Goal: Task Accomplishment & Management: Use online tool/utility

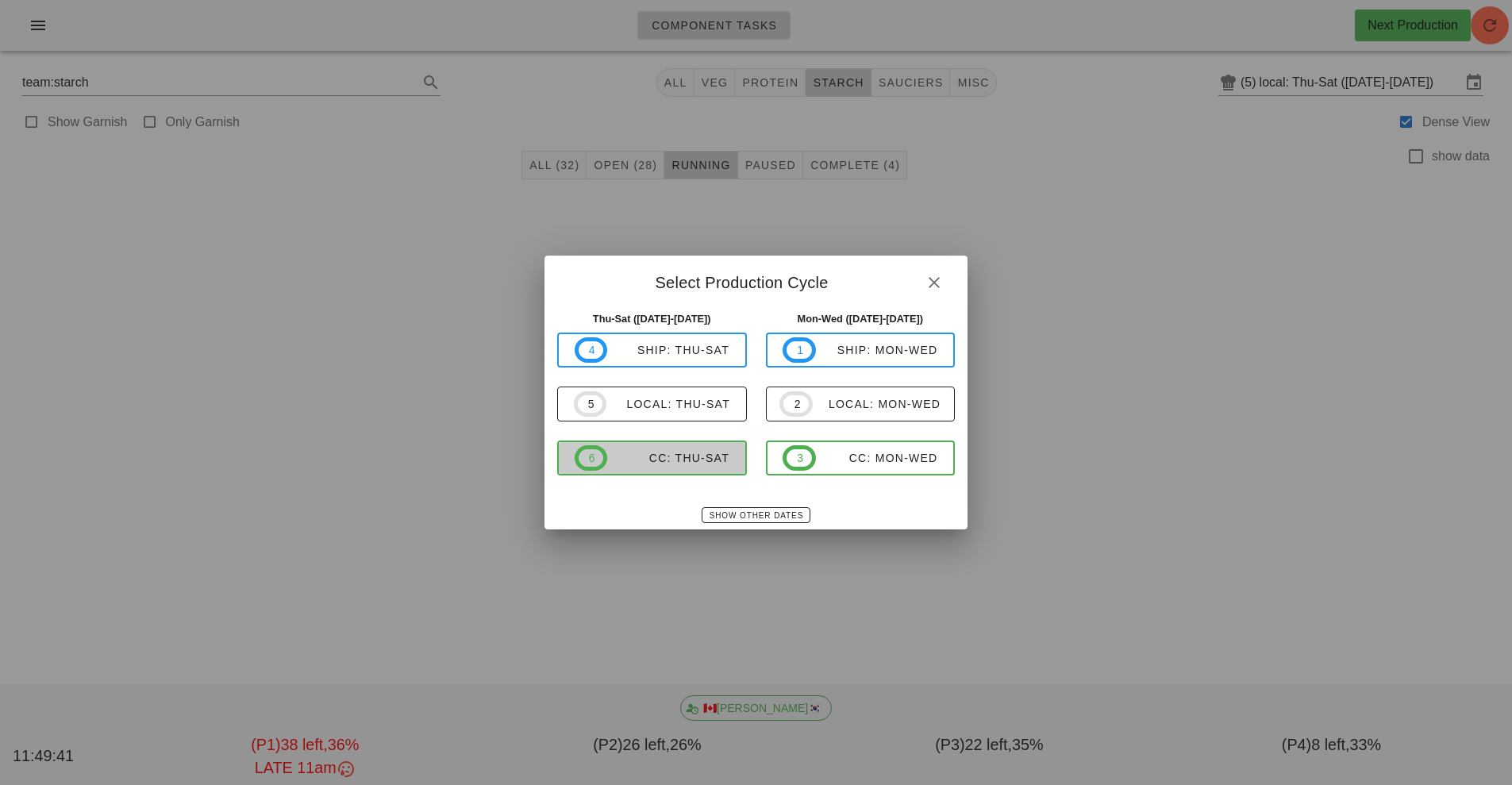
click at [695, 468] on span "6 CC: Thu-Sat" at bounding box center [652, 457] width 155 height 26
type input "CC: Thu-Sat ([DATE]-[DATE])"
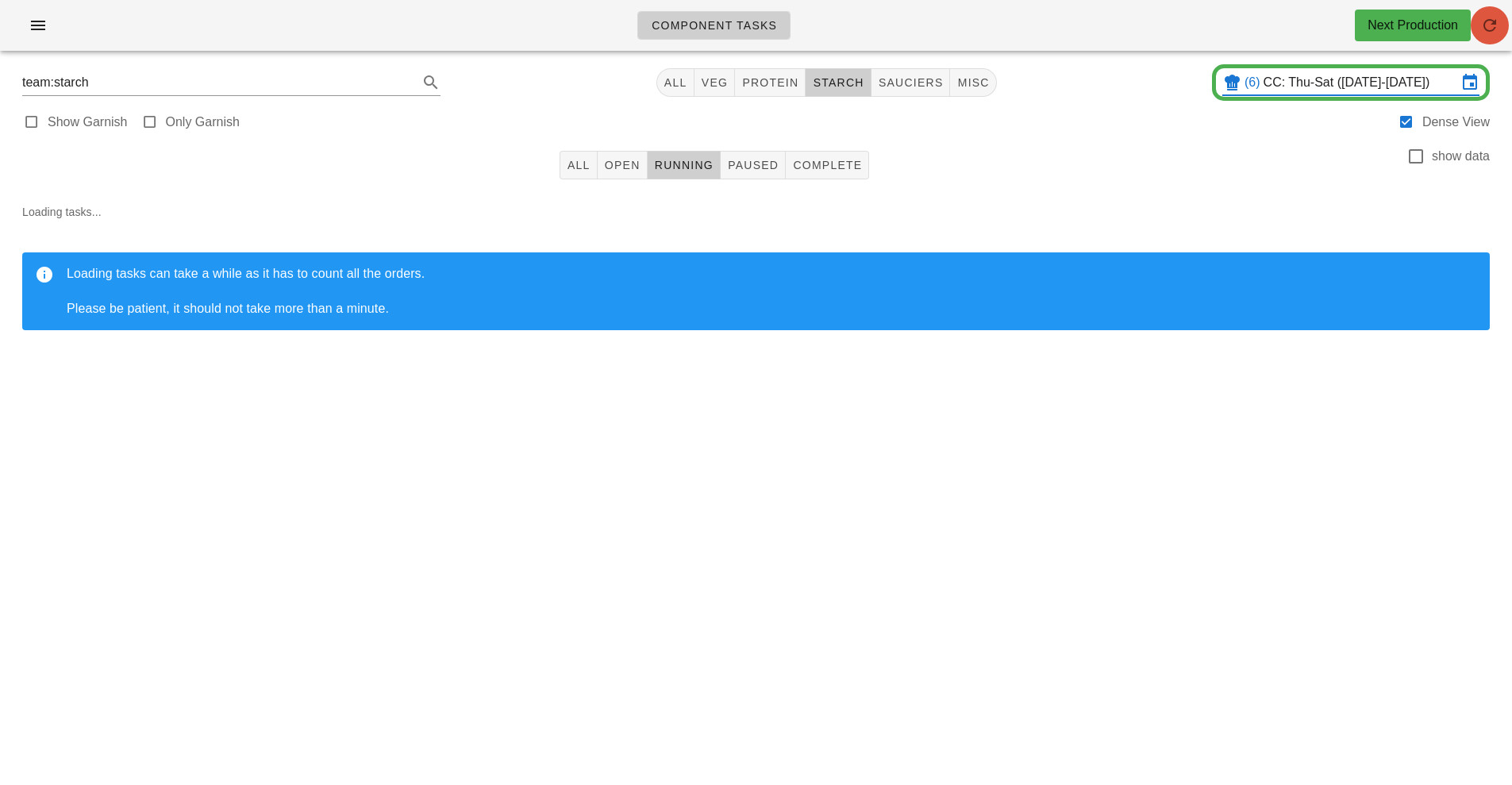
click at [1499, 33] on icon "button" at bounding box center [1490, 26] width 19 height 19
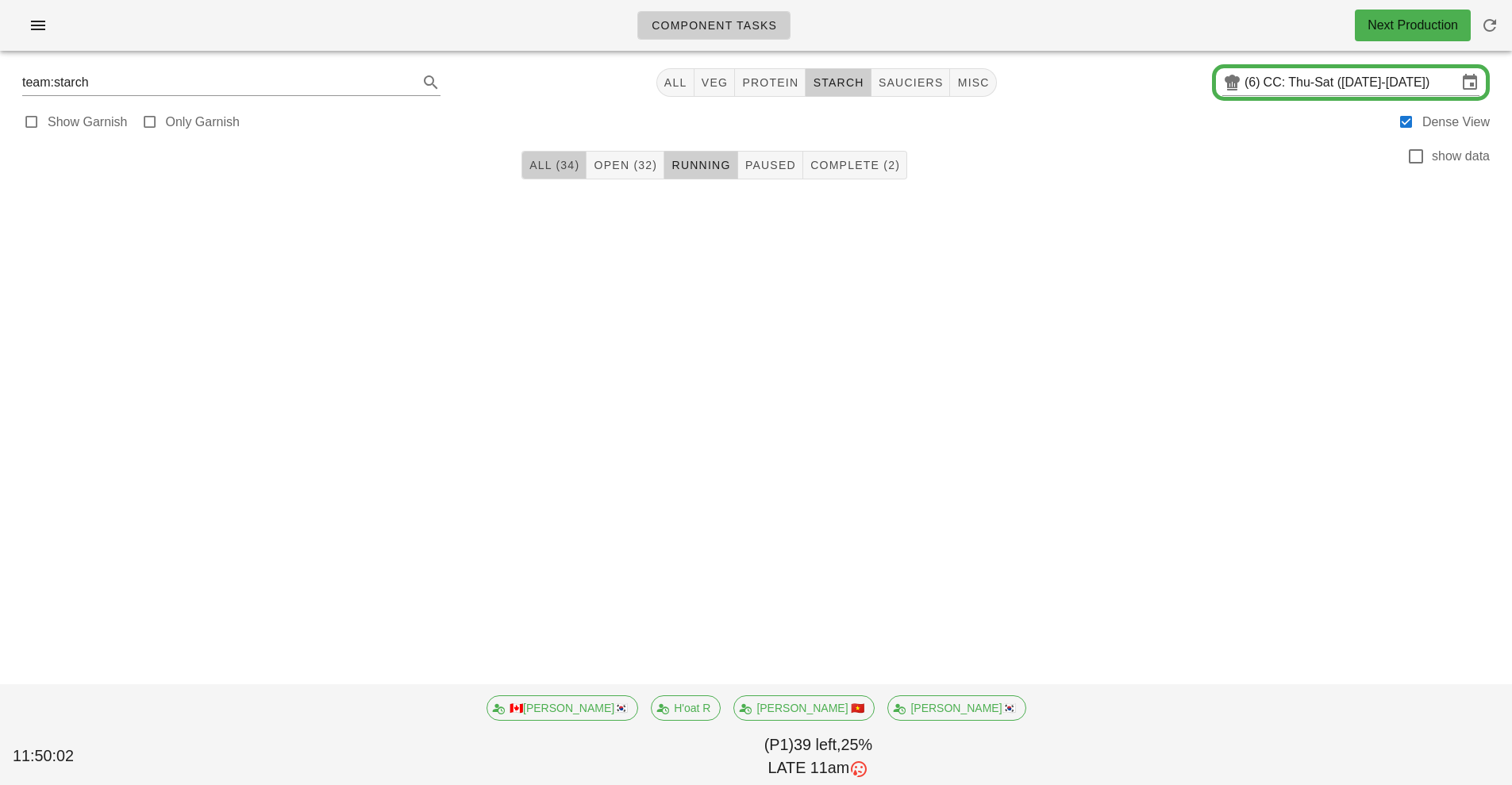
click at [562, 163] on span "All (34)" at bounding box center [554, 165] width 51 height 12
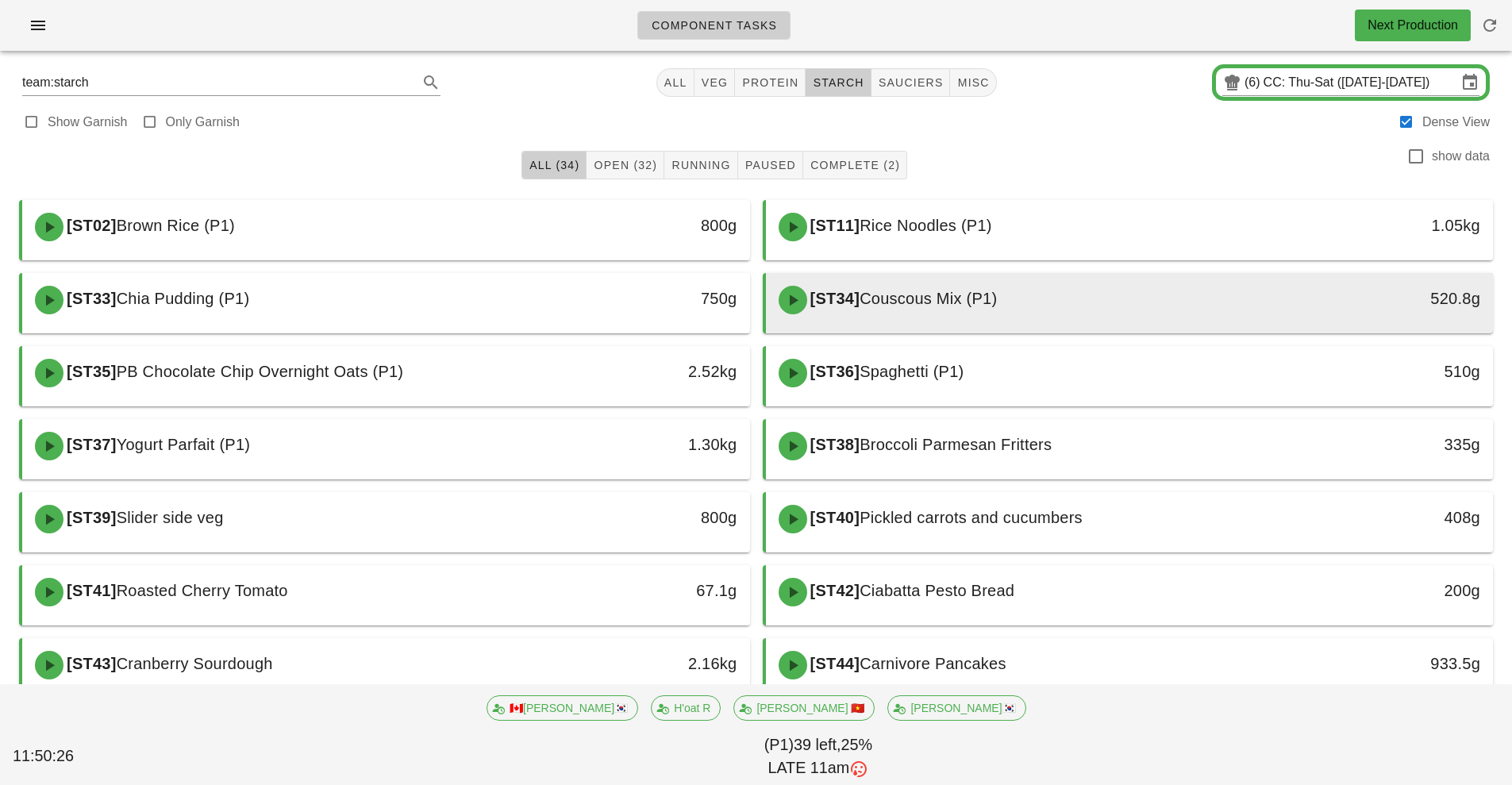
click at [1071, 292] on div "[ST34] Couscous Mix (P1)" at bounding box center [1039, 300] width 540 height 48
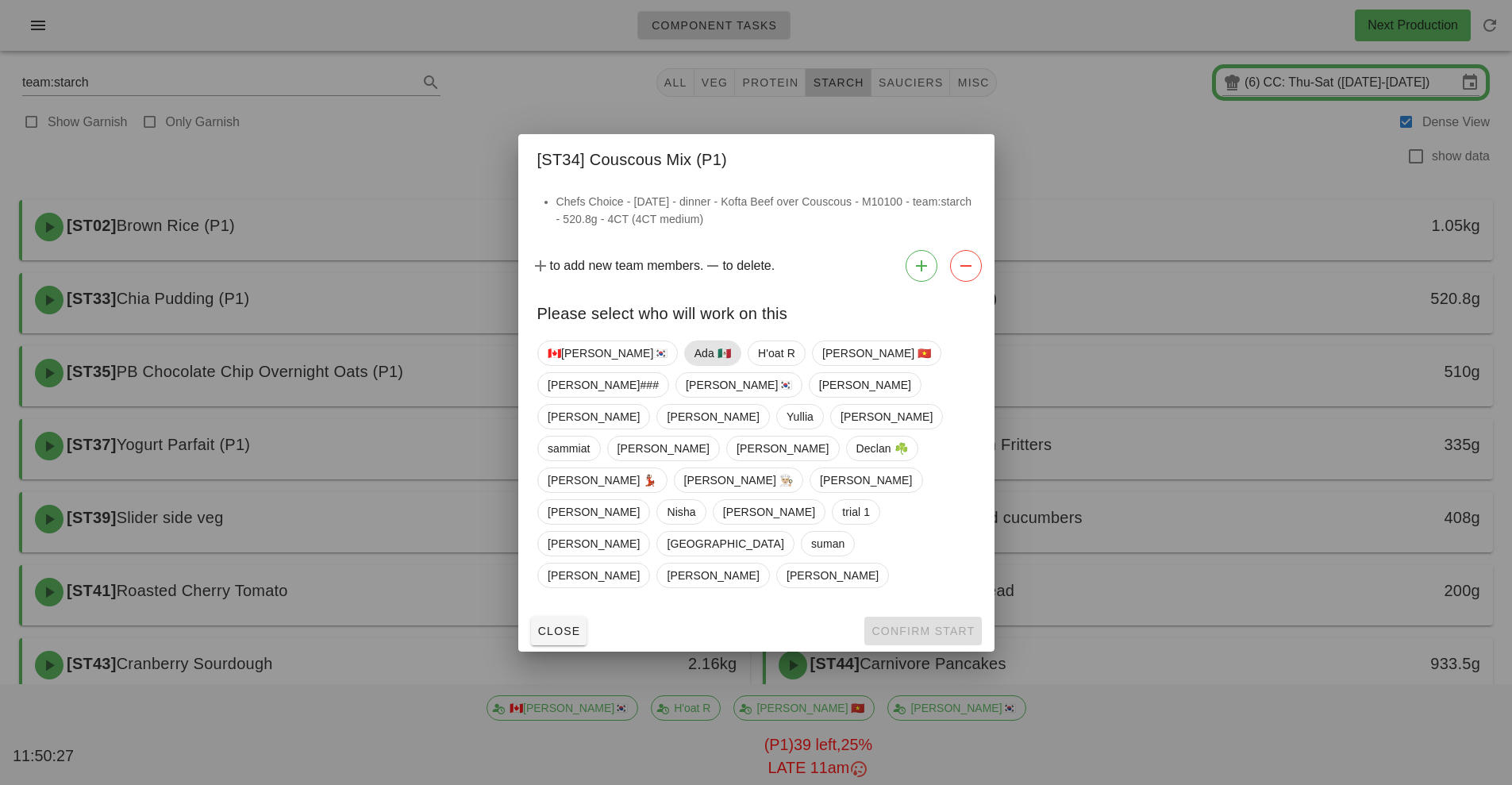
click at [693, 365] on span "Ada 🇲🇽" at bounding box center [711, 352] width 36 height 24
click at [913, 625] on span "Confirm Start" at bounding box center [923, 631] width 104 height 12
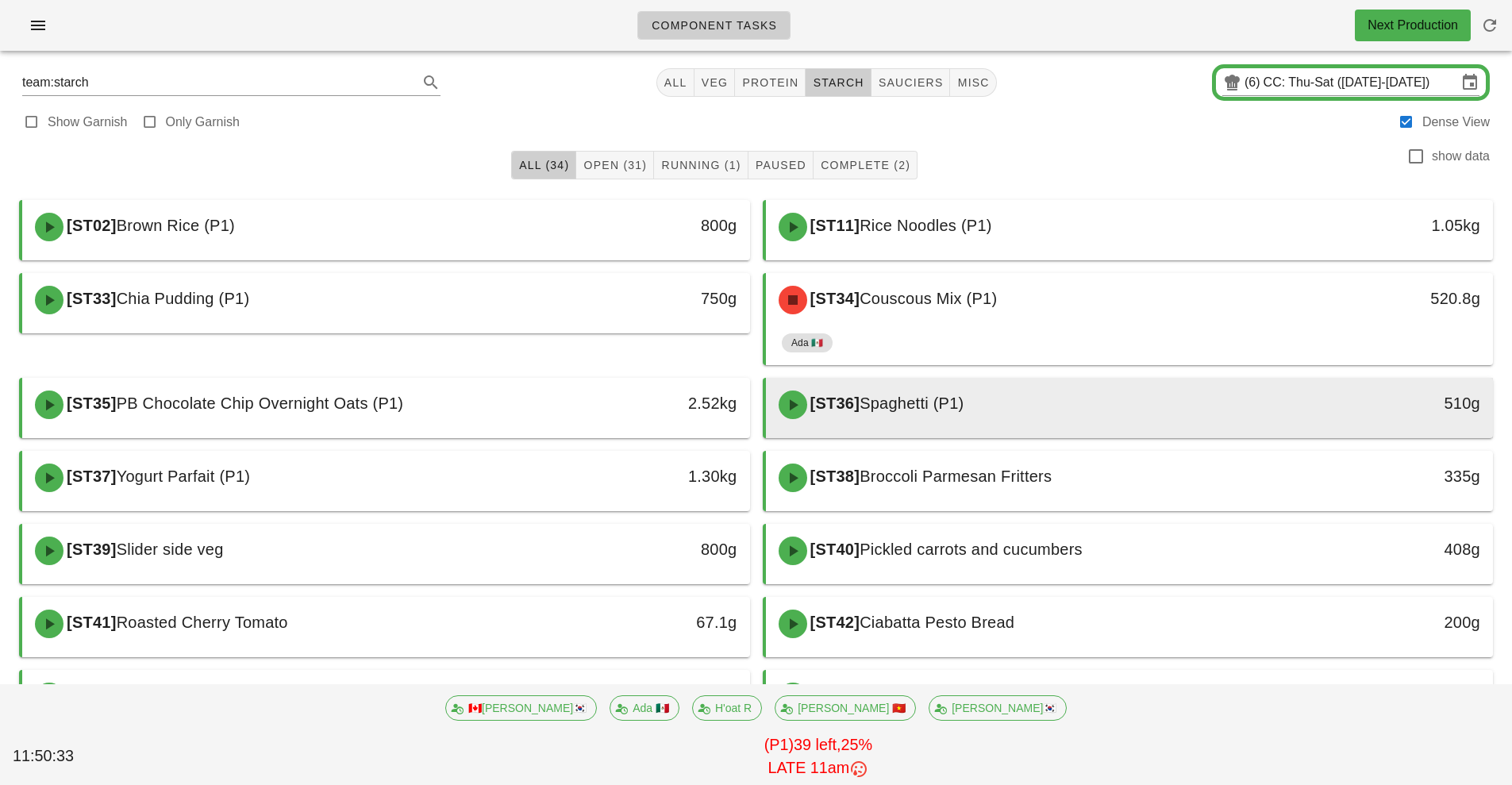
click at [1049, 418] on div "[ST36] Spaghetti (P1)" at bounding box center [1039, 404] width 540 height 48
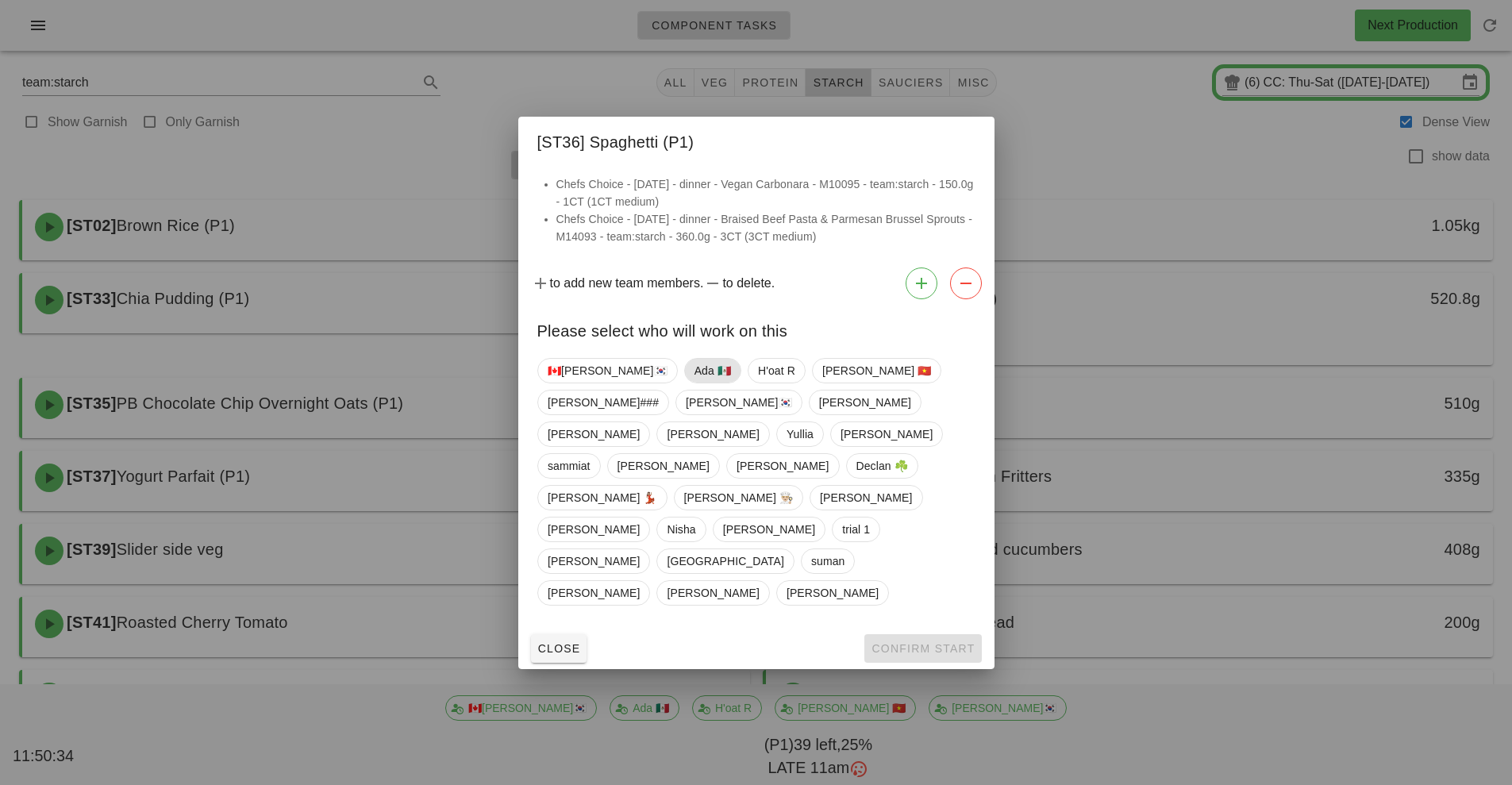
click at [693, 382] on span "Ada 🇲🇽" at bounding box center [711, 370] width 36 height 24
click at [898, 642] on span "Confirm Start" at bounding box center [923, 648] width 104 height 12
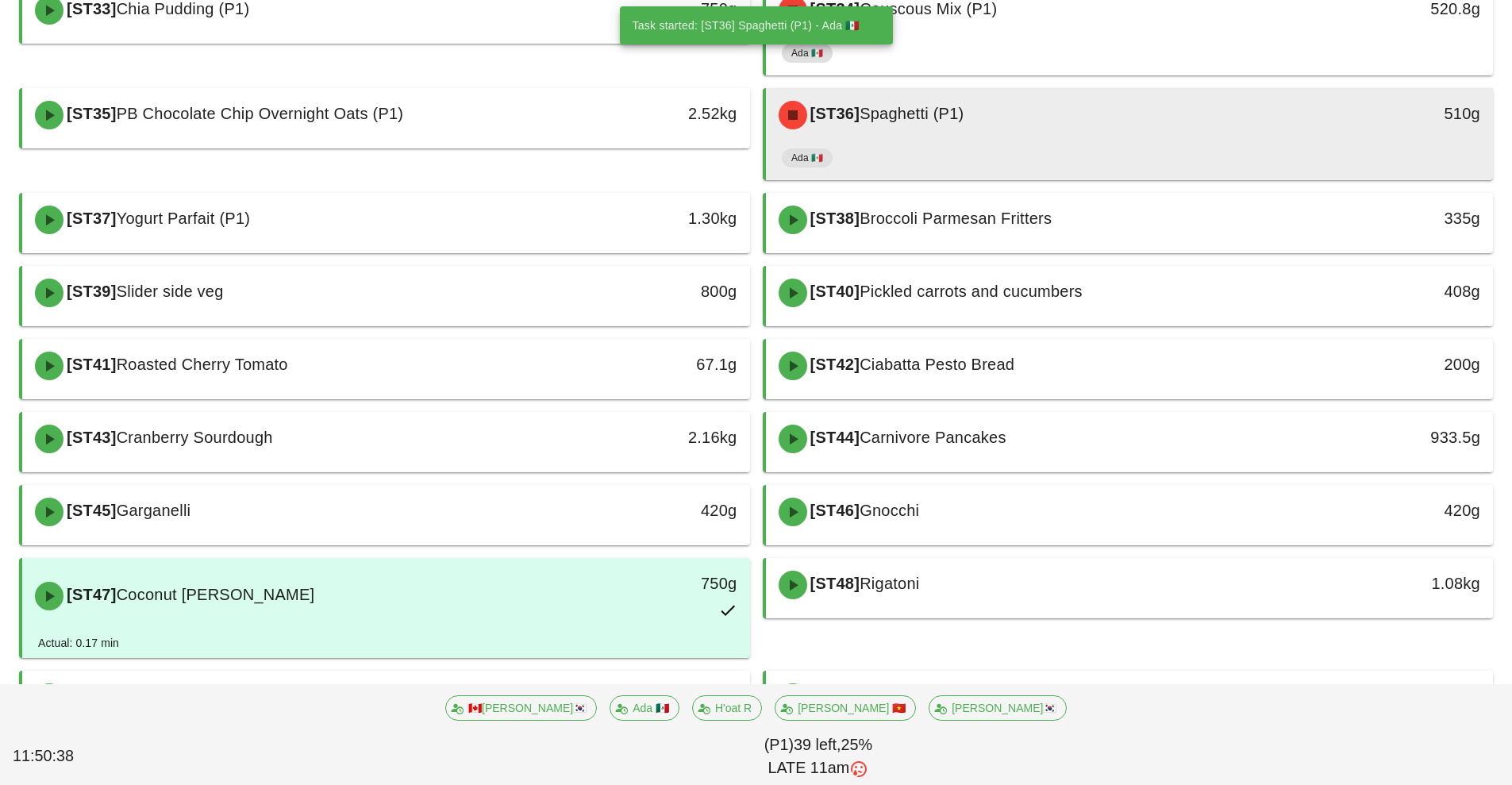
scroll to position [300, 0]
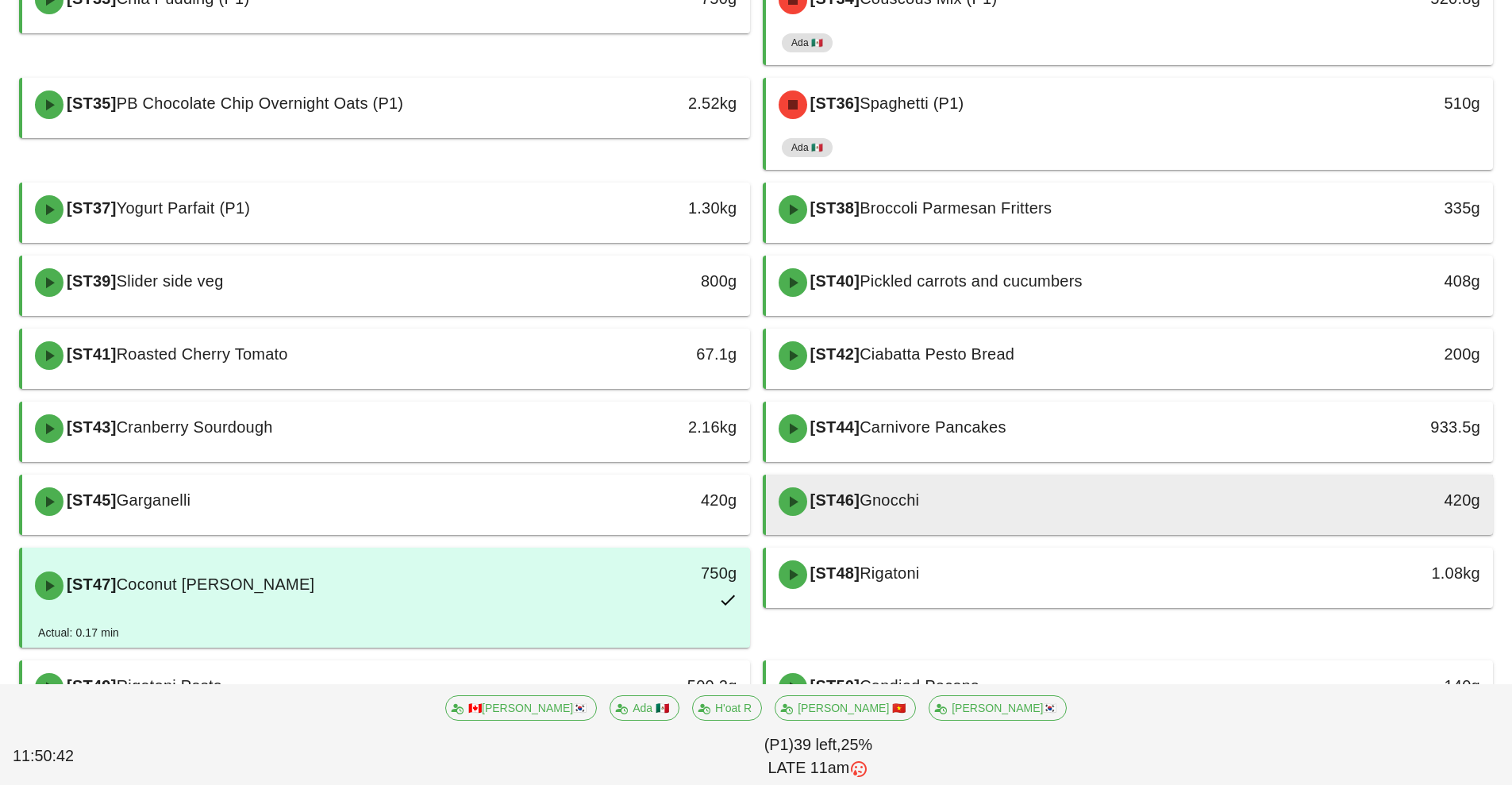
click at [968, 517] on div "[ST46] Gnocchi" at bounding box center [1039, 501] width 540 height 48
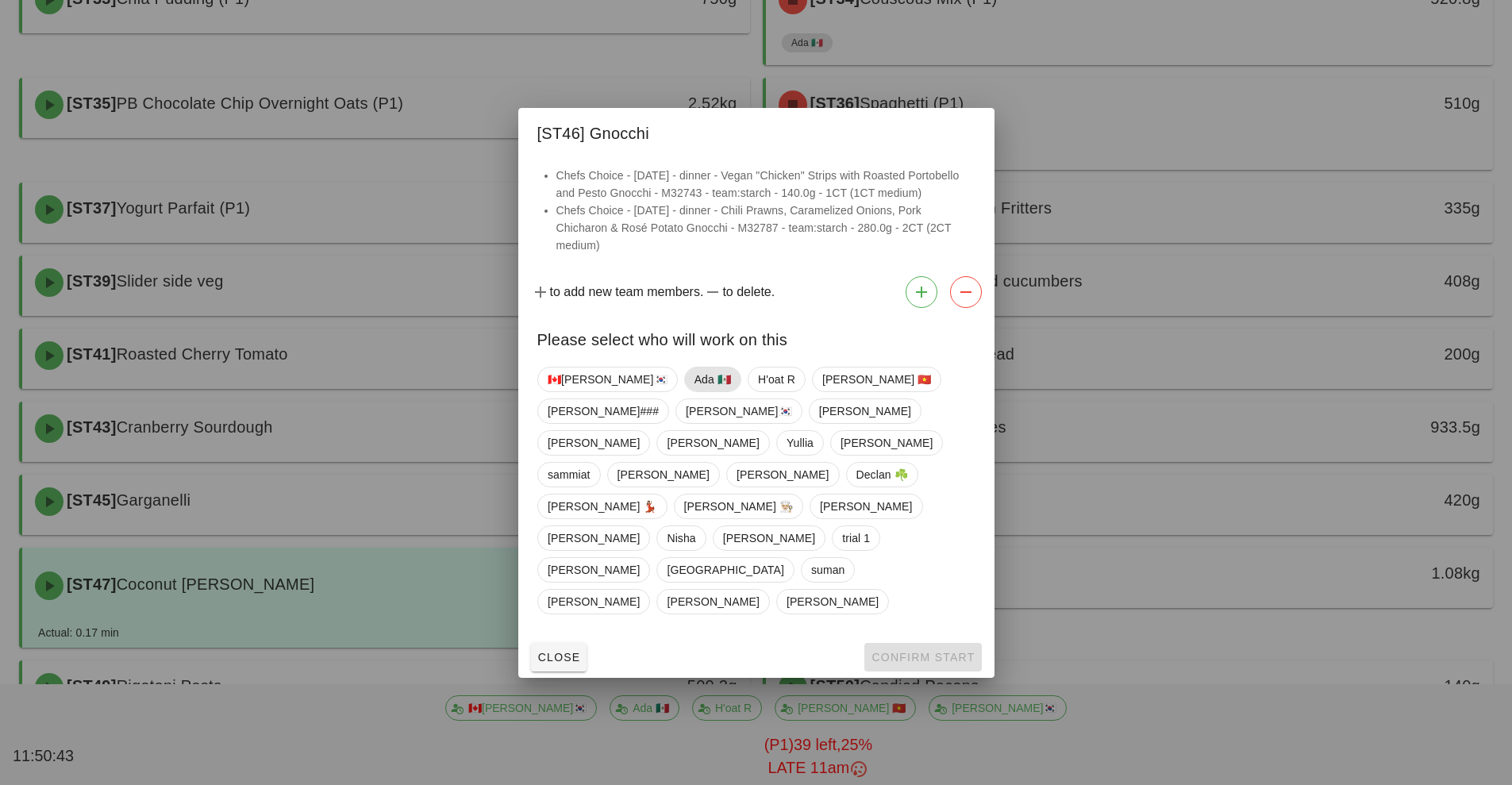
click at [693, 391] on span "Ada 🇲🇽" at bounding box center [711, 379] width 36 height 24
click at [908, 643] on button "Confirm Start" at bounding box center [923, 657] width 116 height 28
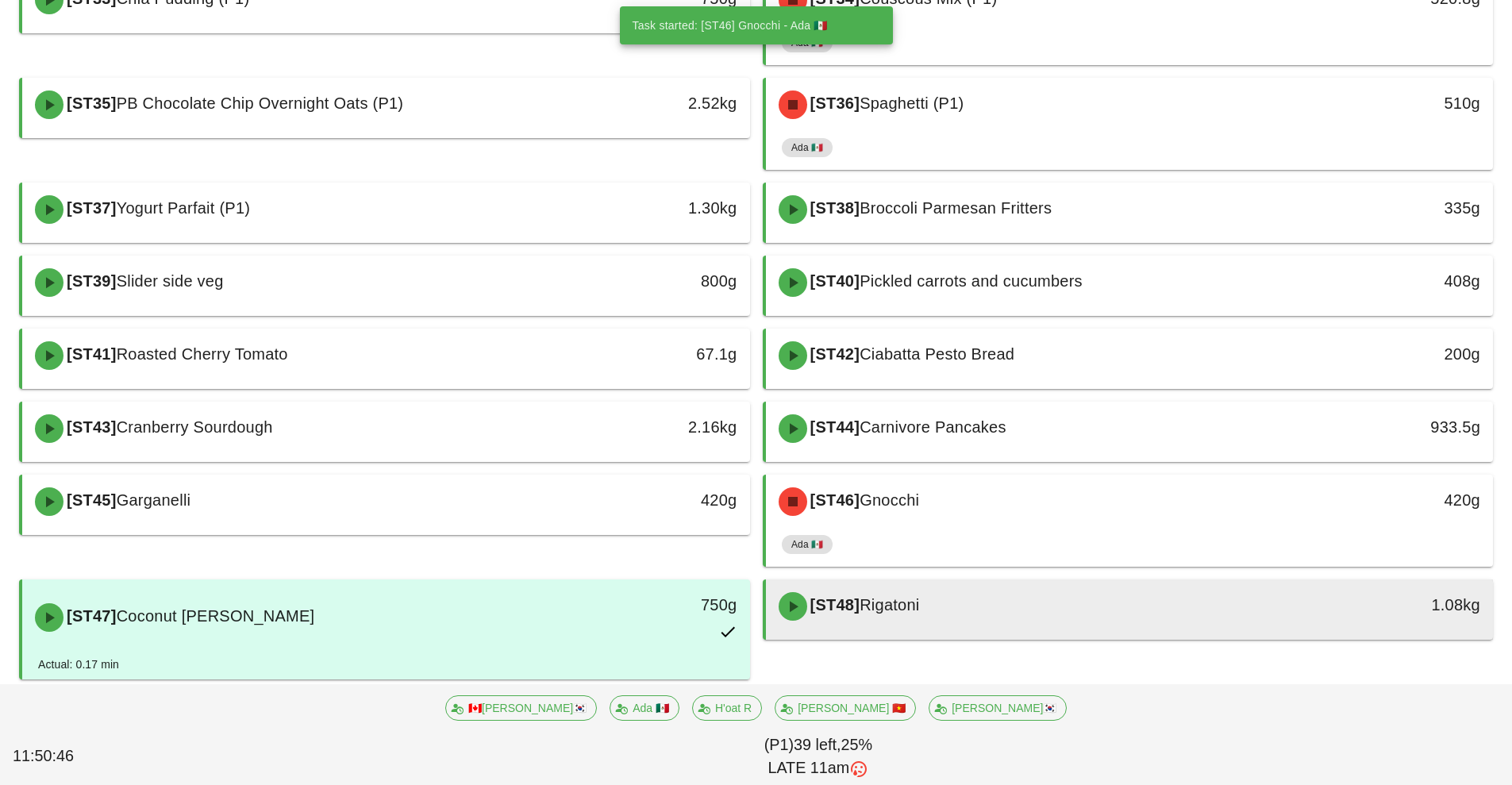
click at [974, 589] on div "[ST48] Rigatoni" at bounding box center [1039, 606] width 540 height 48
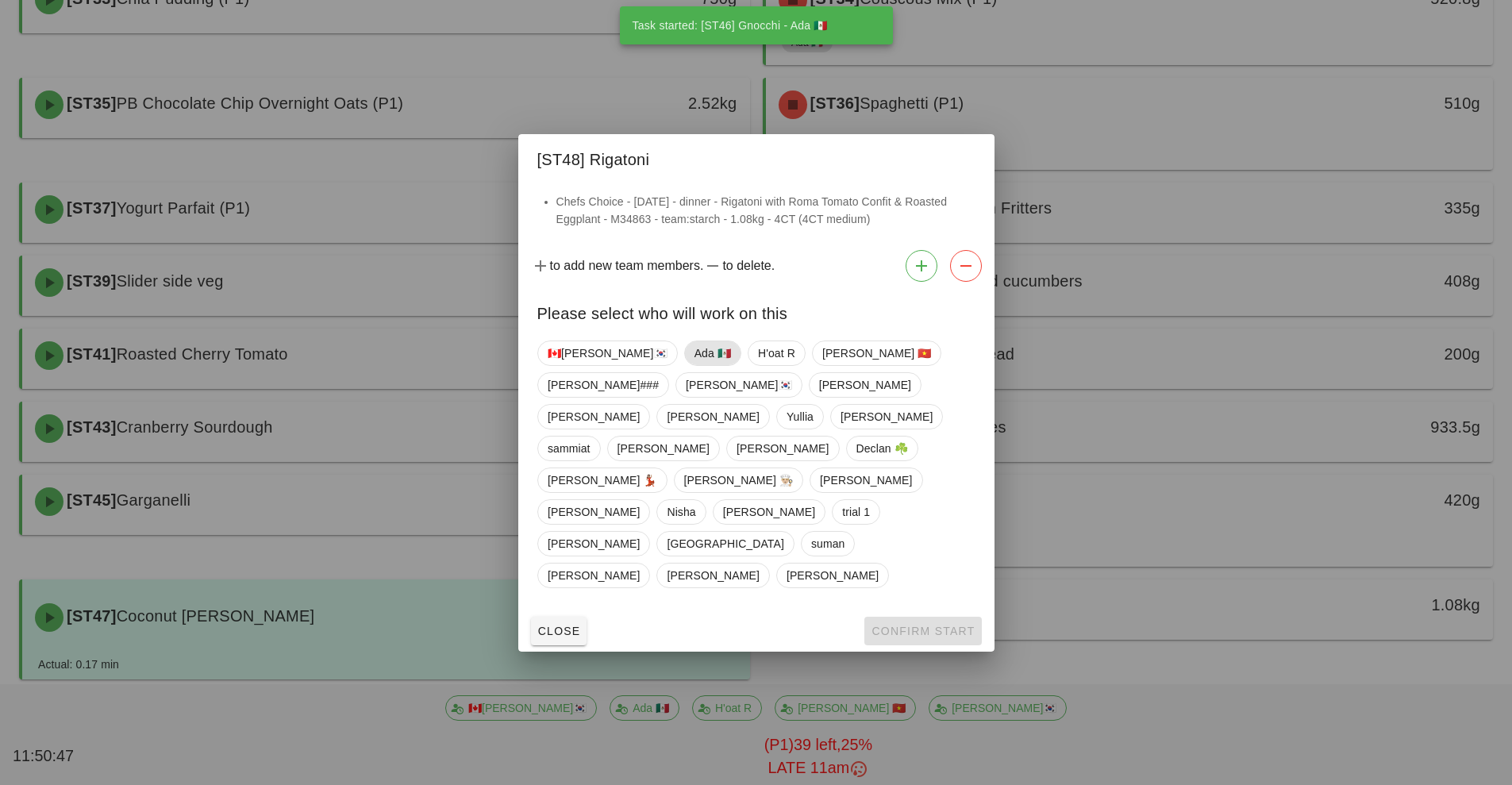
click at [693, 365] on span "Ada 🇲🇽" at bounding box center [711, 352] width 36 height 24
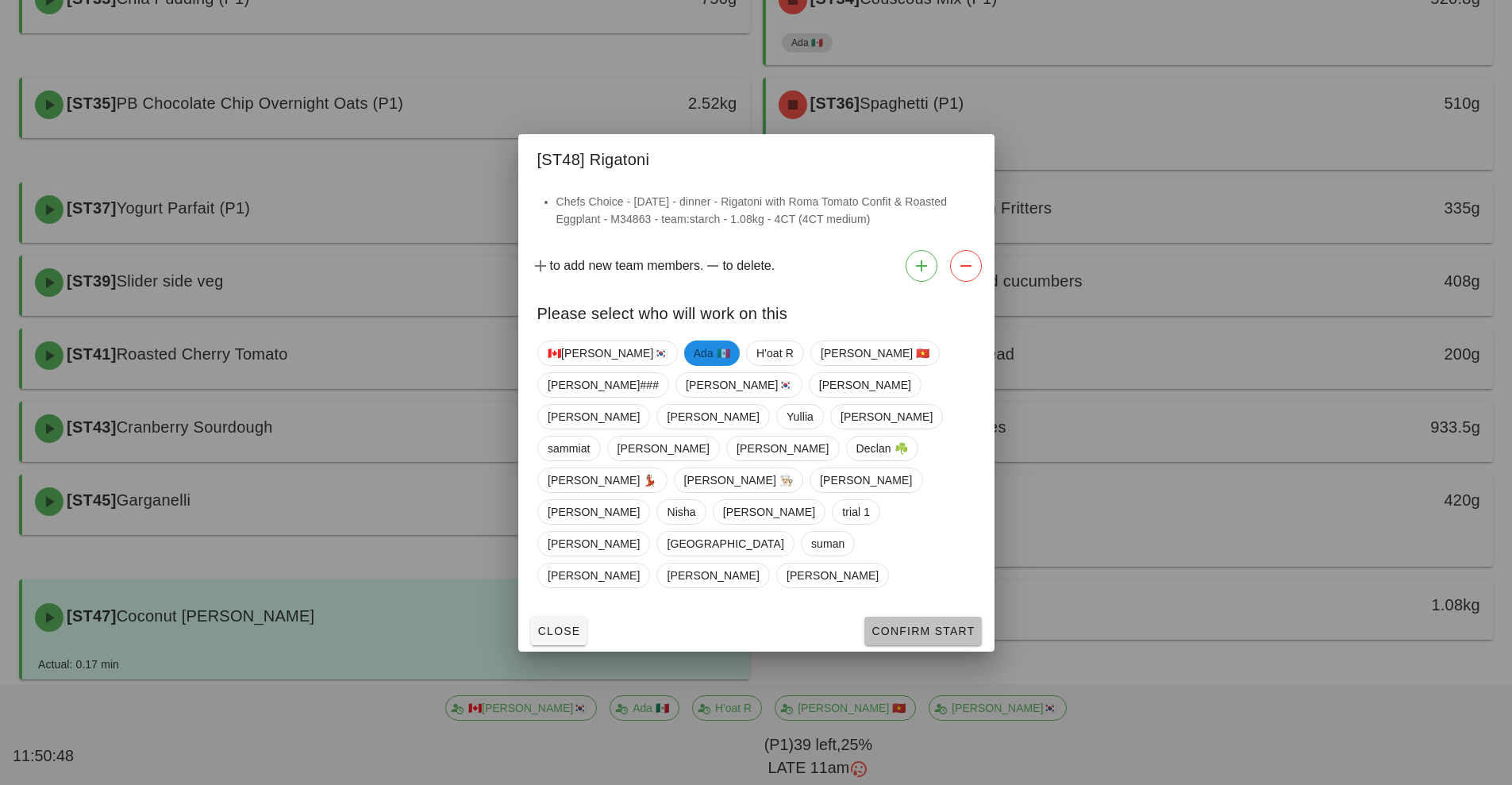
click at [907, 625] on span "Confirm Start" at bounding box center [923, 631] width 104 height 12
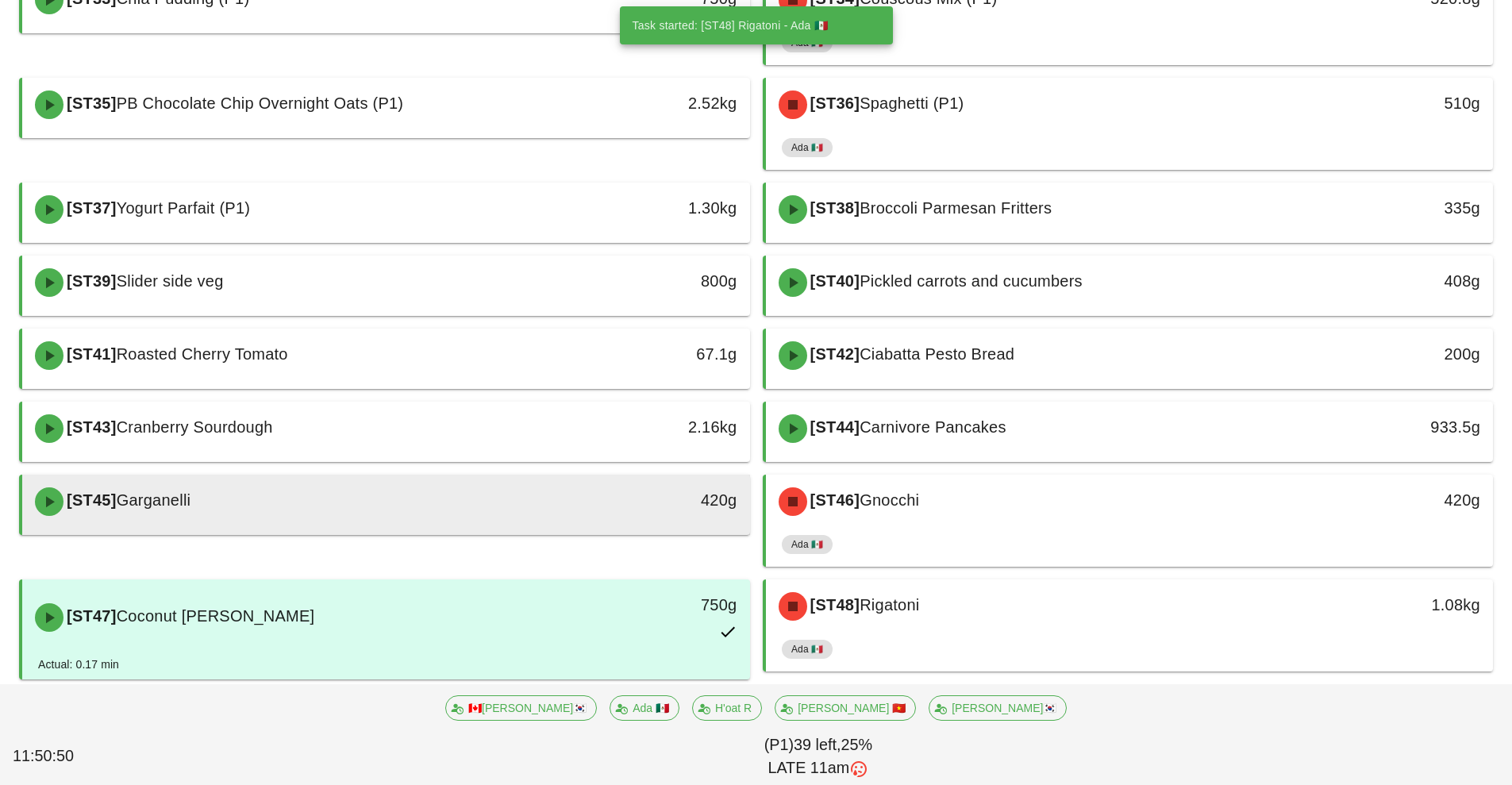
click at [503, 501] on div "[ST45] Garganelli" at bounding box center [295, 501] width 540 height 48
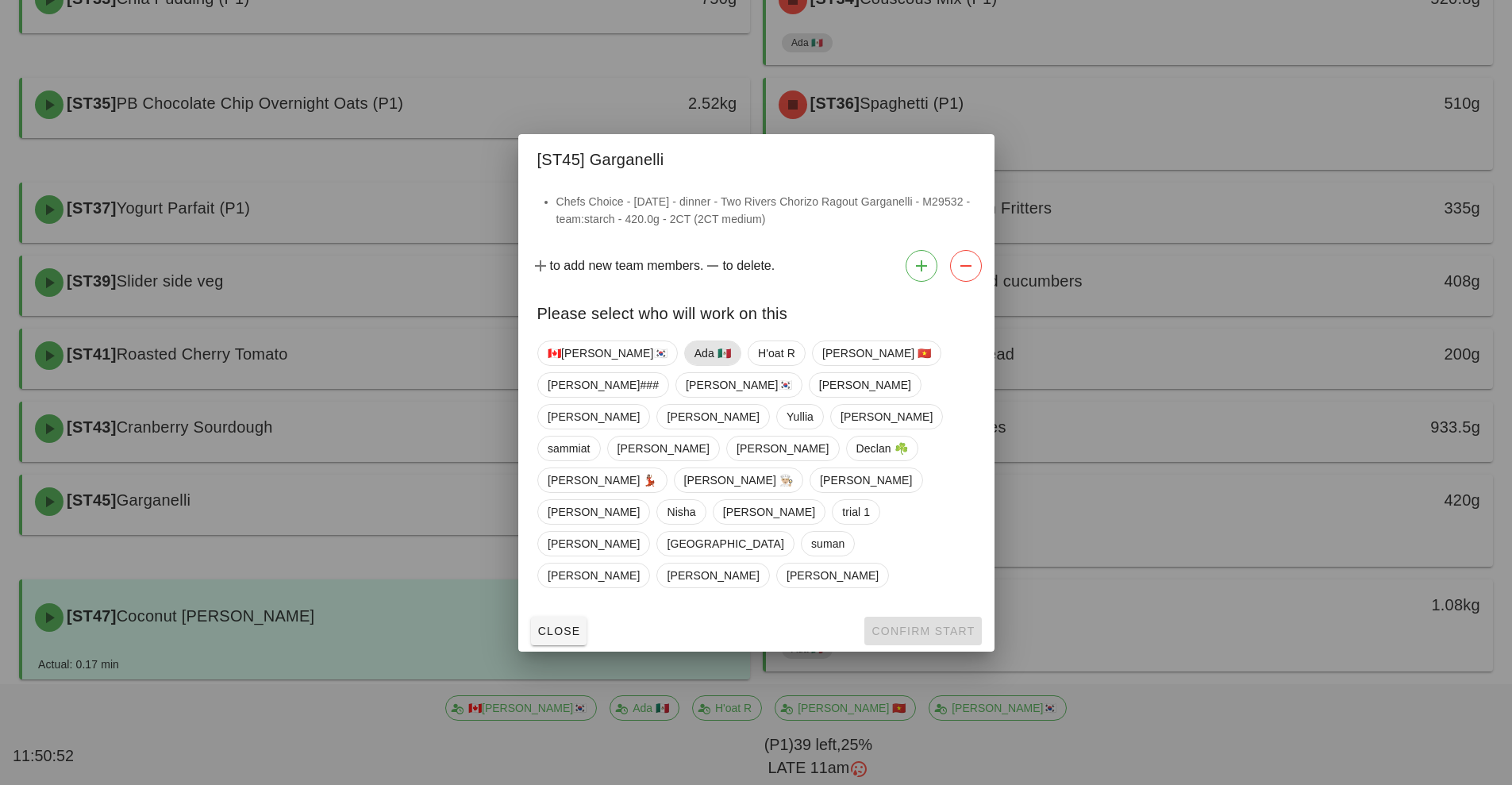
click at [693, 365] on span "Ada 🇲🇽" at bounding box center [711, 352] width 36 height 24
click at [912, 625] on span "Confirm Start" at bounding box center [923, 631] width 104 height 12
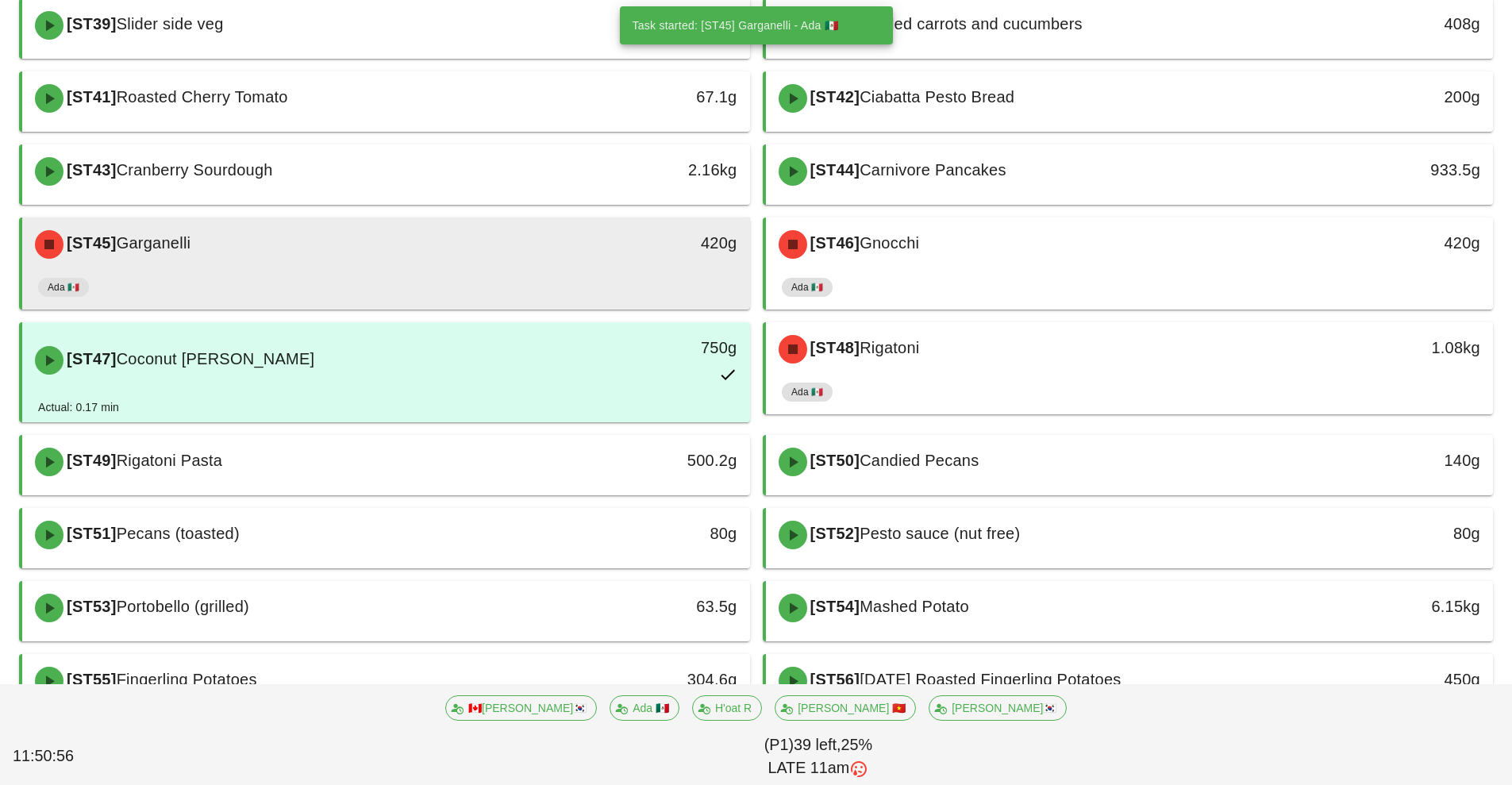
scroll to position [734, 0]
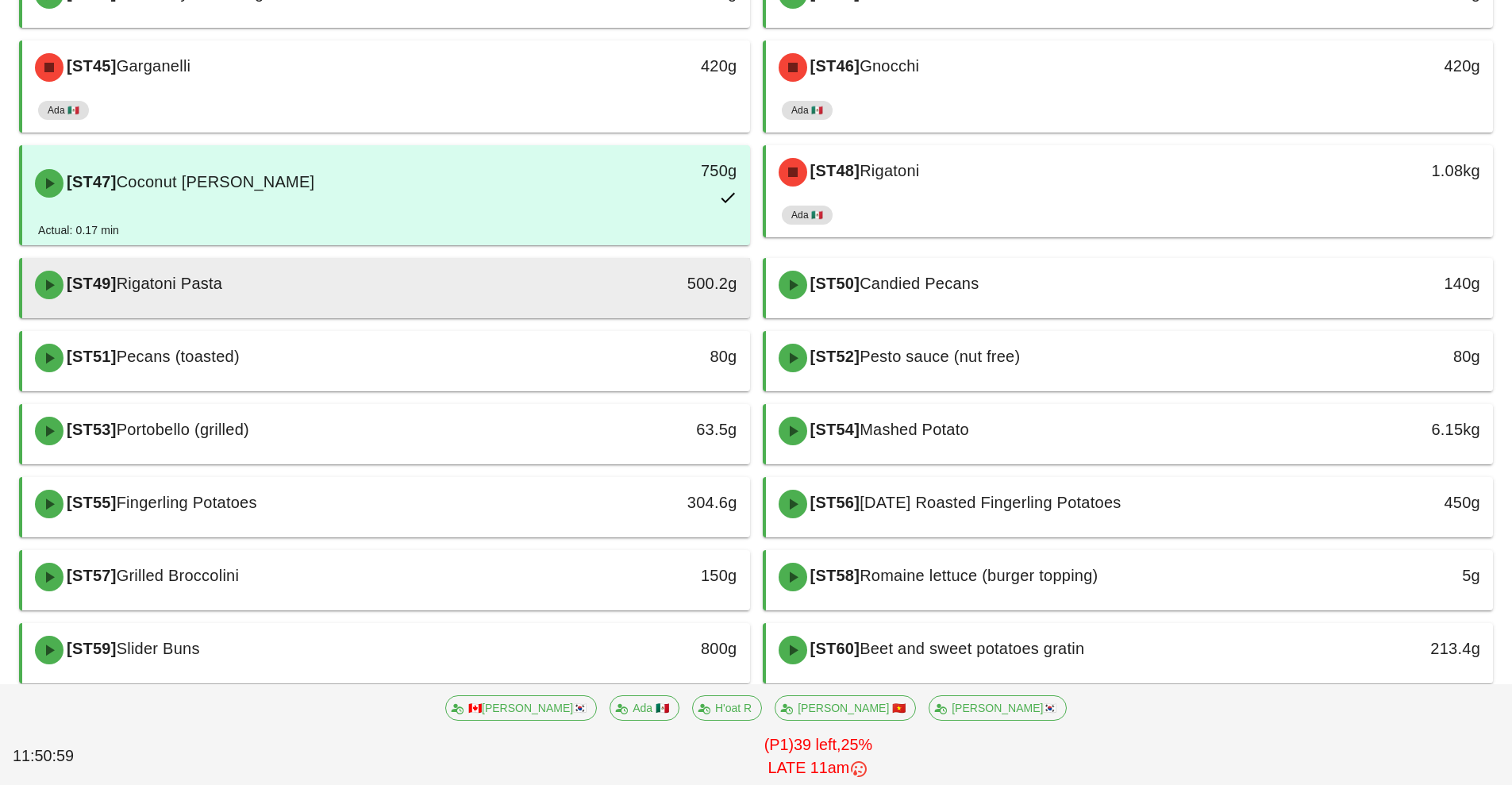
click at [397, 289] on div "[ST49] Rigatoni Pasta" at bounding box center [295, 285] width 540 height 48
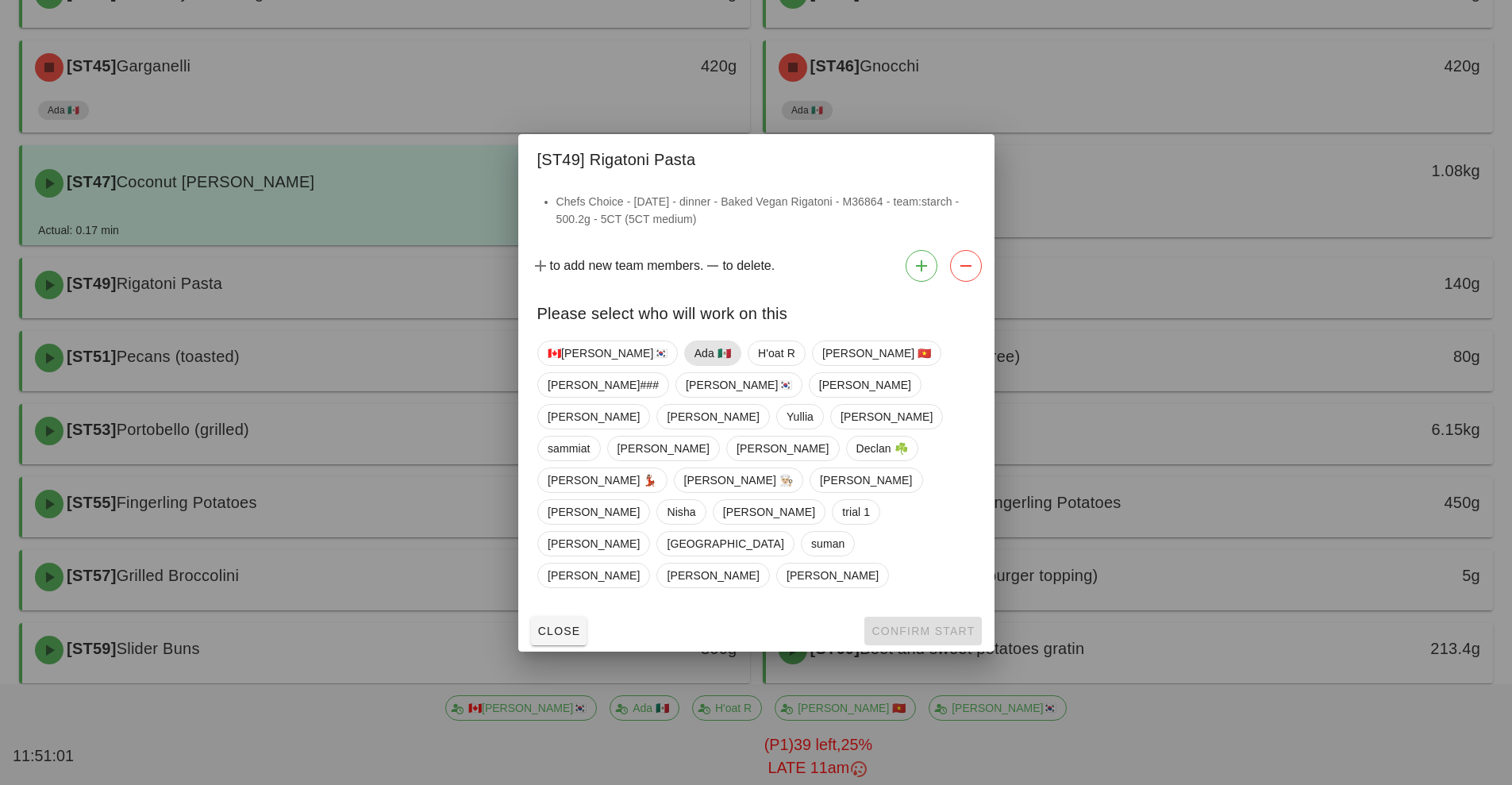
click at [693, 365] on span "Ada 🇲🇽" at bounding box center [711, 352] width 36 height 24
click at [894, 617] on button "Confirm Start" at bounding box center [923, 631] width 116 height 28
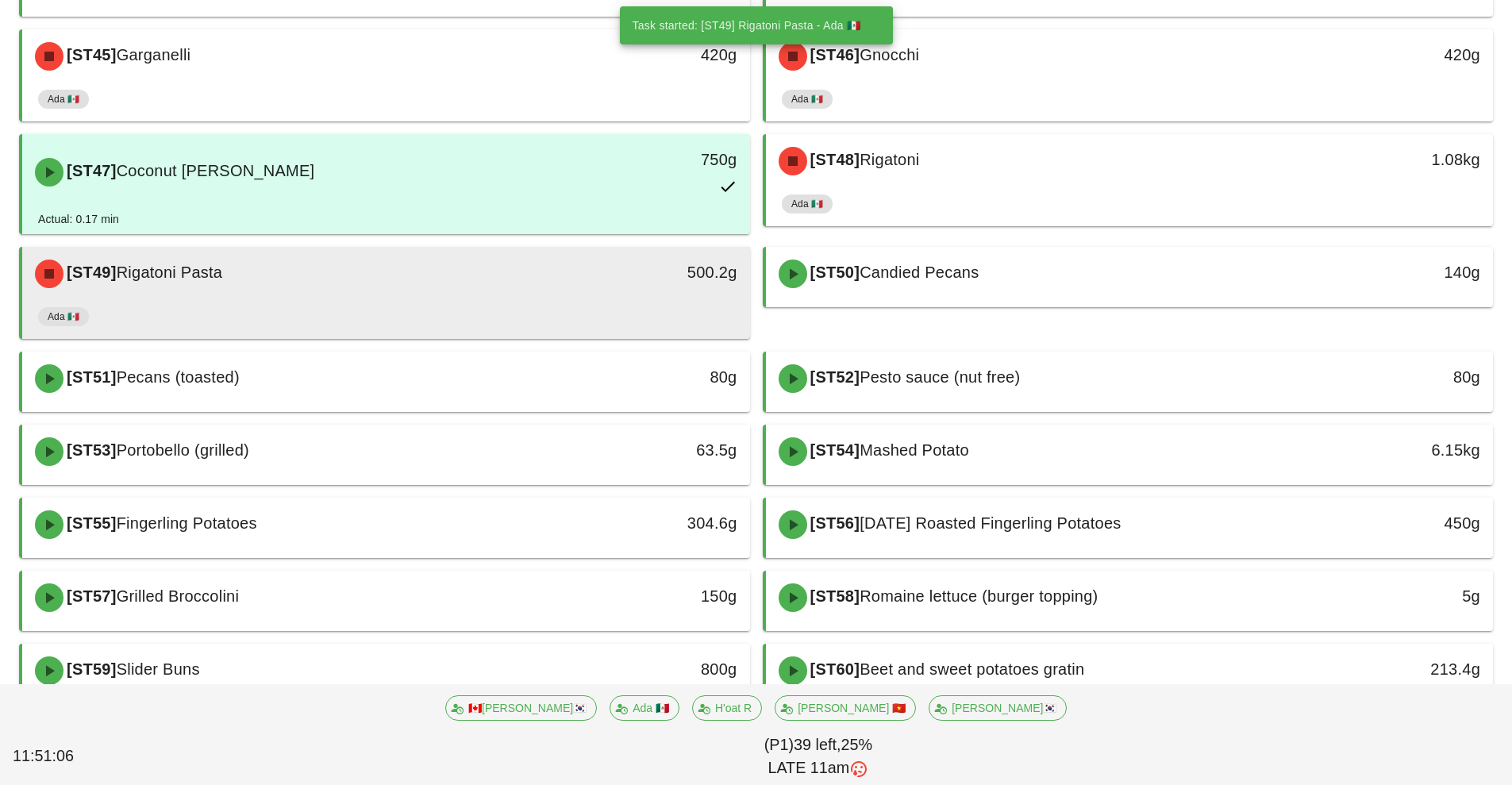
scroll to position [964, 0]
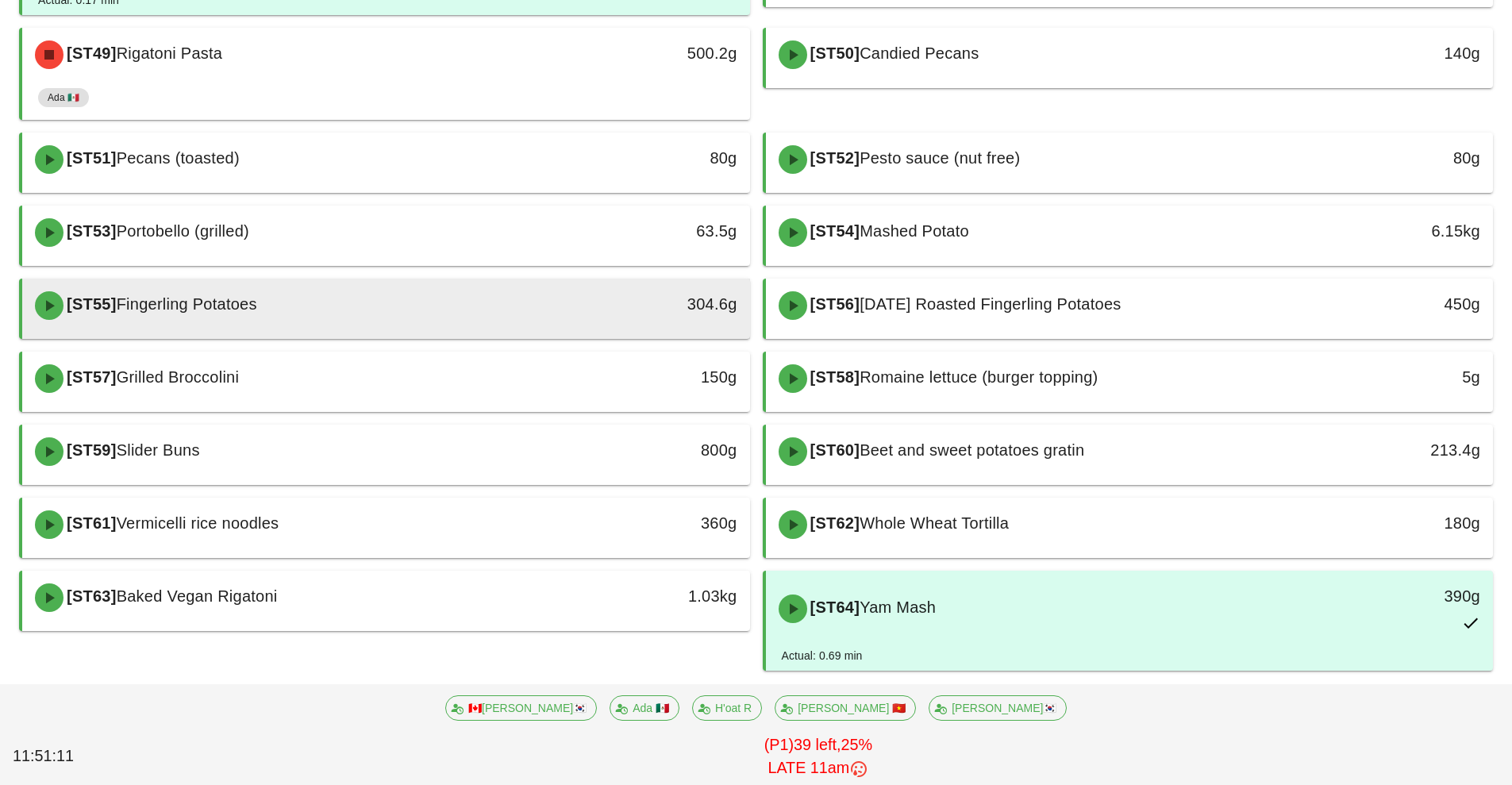
click at [498, 314] on div "[ST55] Fingerling Potatoes" at bounding box center [295, 306] width 540 height 48
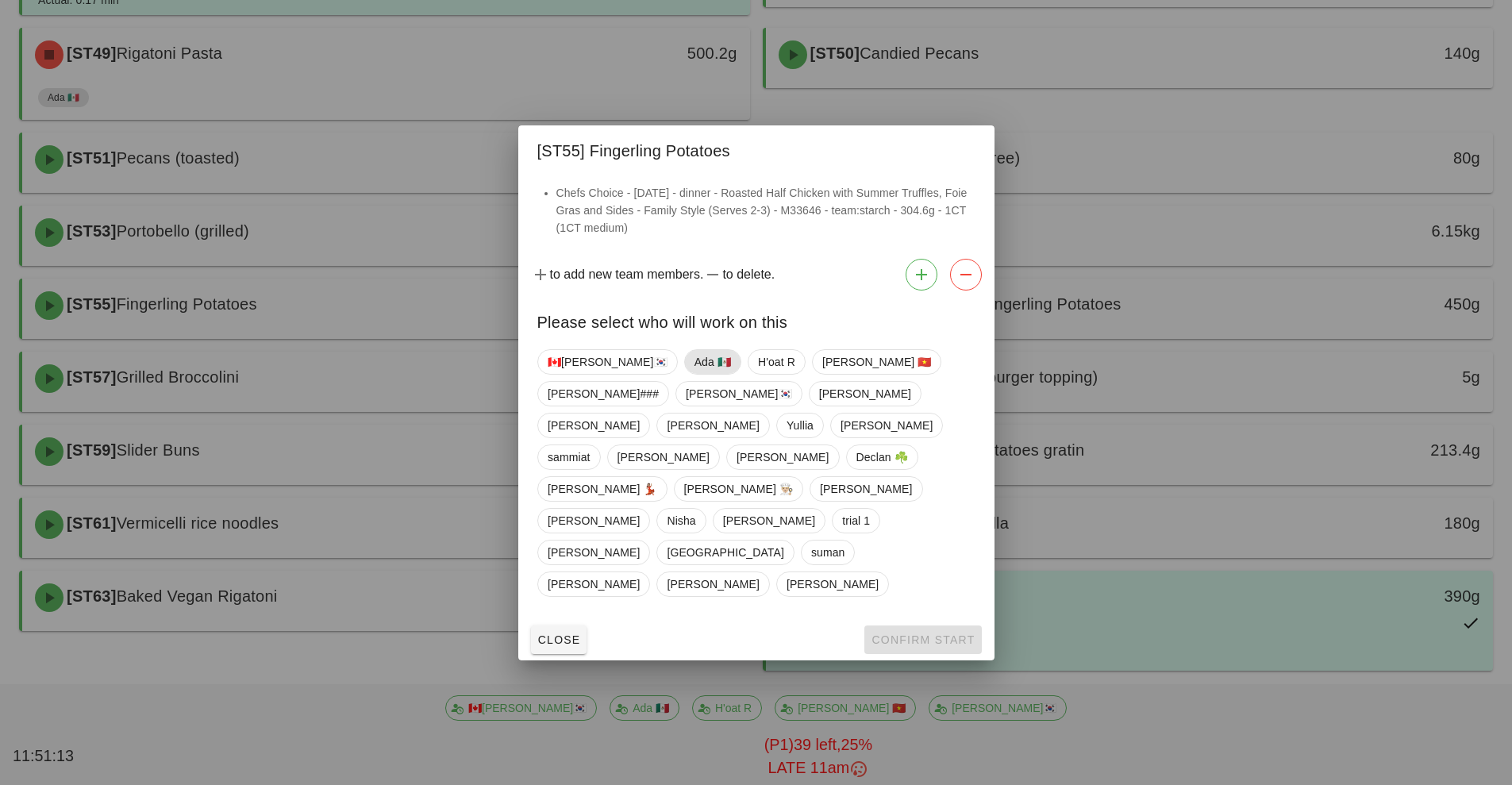
click at [693, 374] on span "Ada 🇲🇽" at bounding box center [711, 361] width 36 height 24
click at [905, 633] on span "Confirm Start" at bounding box center [923, 640] width 104 height 12
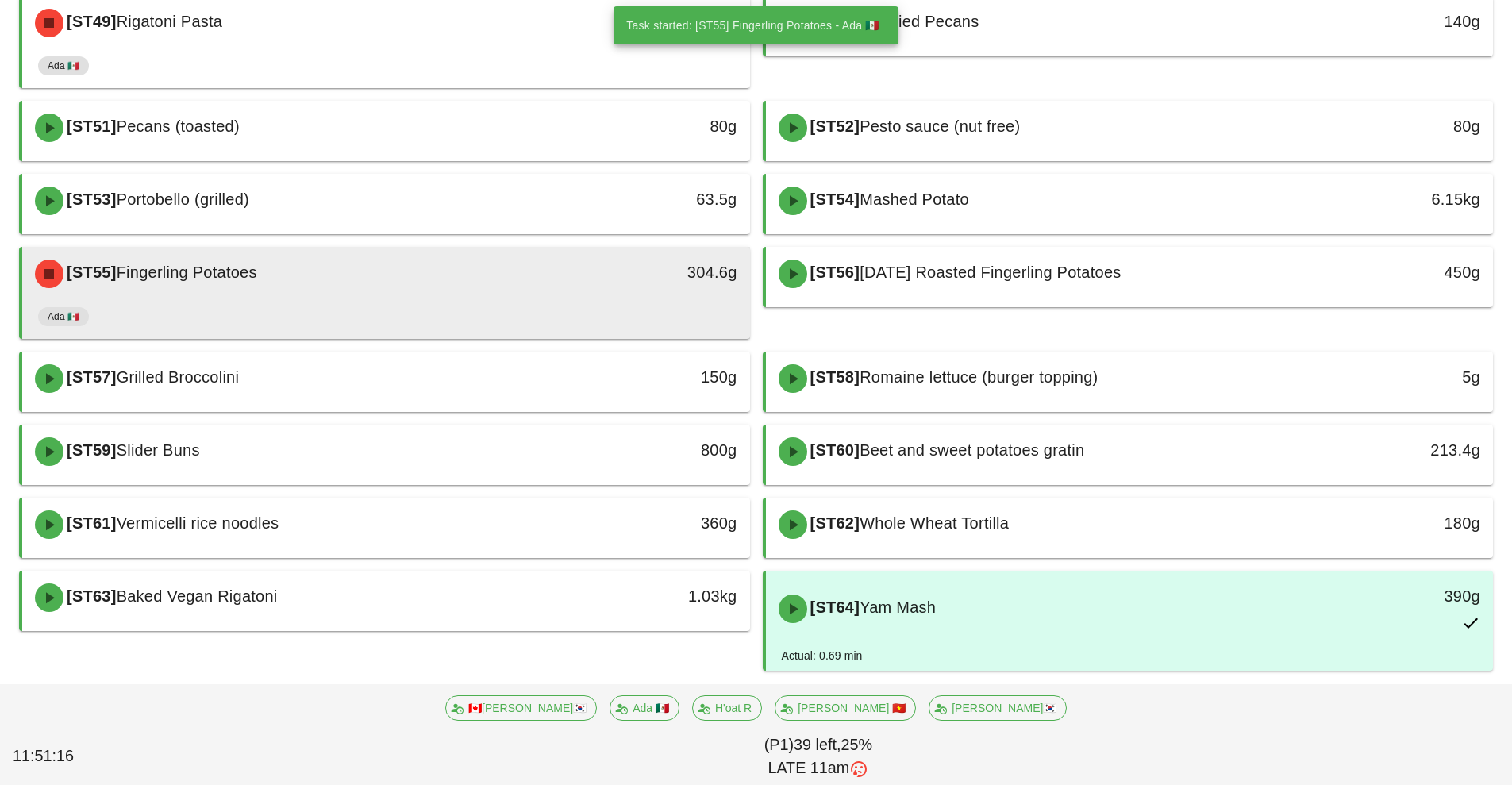
scroll to position [995, 0]
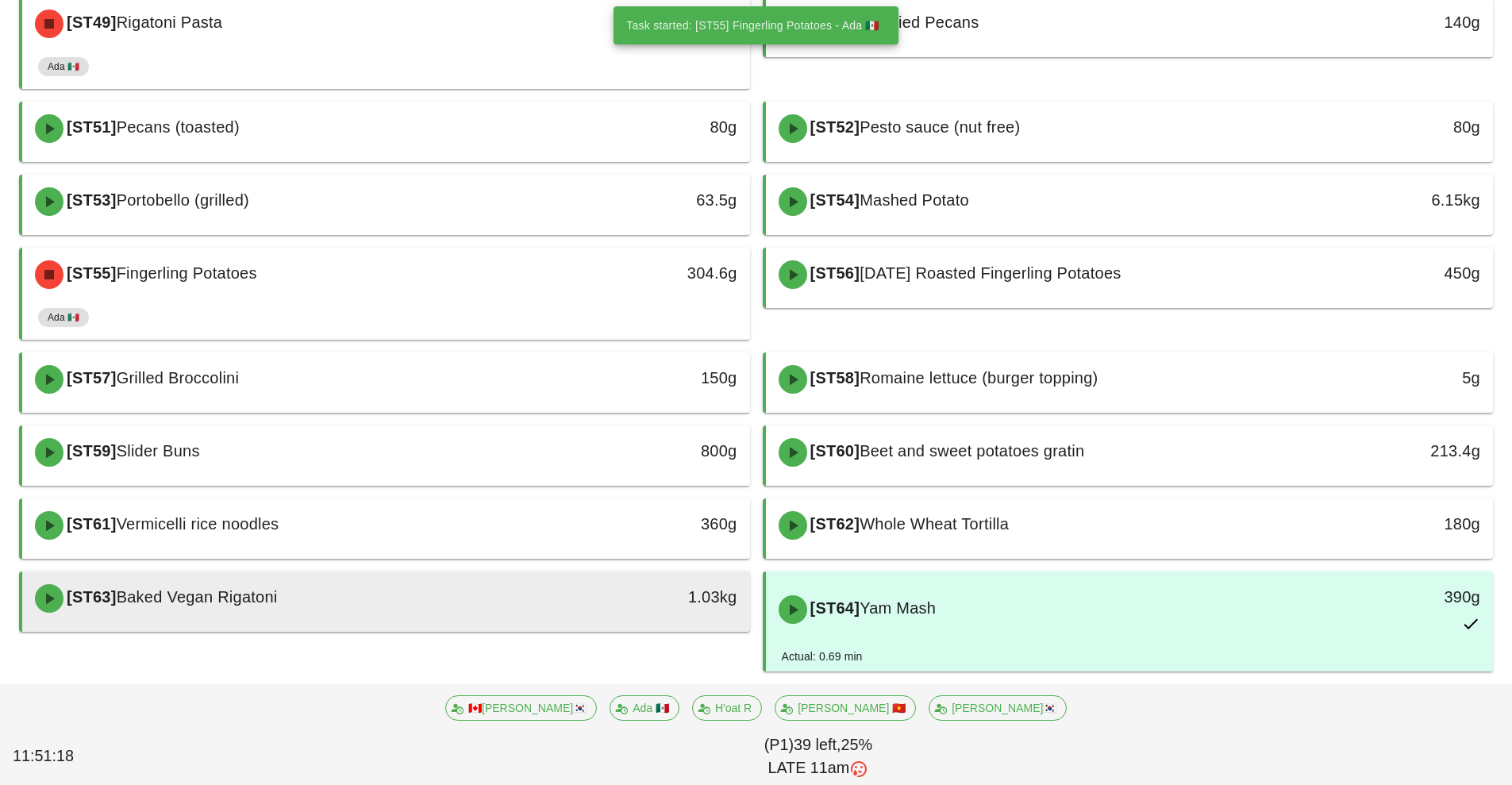
click at [410, 611] on div "[ST63] Baked Vegan Rigatoni" at bounding box center [295, 598] width 540 height 48
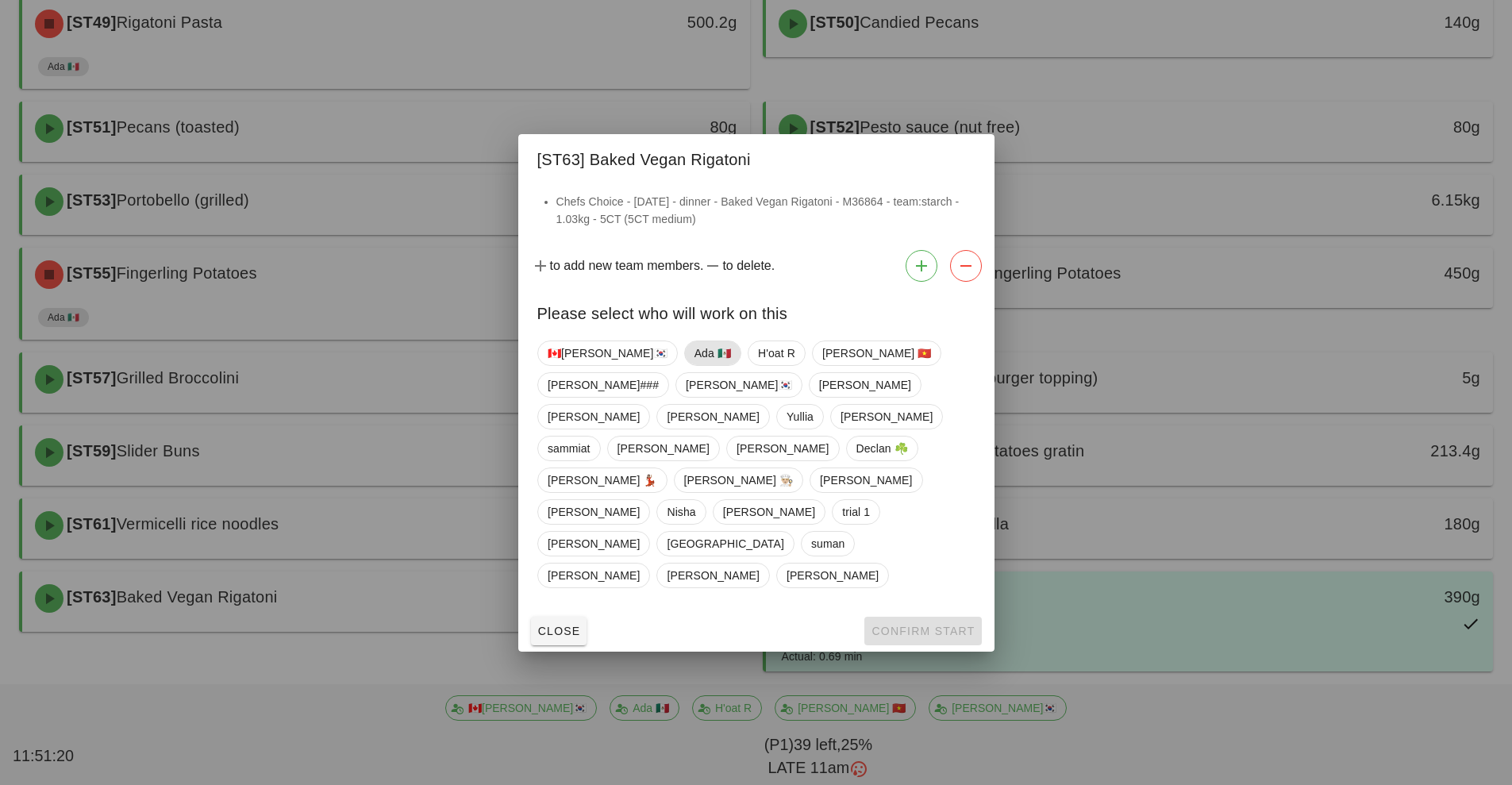
click at [693, 365] on span "Ada 🇲🇽" at bounding box center [711, 352] width 36 height 24
click at [908, 625] on span "Confirm Start" at bounding box center [923, 631] width 104 height 12
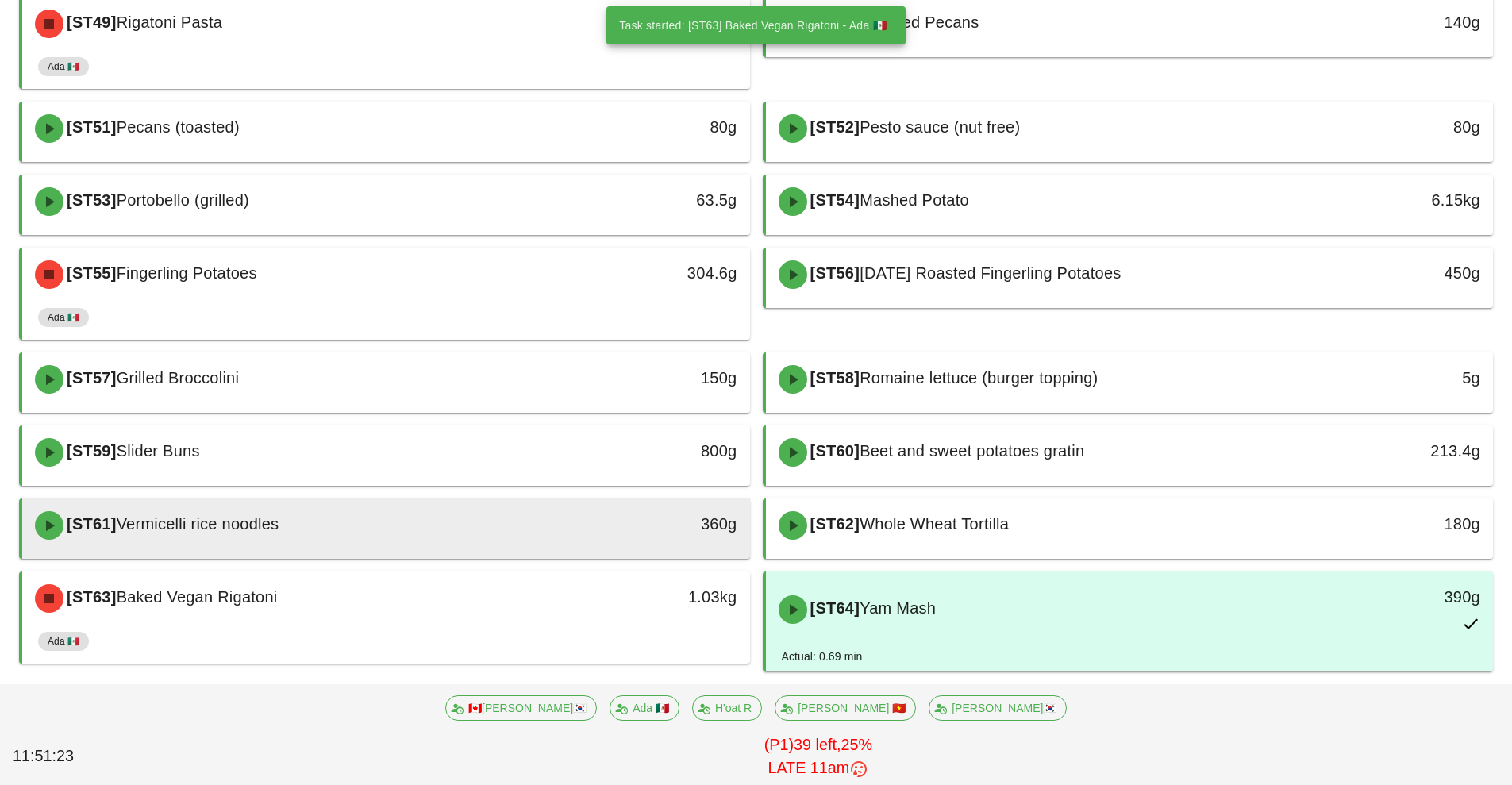
click at [549, 523] on div "[ST61] Vermicelli rice noodles" at bounding box center [295, 525] width 540 height 48
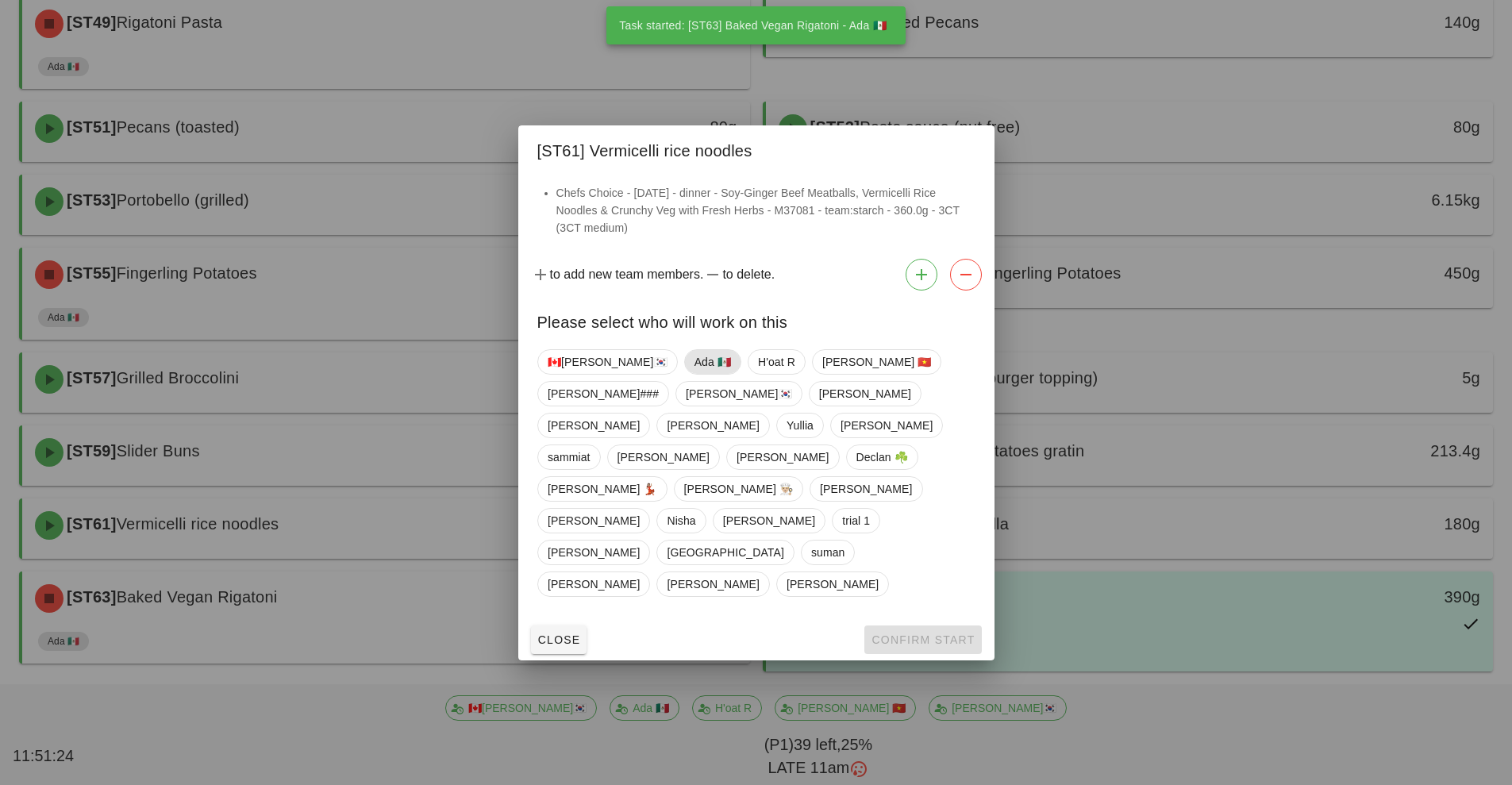
click at [693, 374] on span "Ada 🇲🇽" at bounding box center [711, 361] width 36 height 24
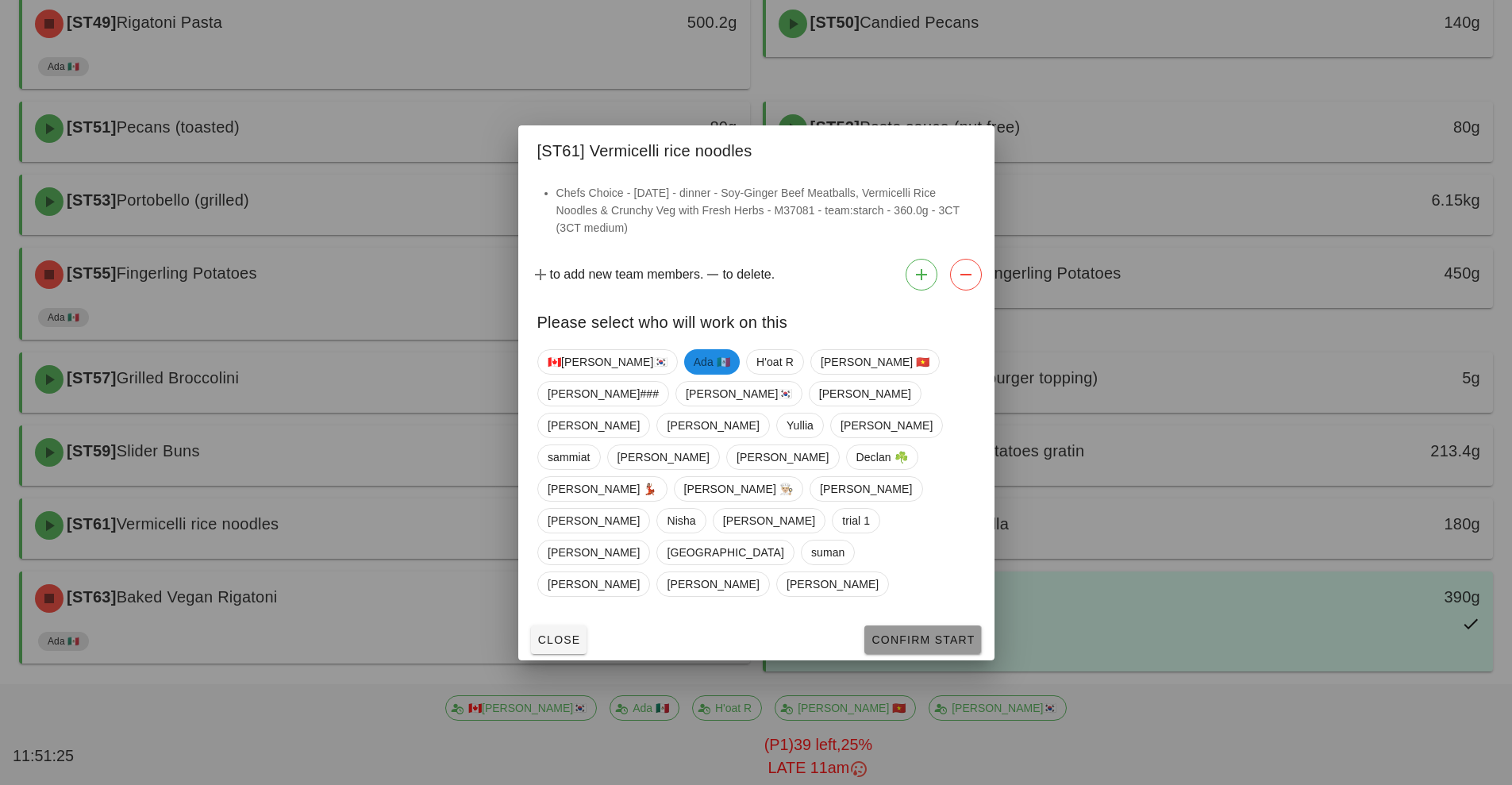
click at [902, 633] on span "Confirm Start" at bounding box center [923, 640] width 104 height 12
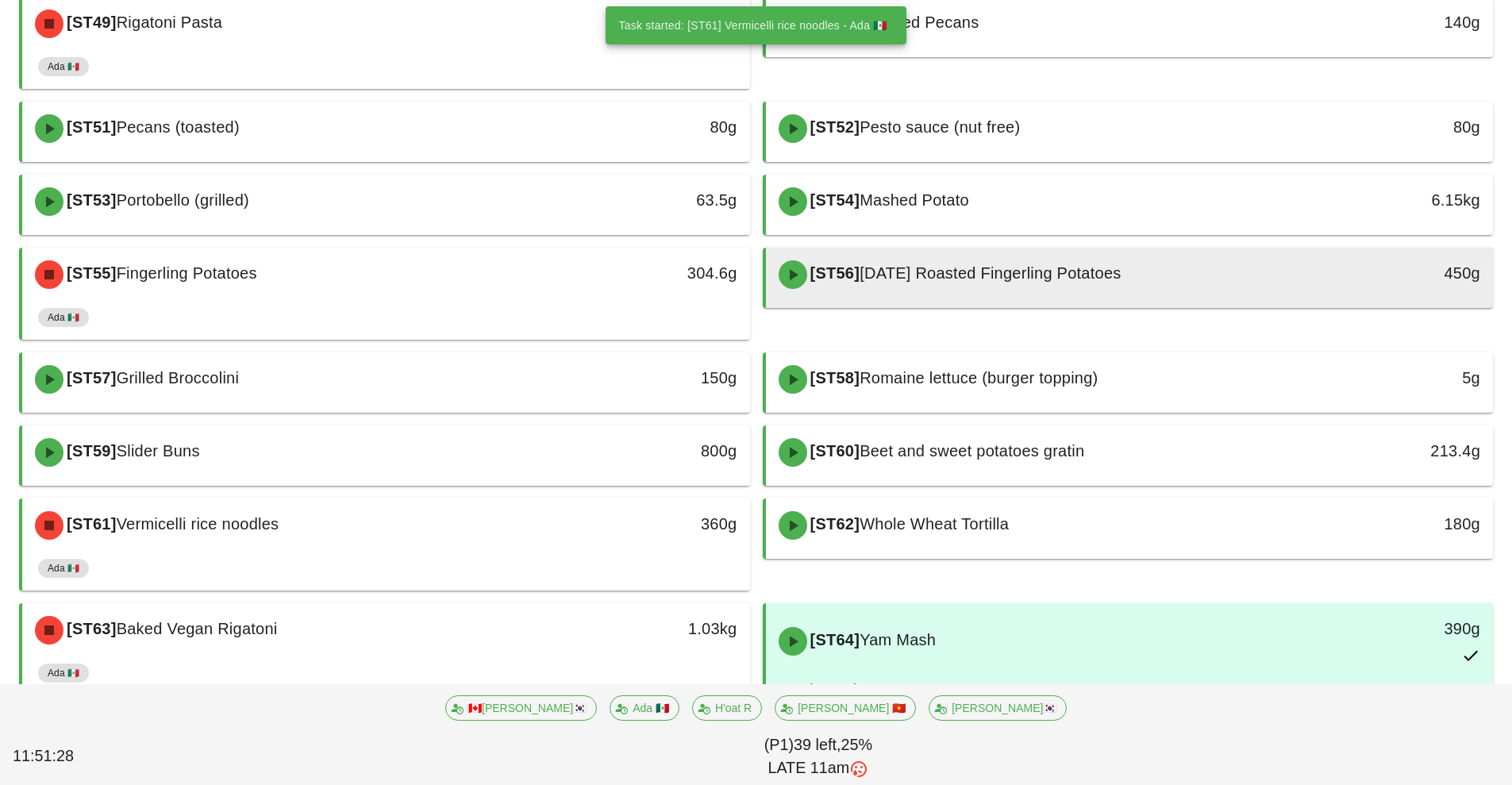
click at [1041, 305] on div at bounding box center [1130, 304] width 696 height 6
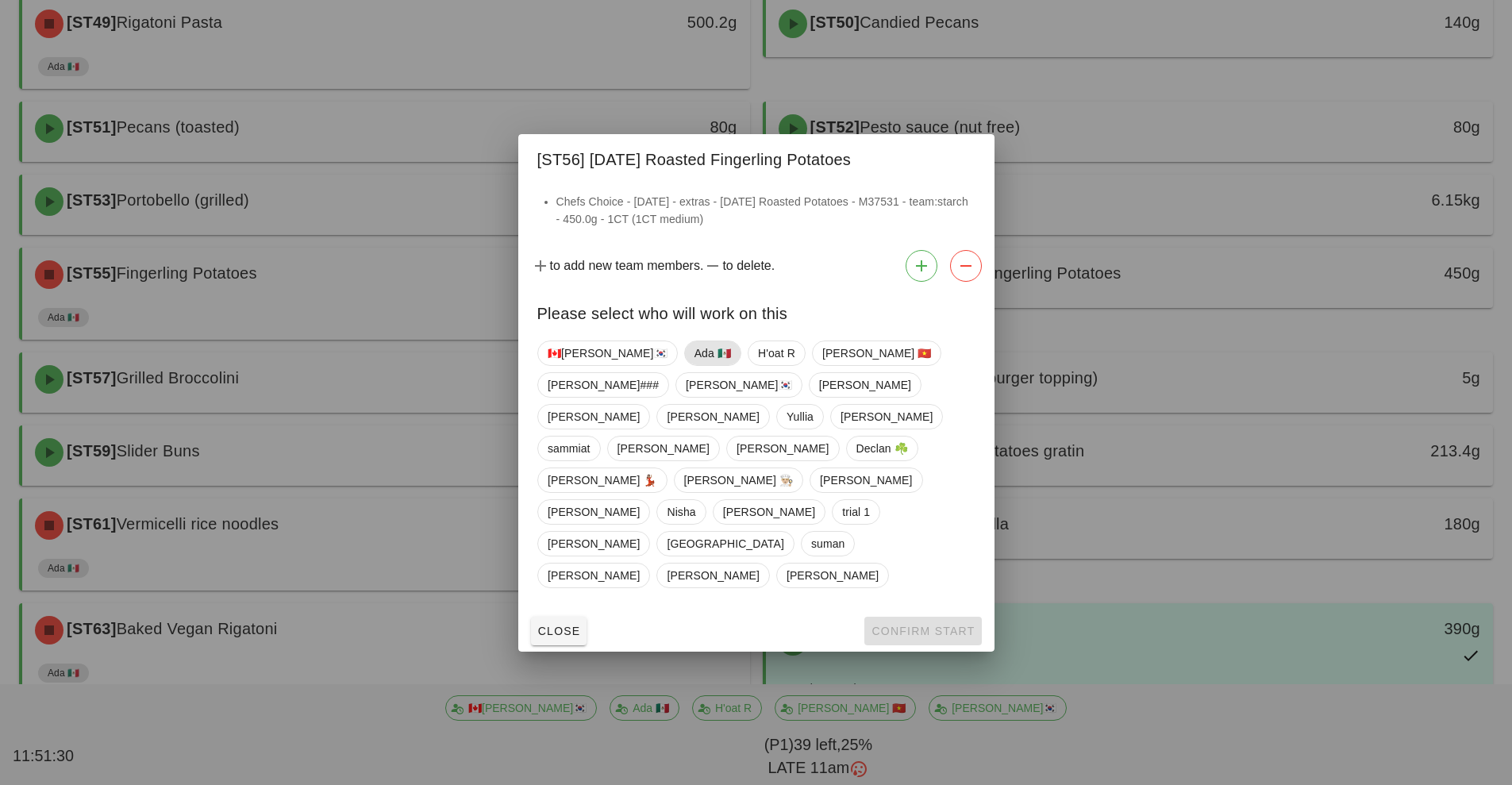
click at [693, 365] on span "Ada 🇲🇽" at bounding box center [711, 352] width 36 height 24
click at [884, 625] on span "Confirm Start" at bounding box center [923, 631] width 104 height 12
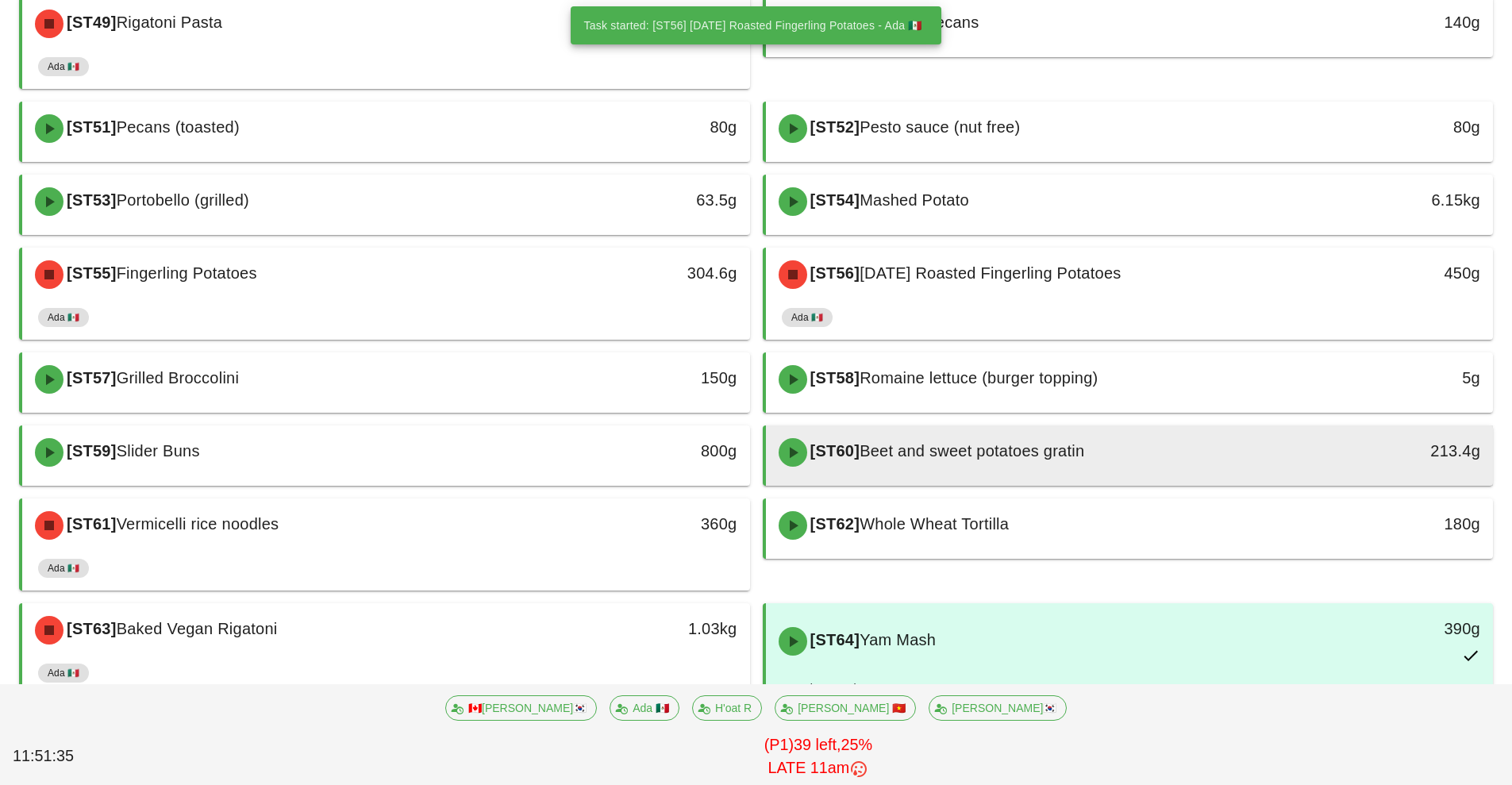
click at [1132, 474] on div "[ST60] Beet and sweet potatoes gratin" at bounding box center [1039, 452] width 540 height 48
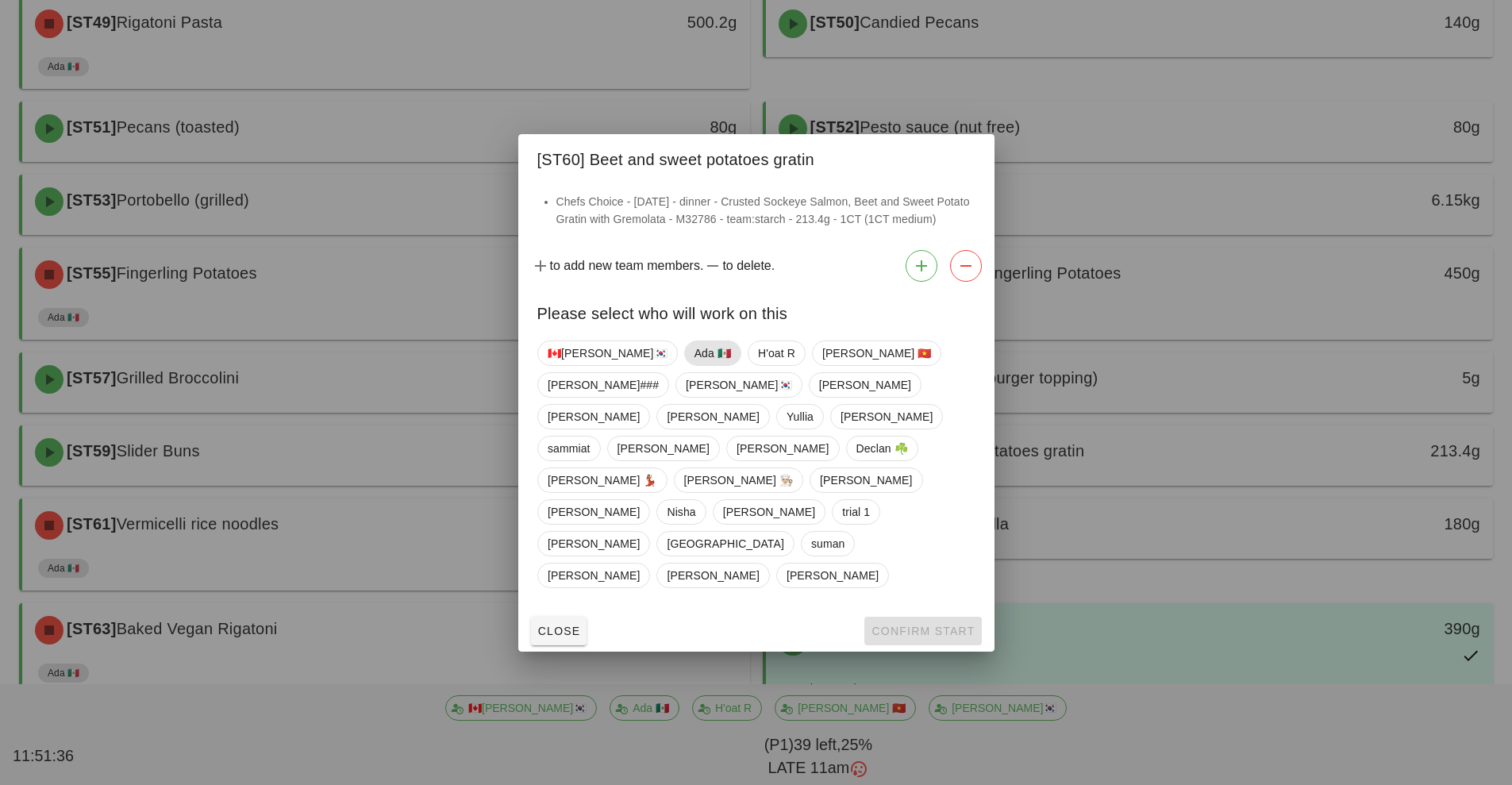
click at [693, 365] on span "Ada 🇲🇽" at bounding box center [711, 352] width 36 height 24
click at [902, 625] on span "Confirm Start" at bounding box center [923, 631] width 104 height 12
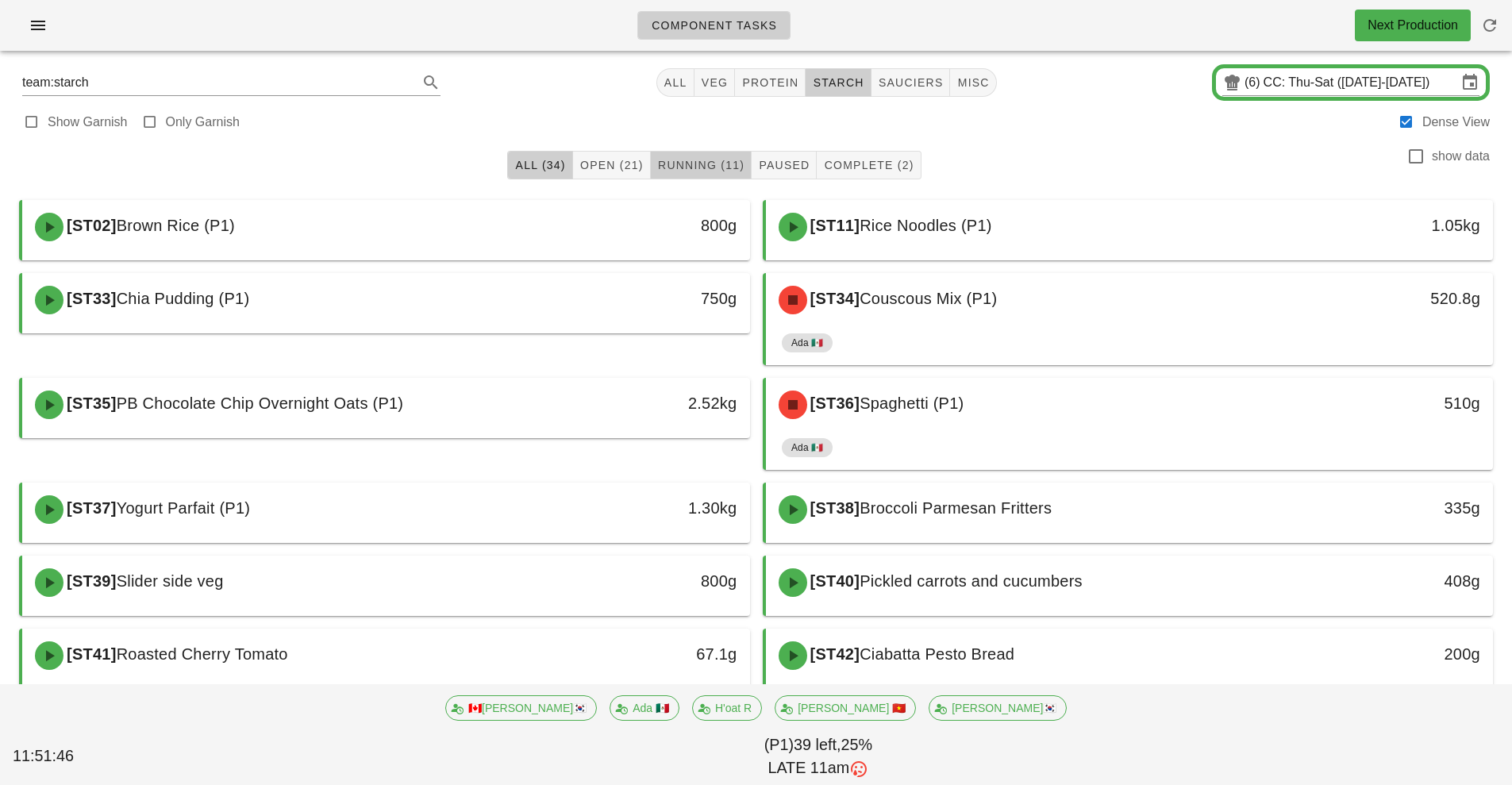
click at [715, 164] on span "Running (11)" at bounding box center [700, 165] width 87 height 12
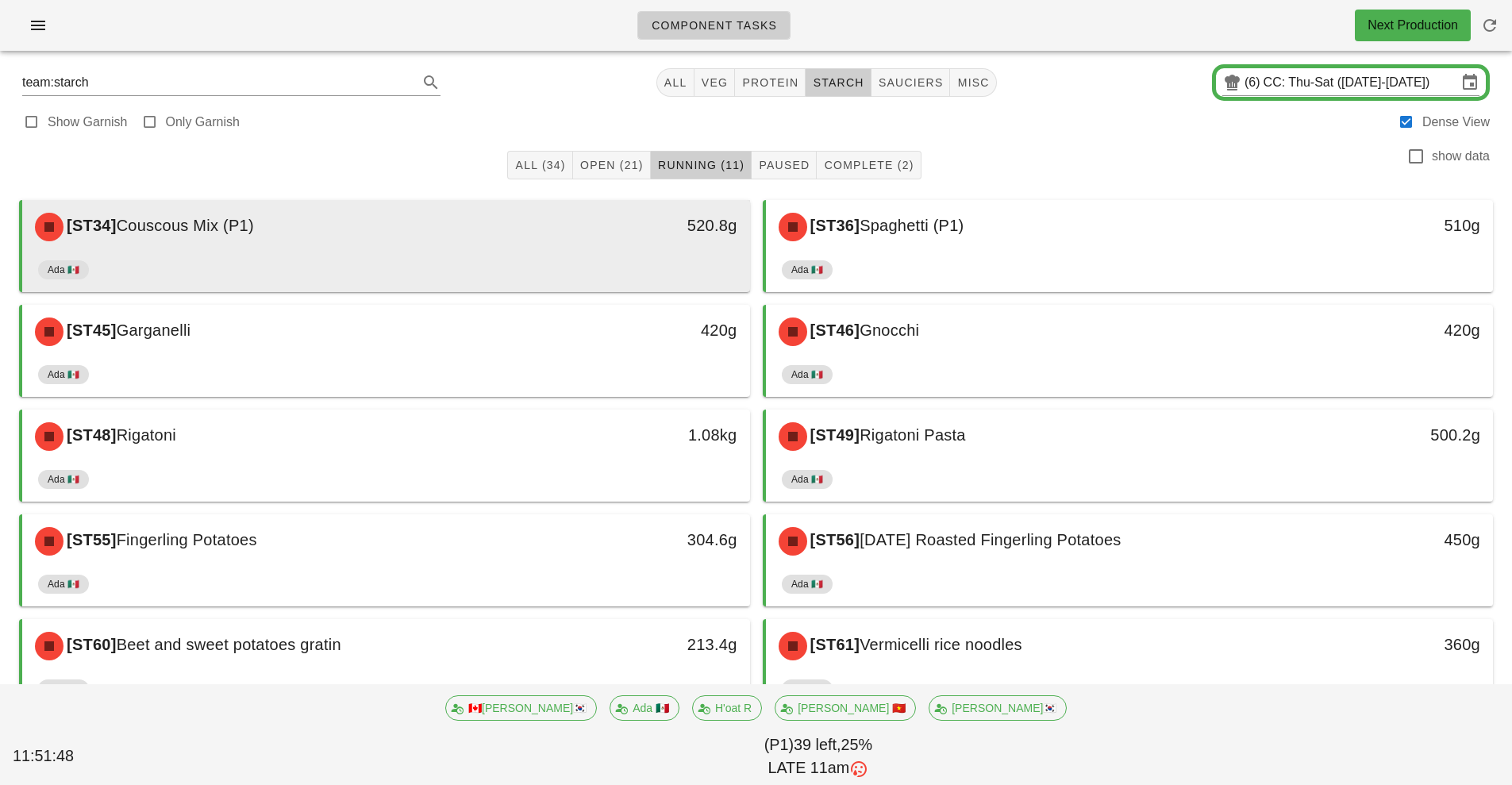
click at [602, 249] on div "520.8g" at bounding box center [656, 227] width 180 height 48
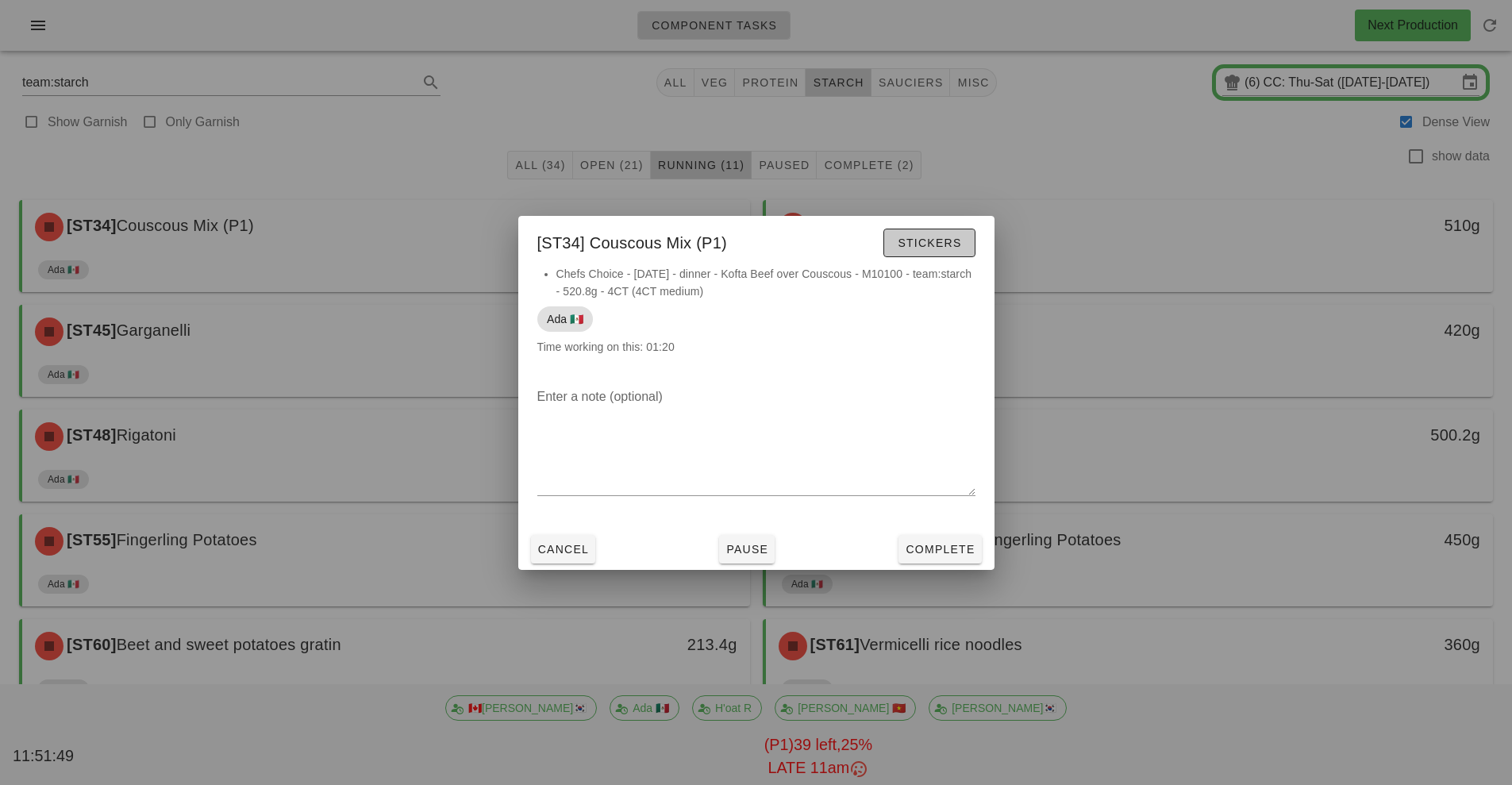
click at [938, 241] on span "Stickers" at bounding box center [929, 242] width 64 height 12
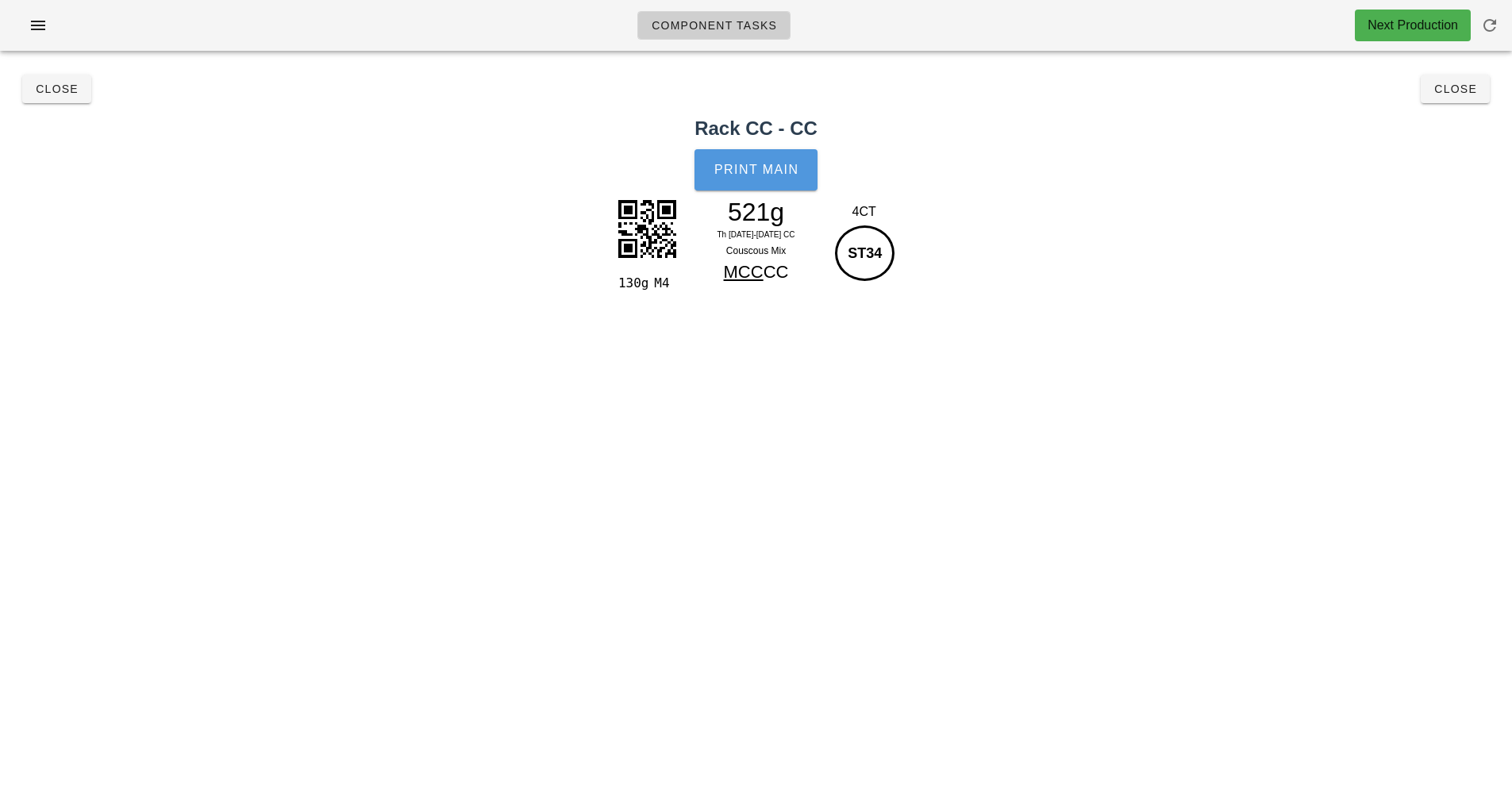
click at [768, 173] on span "Print Main" at bounding box center [756, 170] width 85 height 14
click at [1437, 80] on button "Close" at bounding box center [1455, 89] width 69 height 28
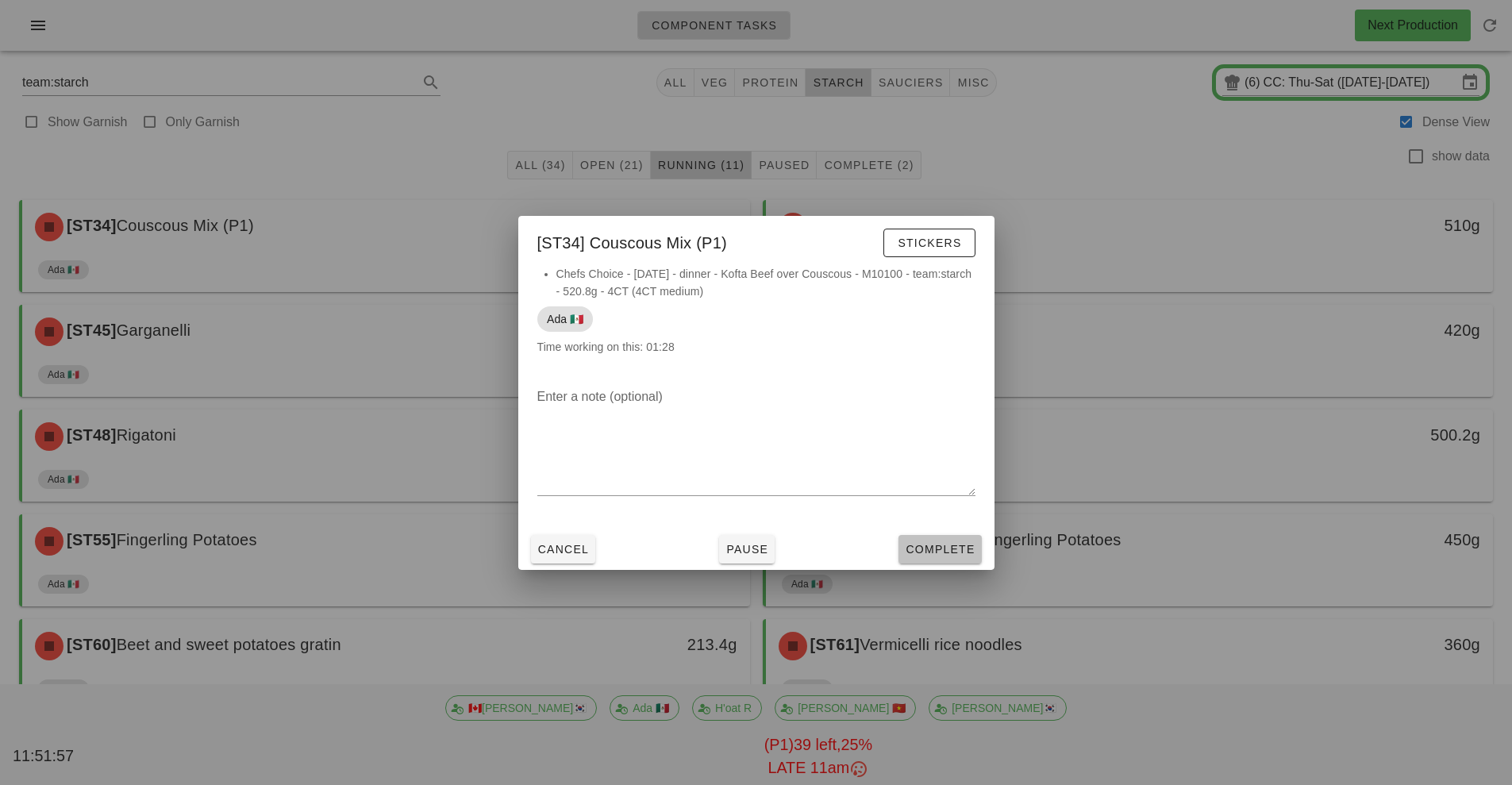
click at [947, 552] on span "Complete" at bounding box center [939, 549] width 70 height 12
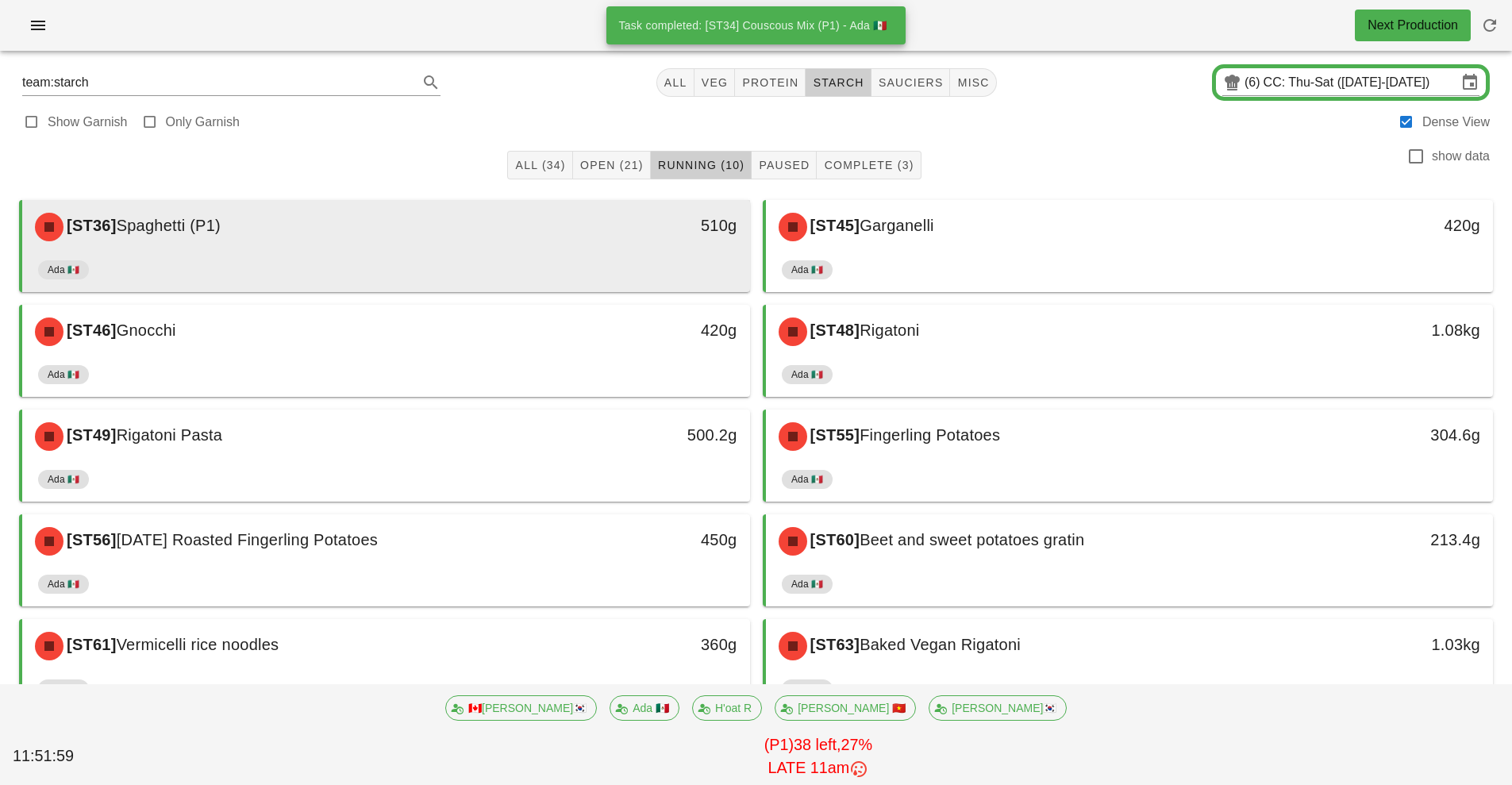
click at [567, 248] on div "510g" at bounding box center [656, 227] width 180 height 48
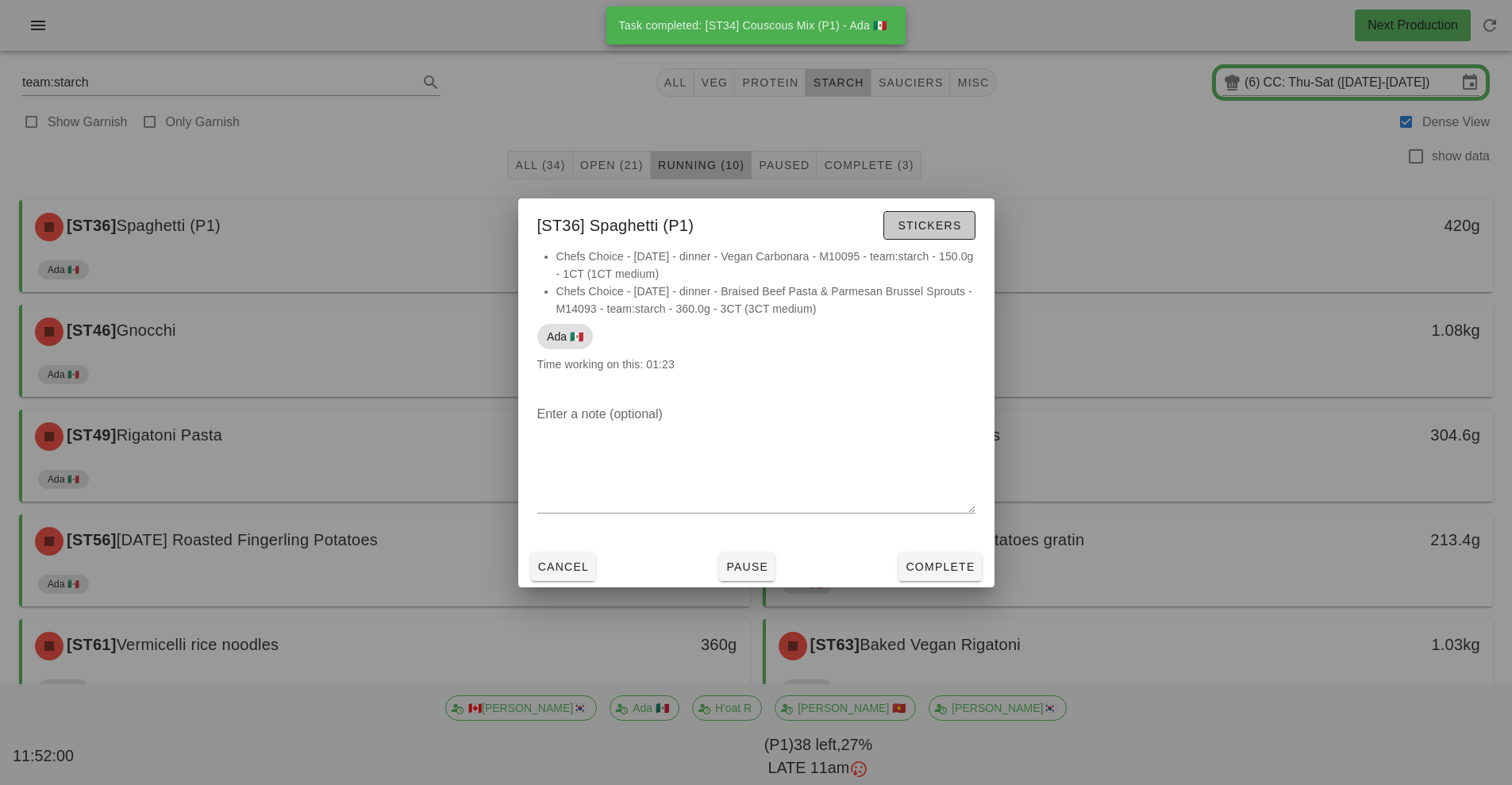
click at [933, 228] on span "Stickers" at bounding box center [929, 226] width 64 height 12
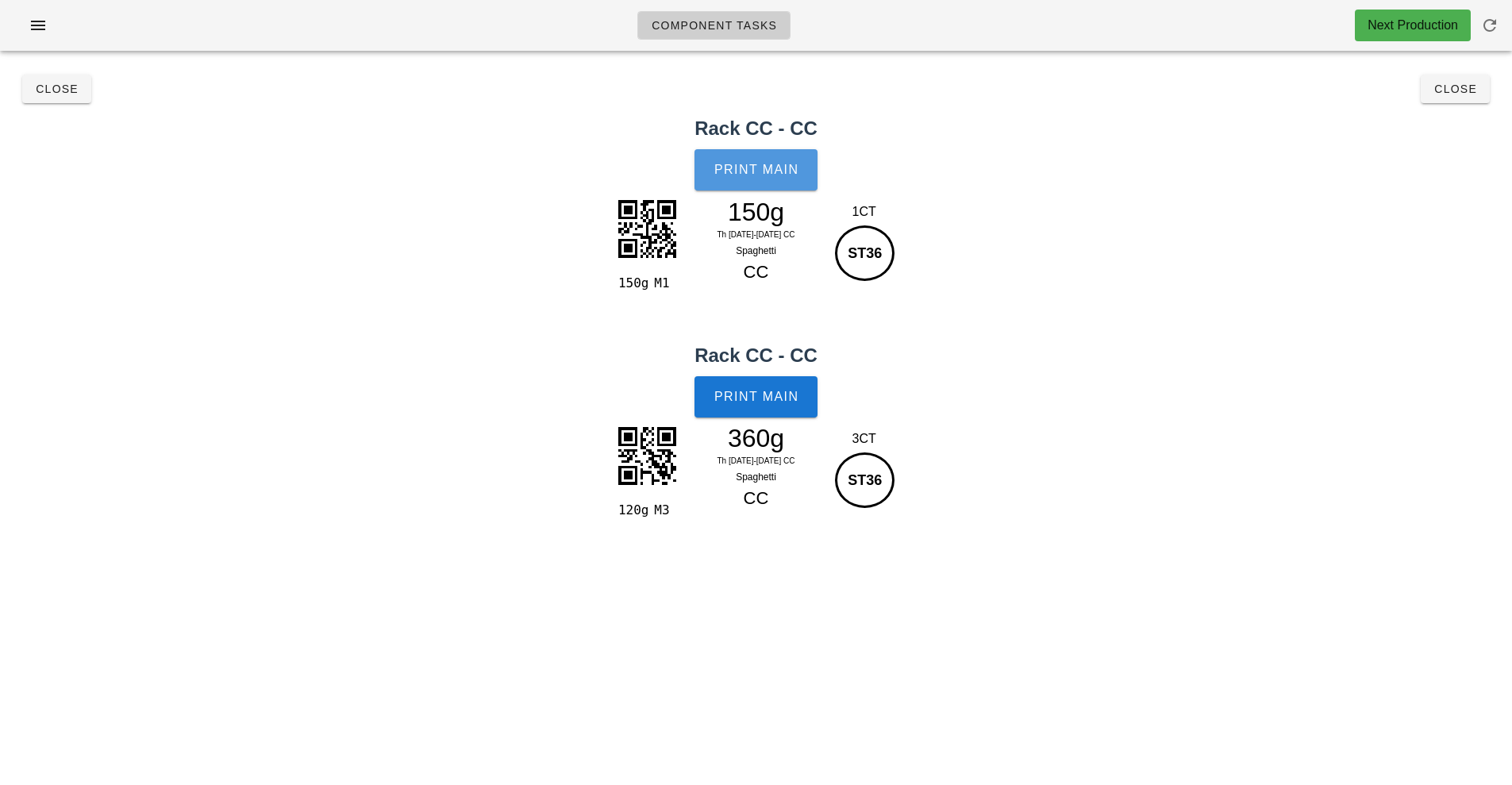
click at [765, 170] on span "Print Main" at bounding box center [756, 170] width 85 height 14
click at [782, 405] on button "Print Main" at bounding box center [755, 396] width 122 height 41
click at [1458, 89] on span "Close" at bounding box center [1456, 89] width 44 height 12
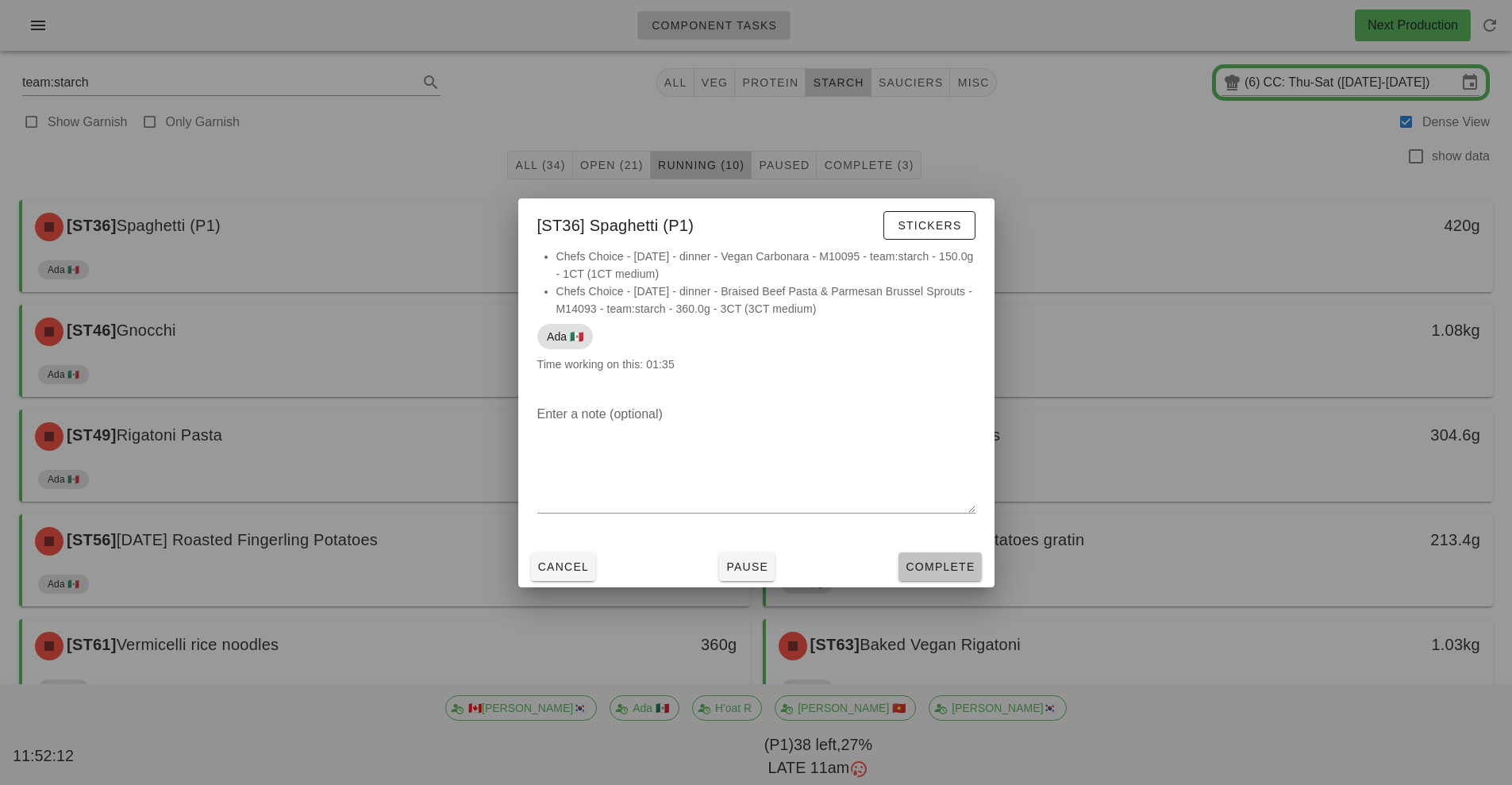
click at [960, 576] on button "Complete" at bounding box center [940, 567] width 83 height 28
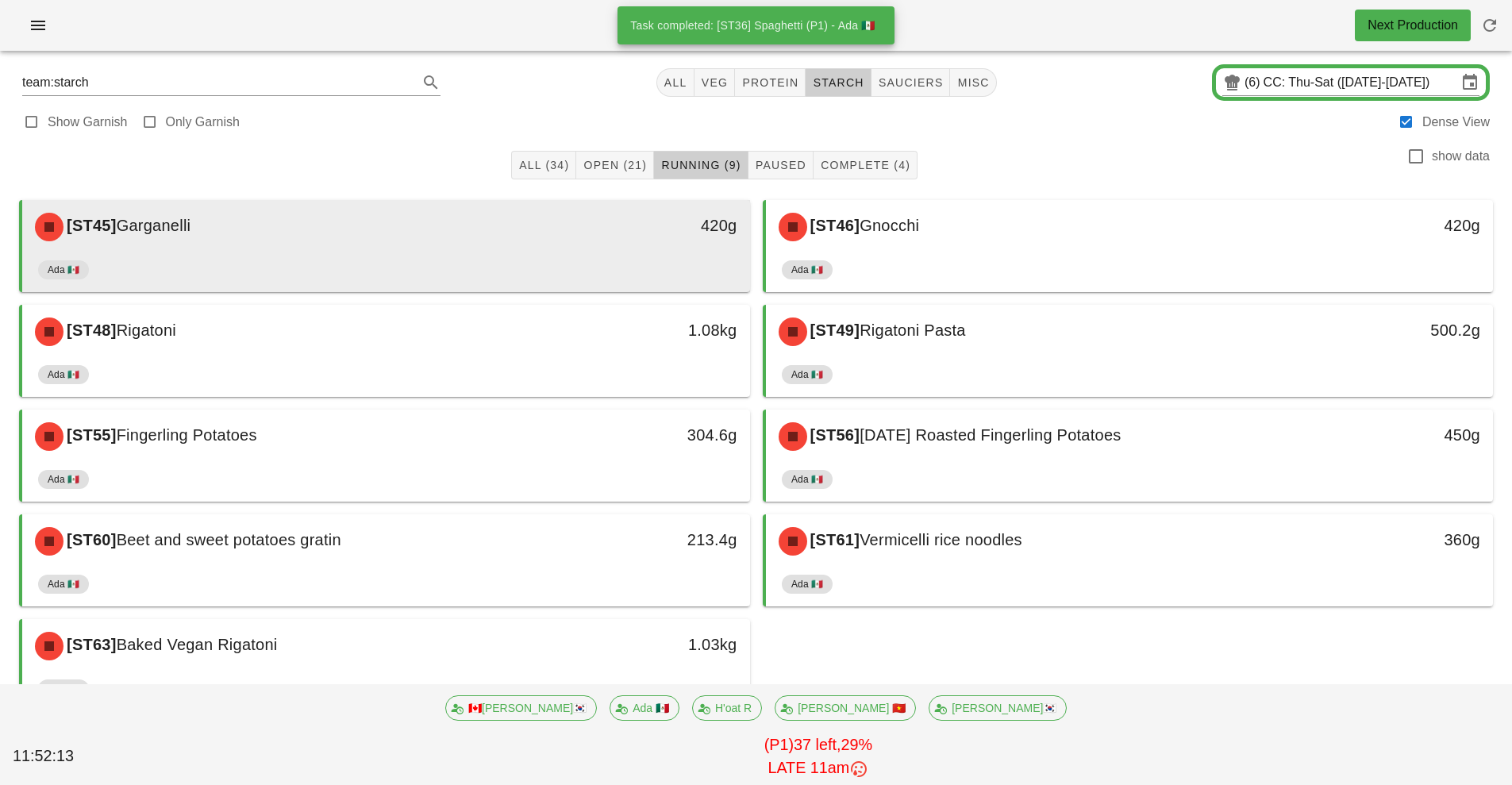
click at [604, 262] on div "Ada 🇲🇽" at bounding box center [386, 272] width 696 height 38
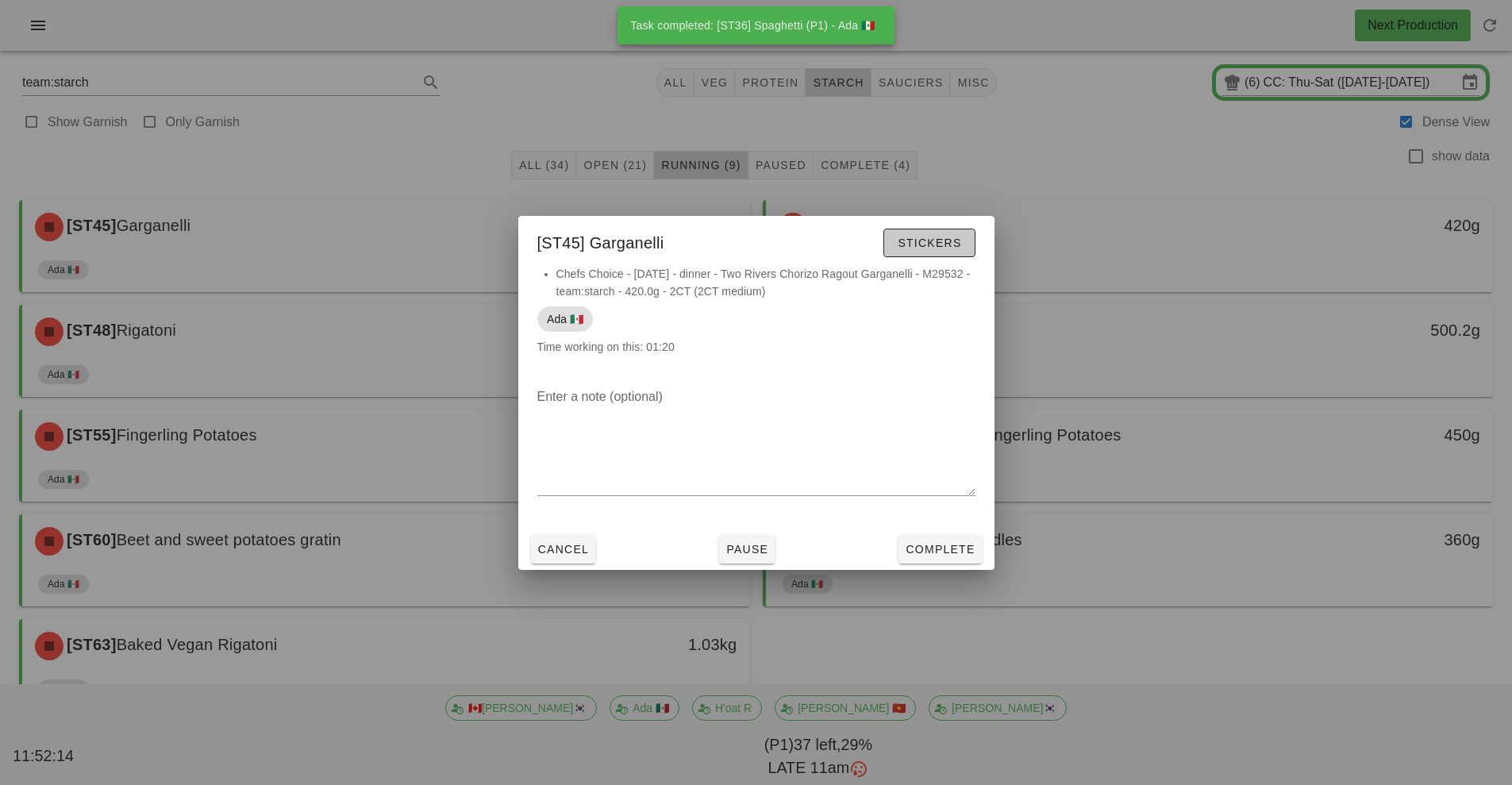
click at [942, 244] on span "Stickers" at bounding box center [929, 242] width 64 height 12
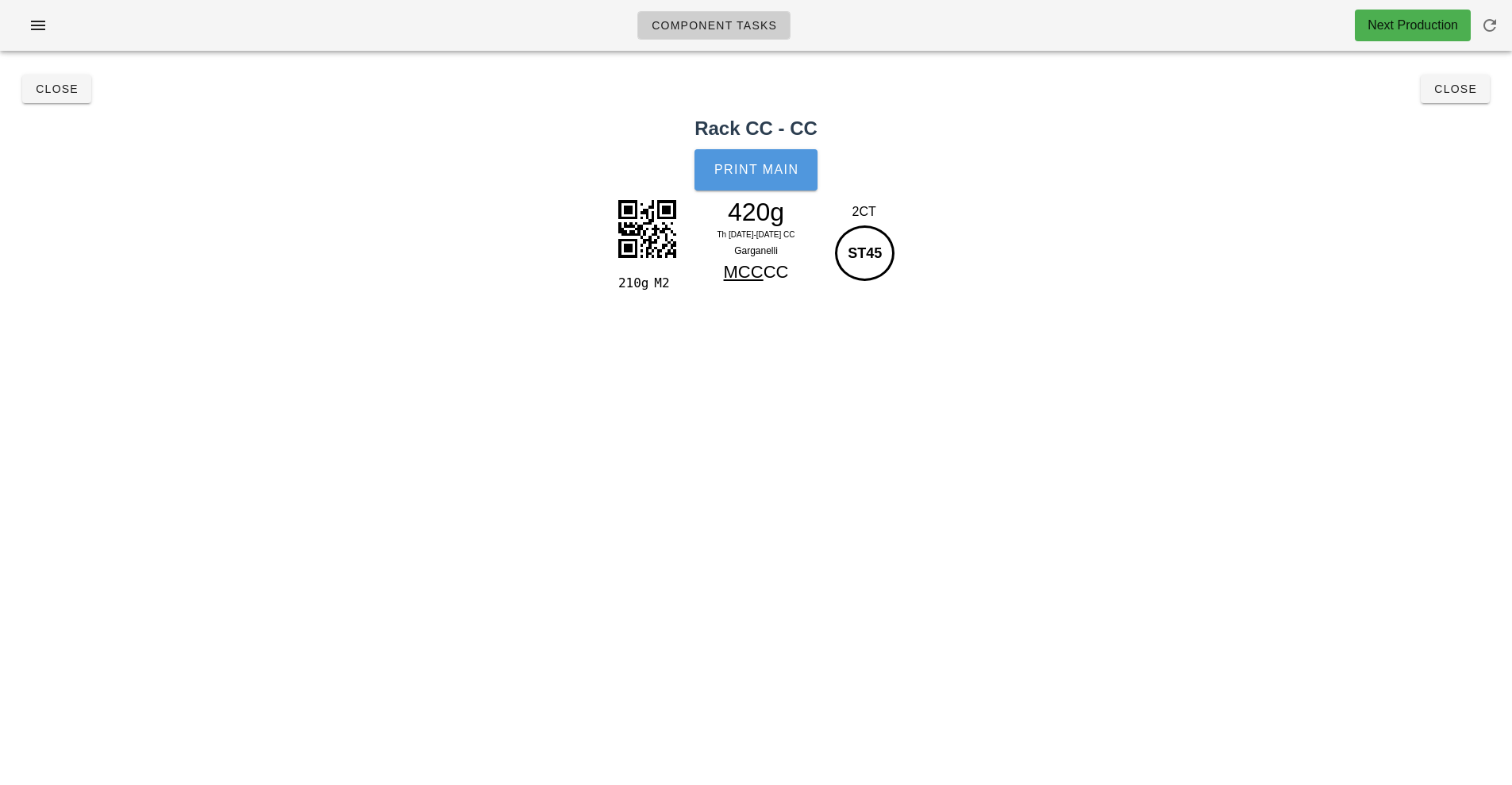
click at [786, 186] on button "Print Main" at bounding box center [755, 169] width 122 height 41
click at [1465, 89] on span "Close" at bounding box center [1456, 89] width 44 height 12
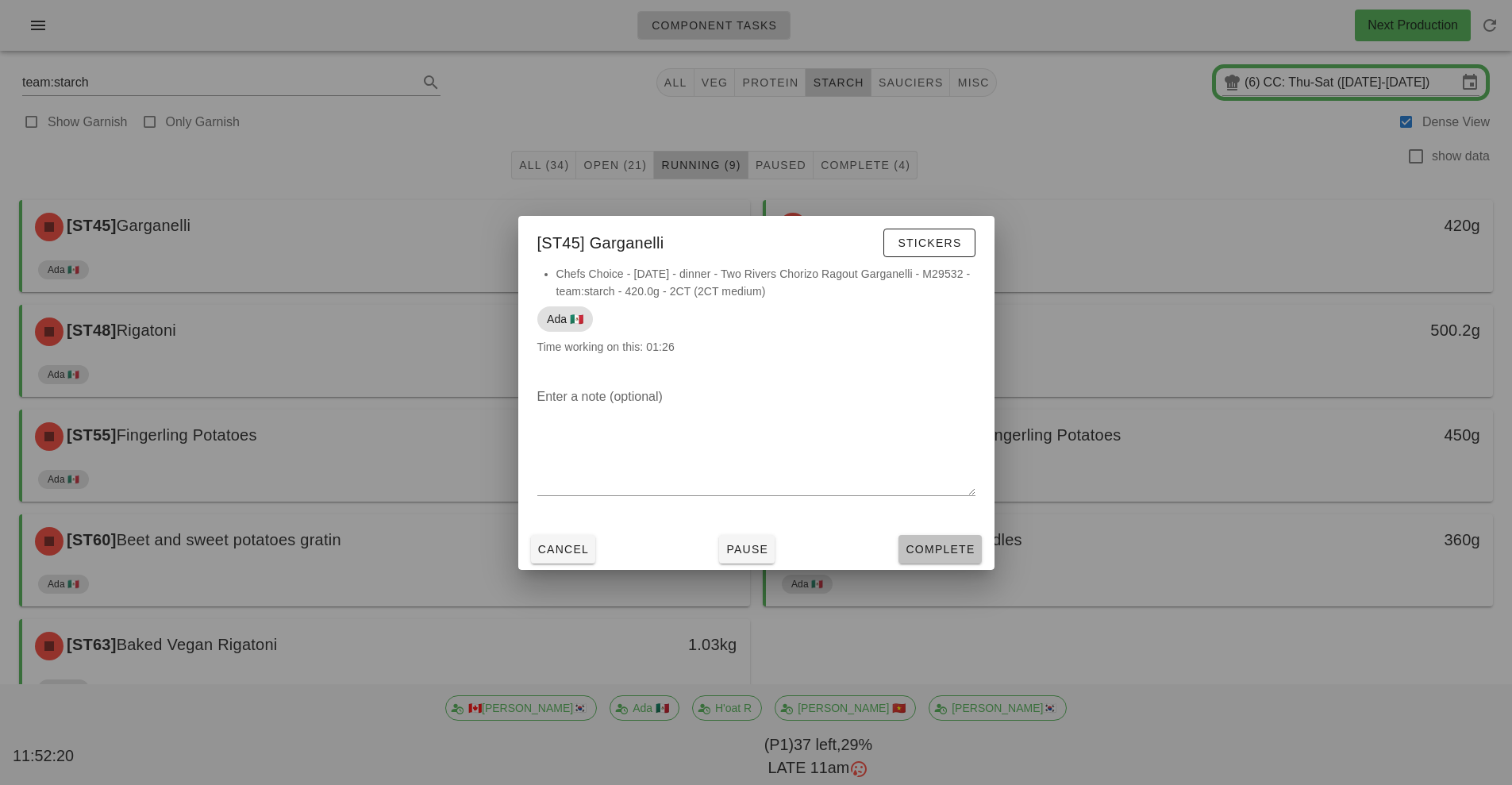
click at [957, 550] on span "Complete" at bounding box center [939, 549] width 70 height 12
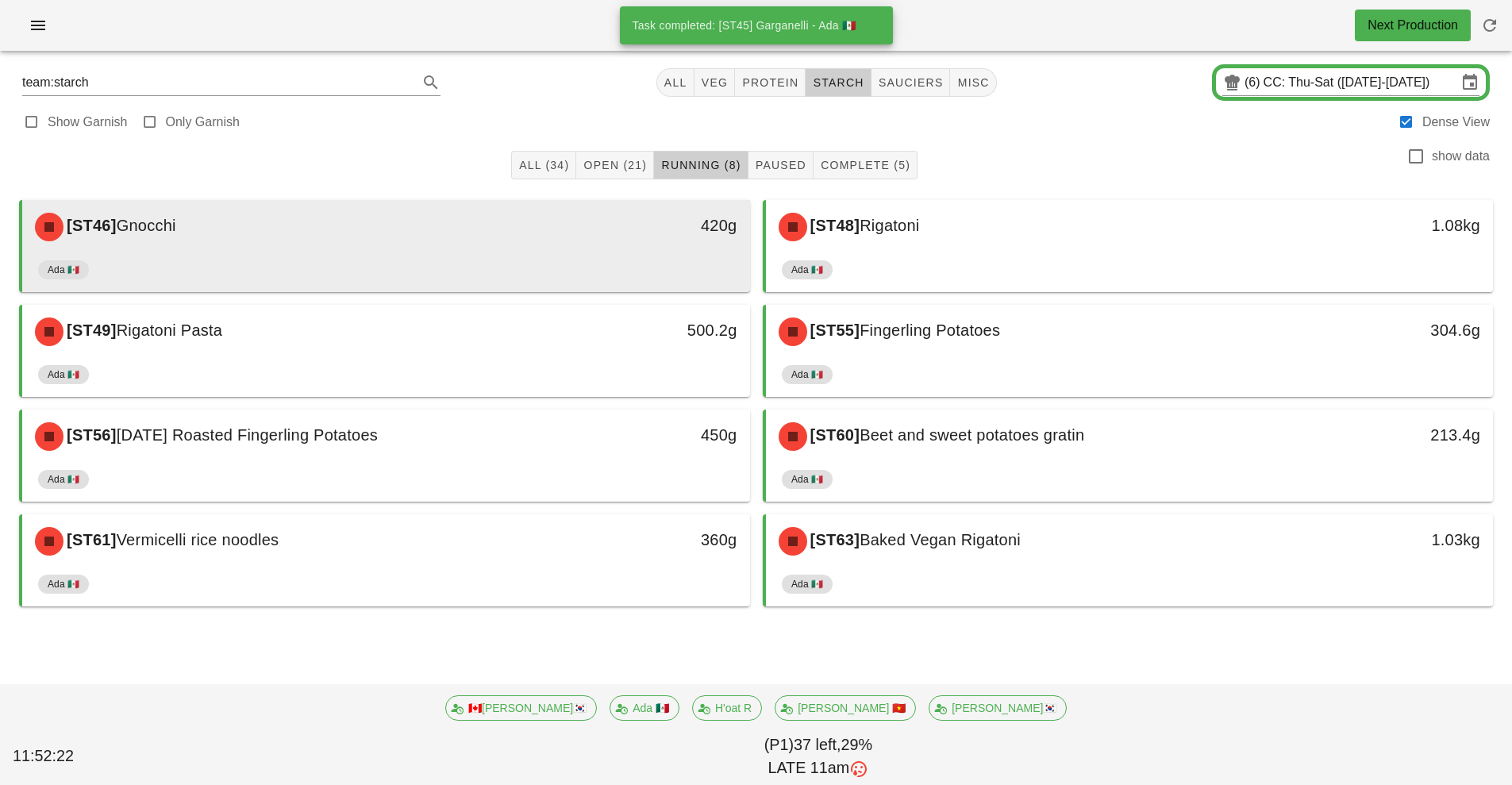
click at [580, 276] on div "Ada 🇲🇽" at bounding box center [386, 272] width 696 height 38
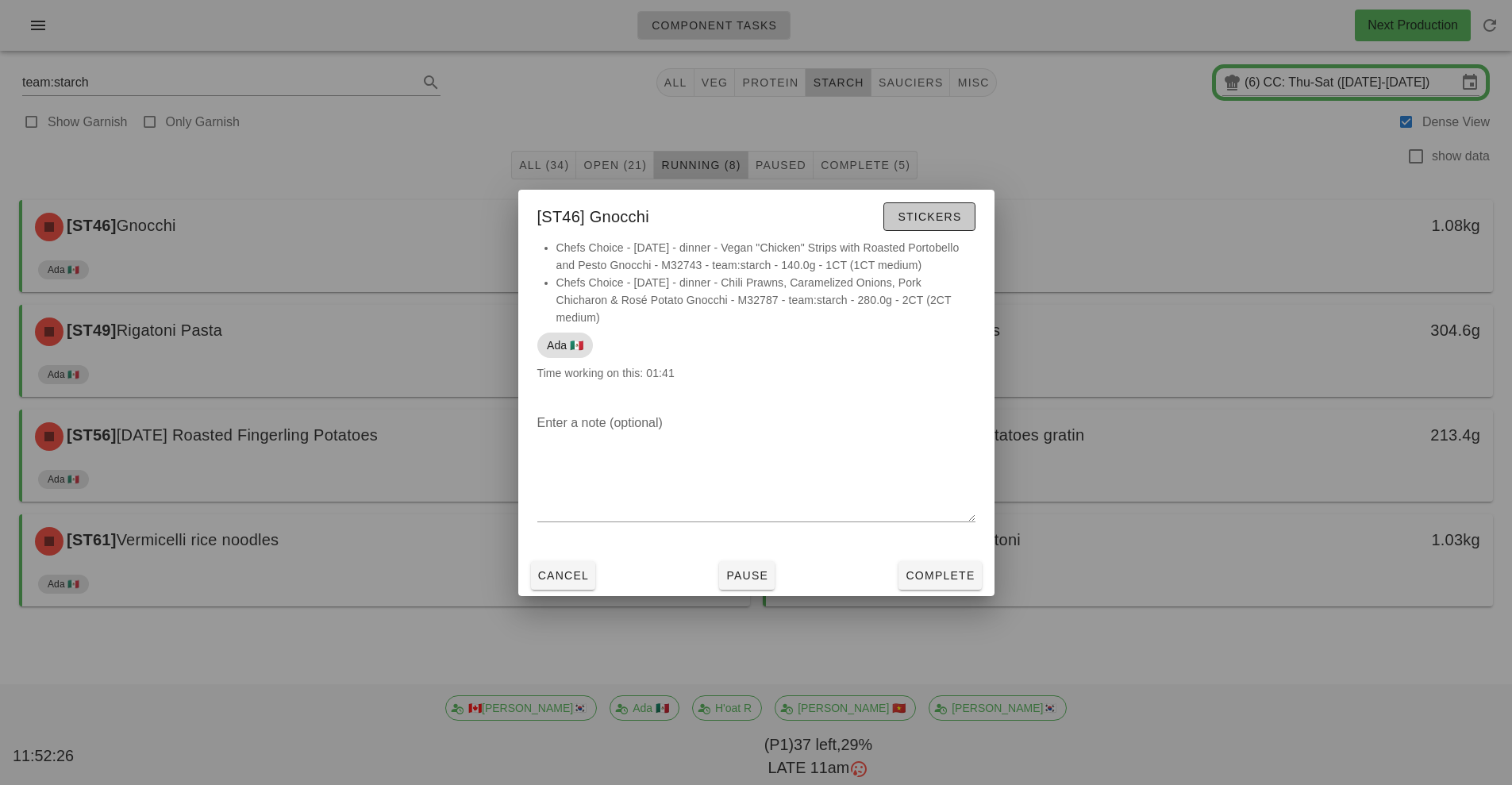
click at [937, 215] on span "Stickers" at bounding box center [929, 217] width 64 height 12
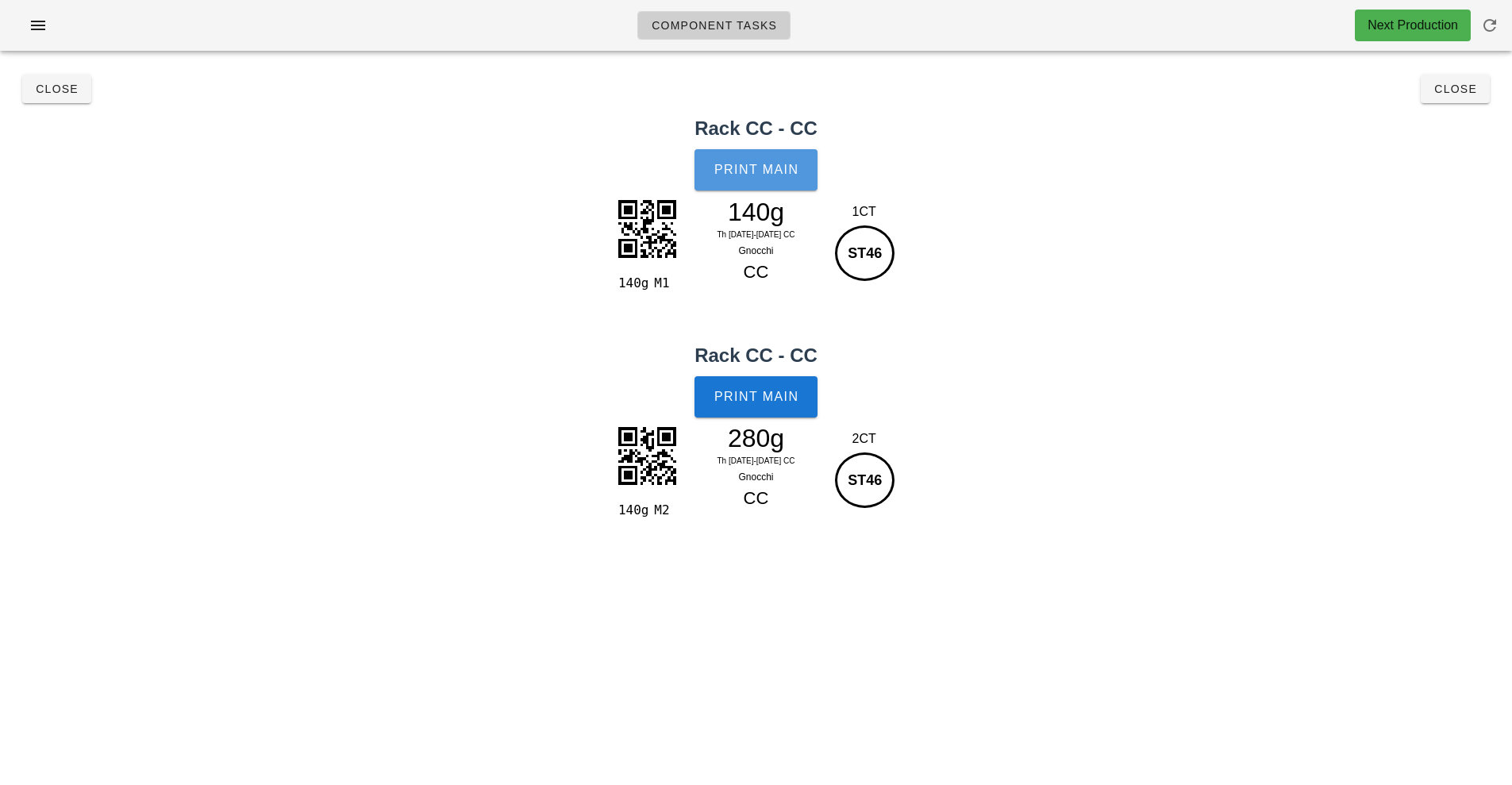
click at [760, 176] on span "Print Main" at bounding box center [756, 170] width 85 height 14
click at [776, 400] on span "Print Main" at bounding box center [756, 396] width 85 height 14
click at [1467, 87] on span "Close" at bounding box center [1456, 89] width 44 height 12
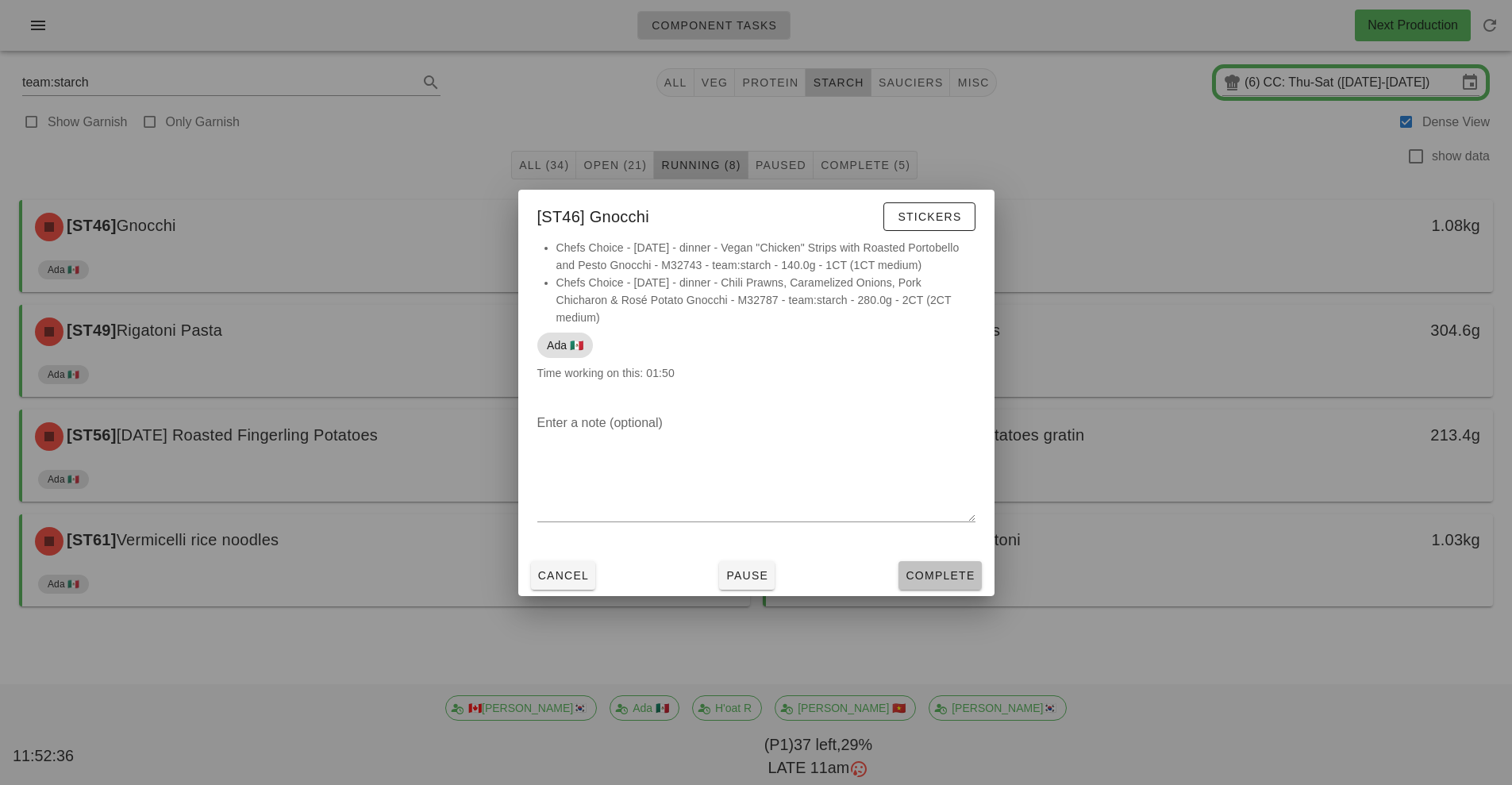
click at [963, 576] on span "Complete" at bounding box center [939, 575] width 70 height 12
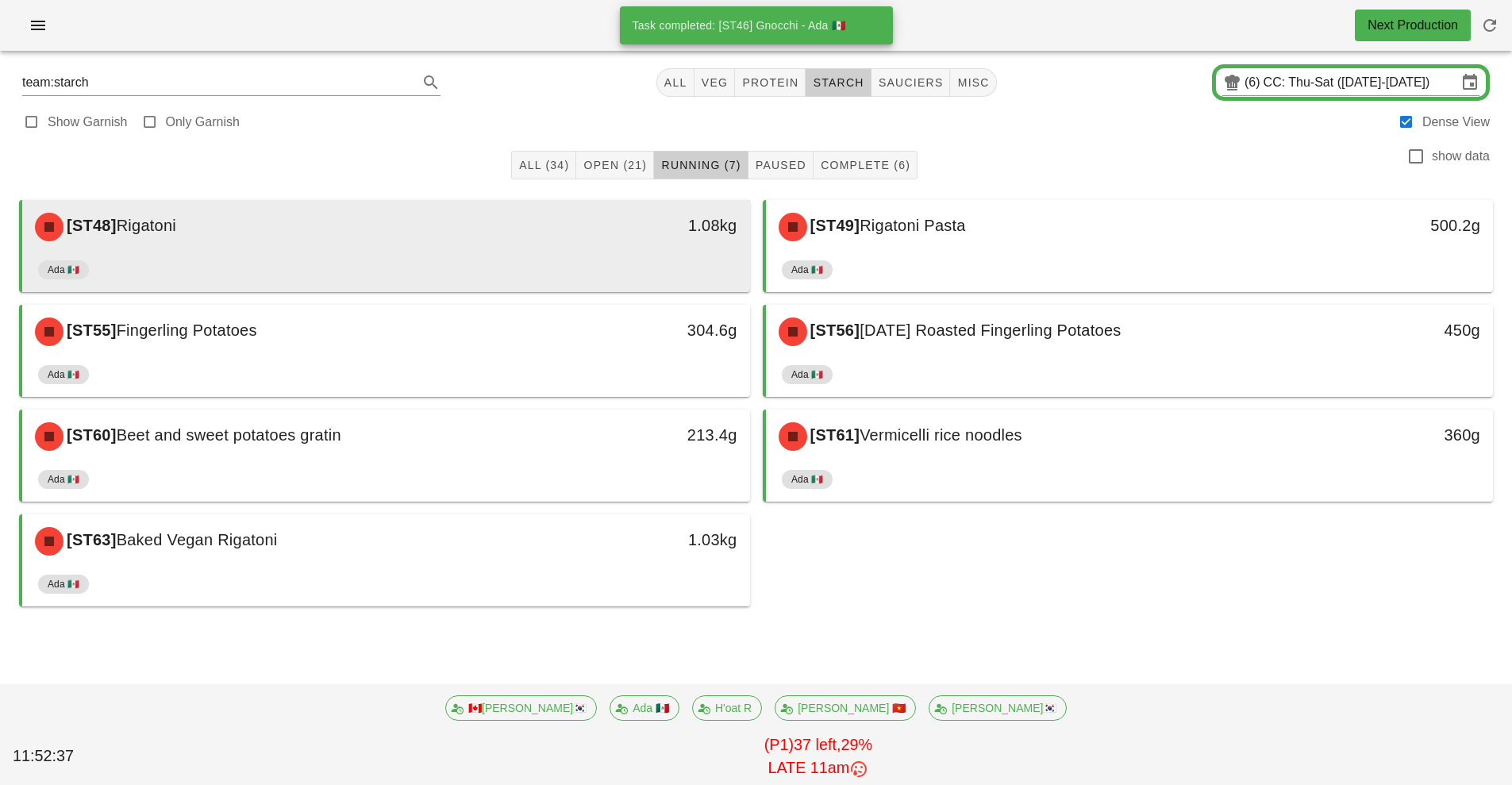
click at [606, 248] on div "1.08kg" at bounding box center [656, 227] width 180 height 48
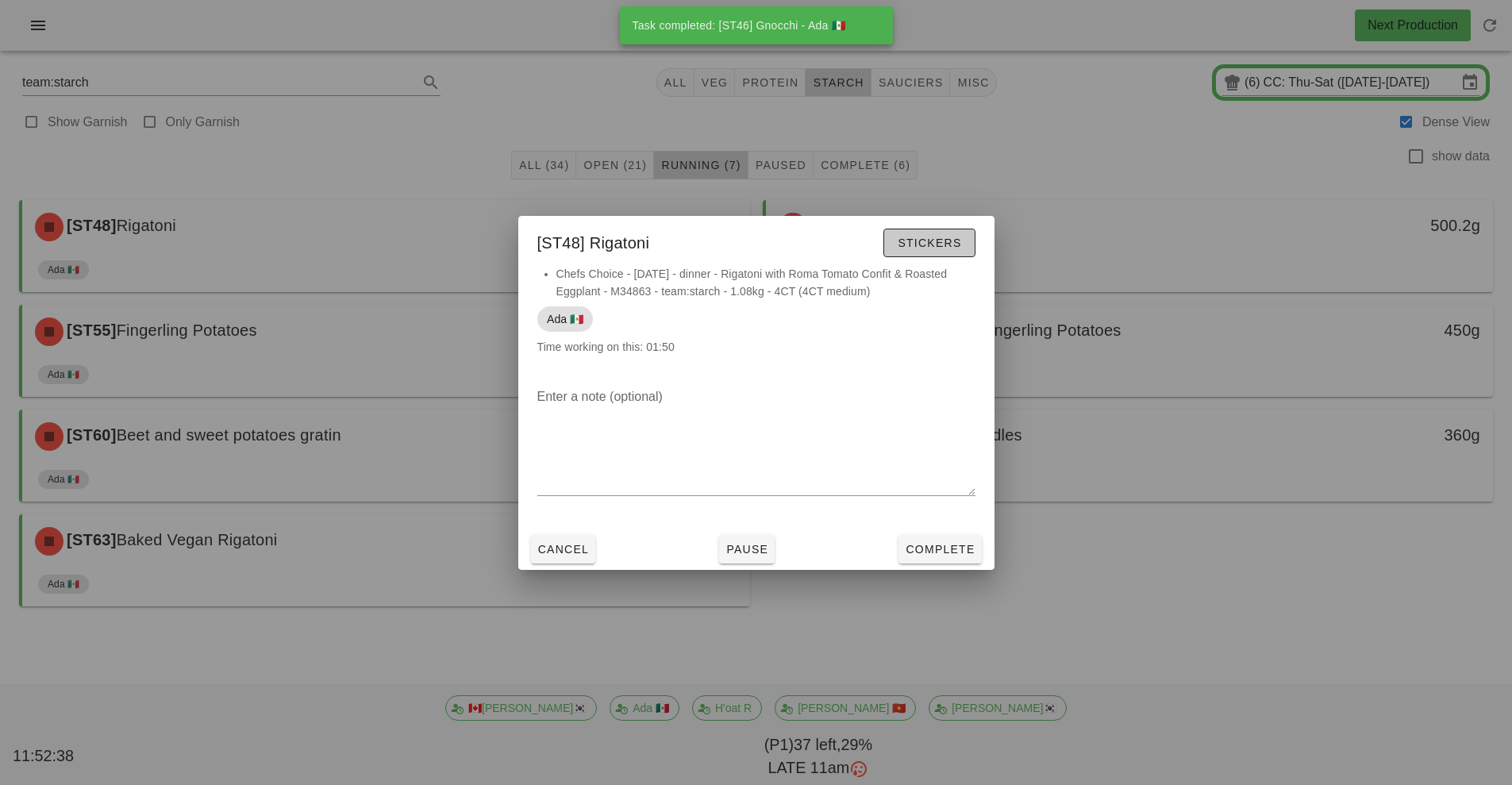
click at [940, 246] on span "Stickers" at bounding box center [929, 242] width 64 height 12
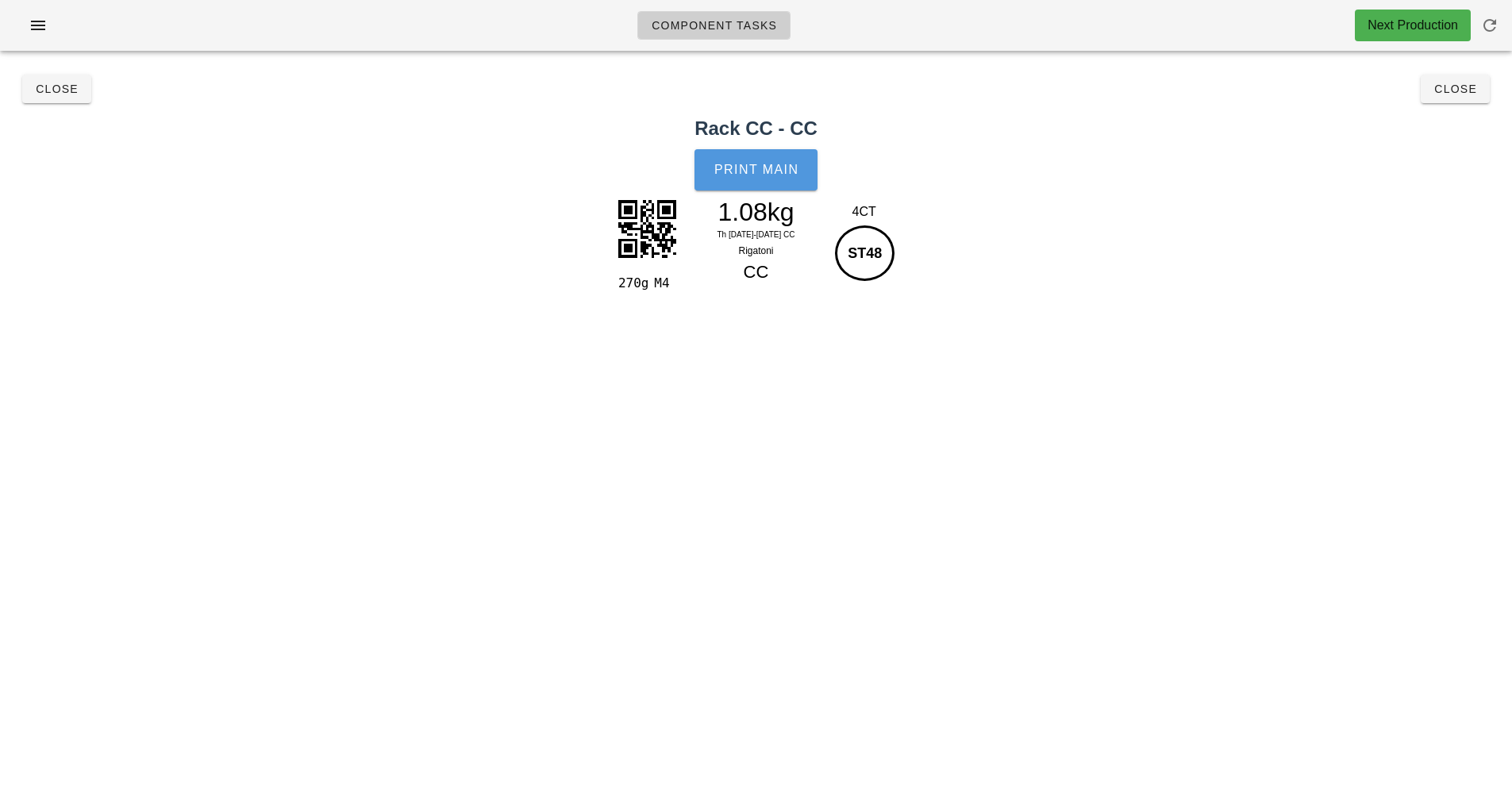
click at [778, 166] on span "Print Main" at bounding box center [756, 170] width 85 height 14
click at [1457, 101] on button "Close" at bounding box center [1455, 89] width 69 height 28
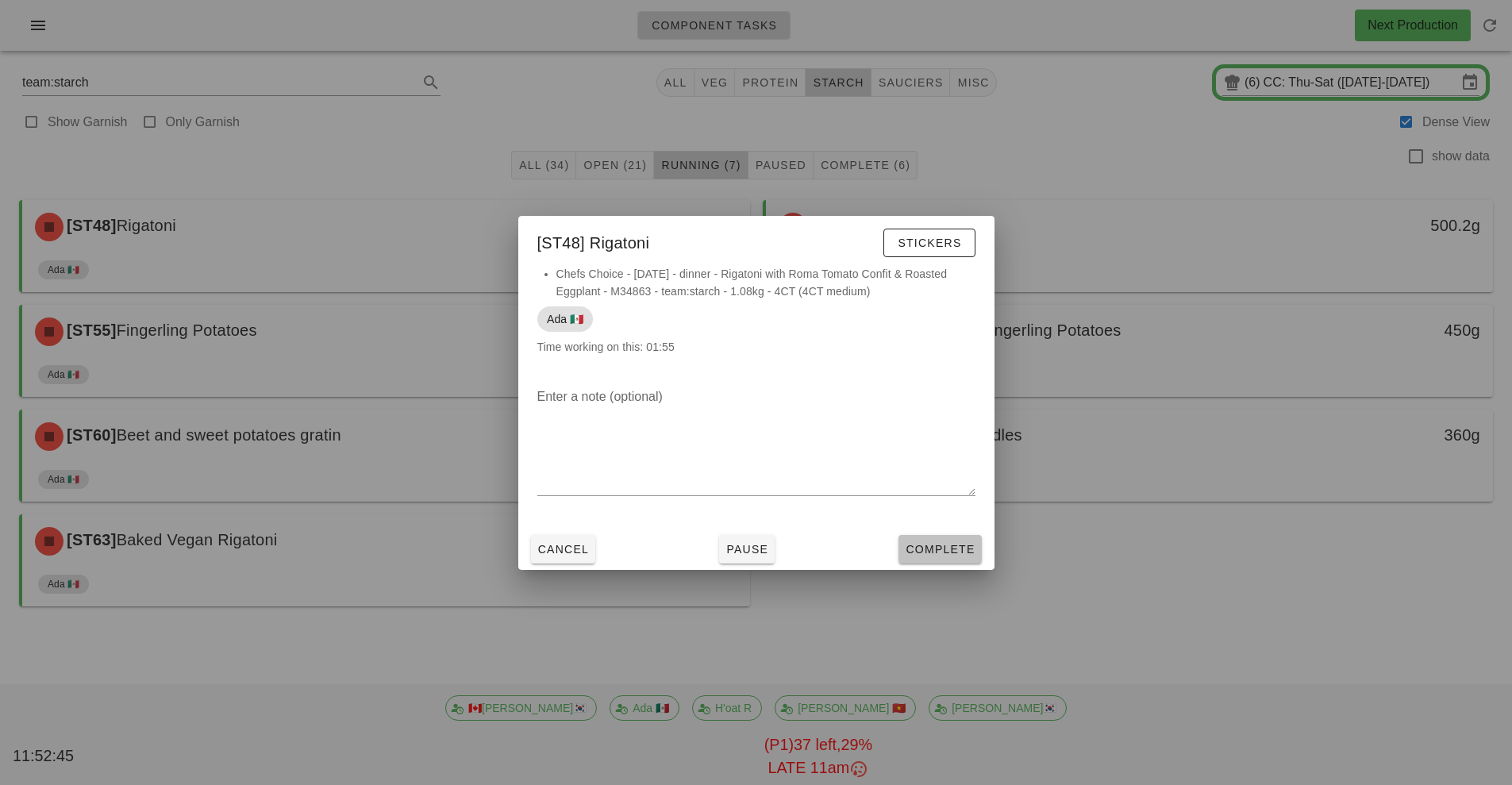
click at [943, 562] on button "Complete" at bounding box center [940, 549] width 83 height 28
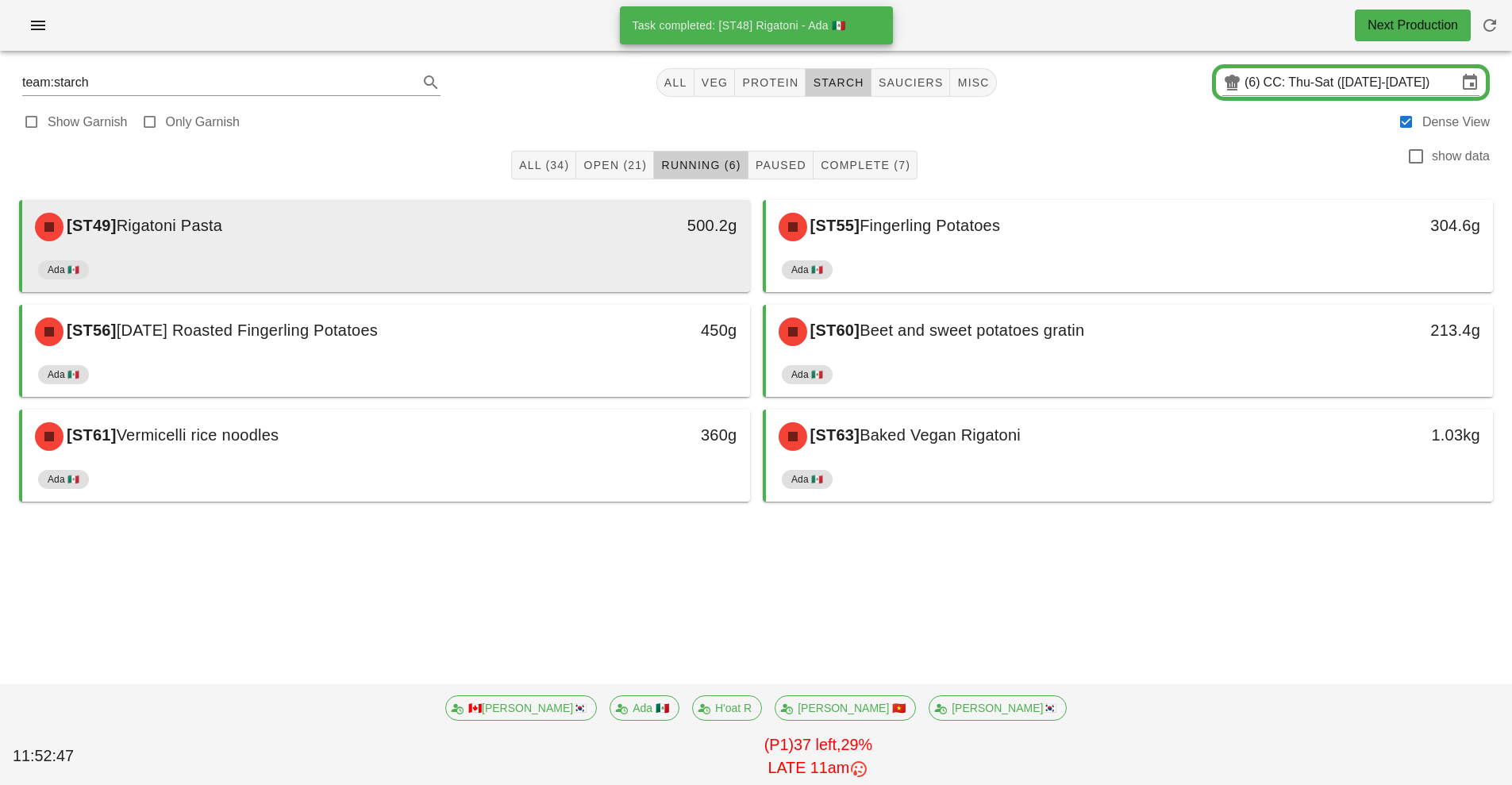
click at [589, 246] on div "500.2g" at bounding box center [656, 227] width 180 height 48
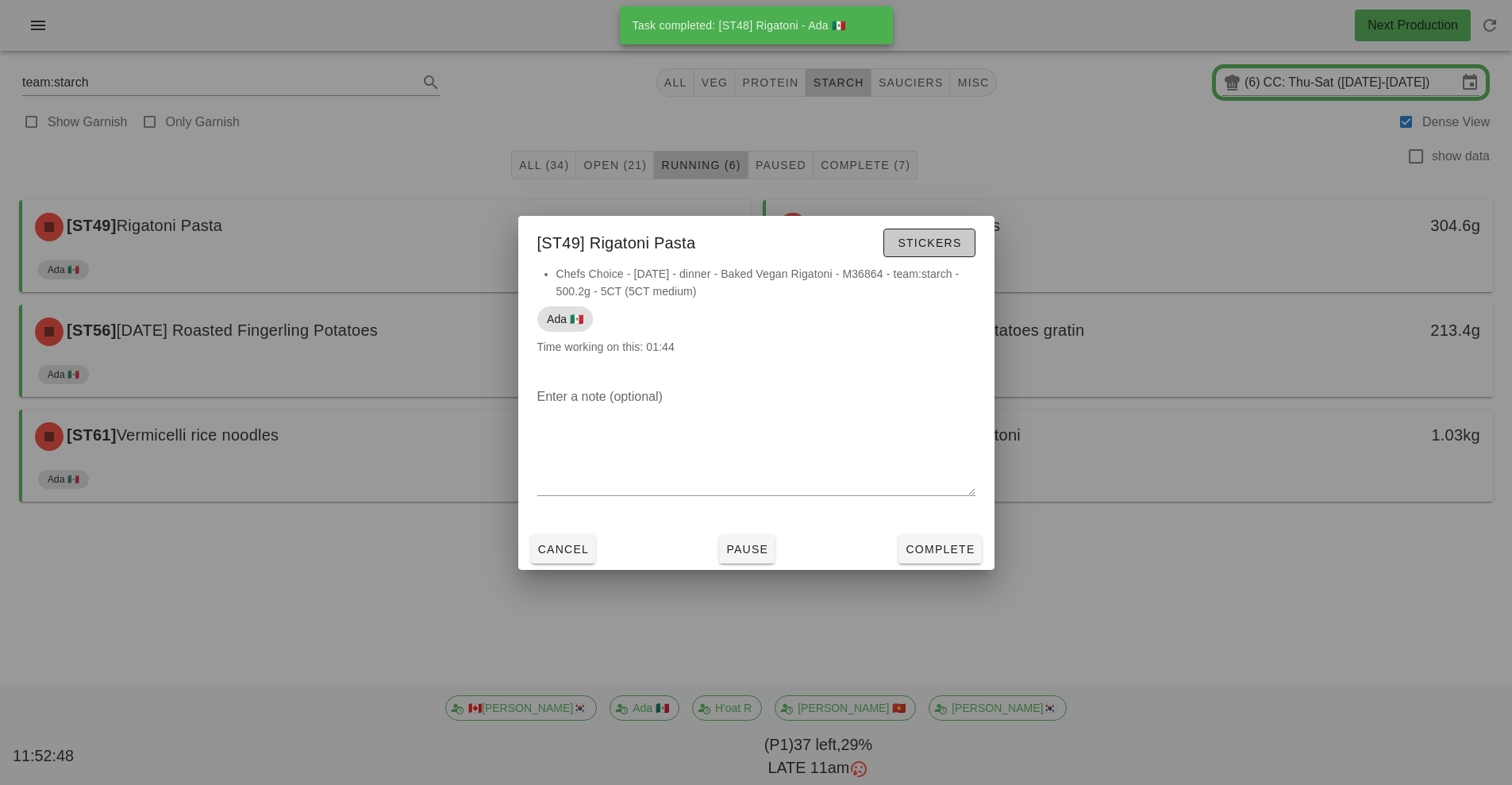
click at [914, 253] on button "Stickers" at bounding box center [929, 242] width 92 height 28
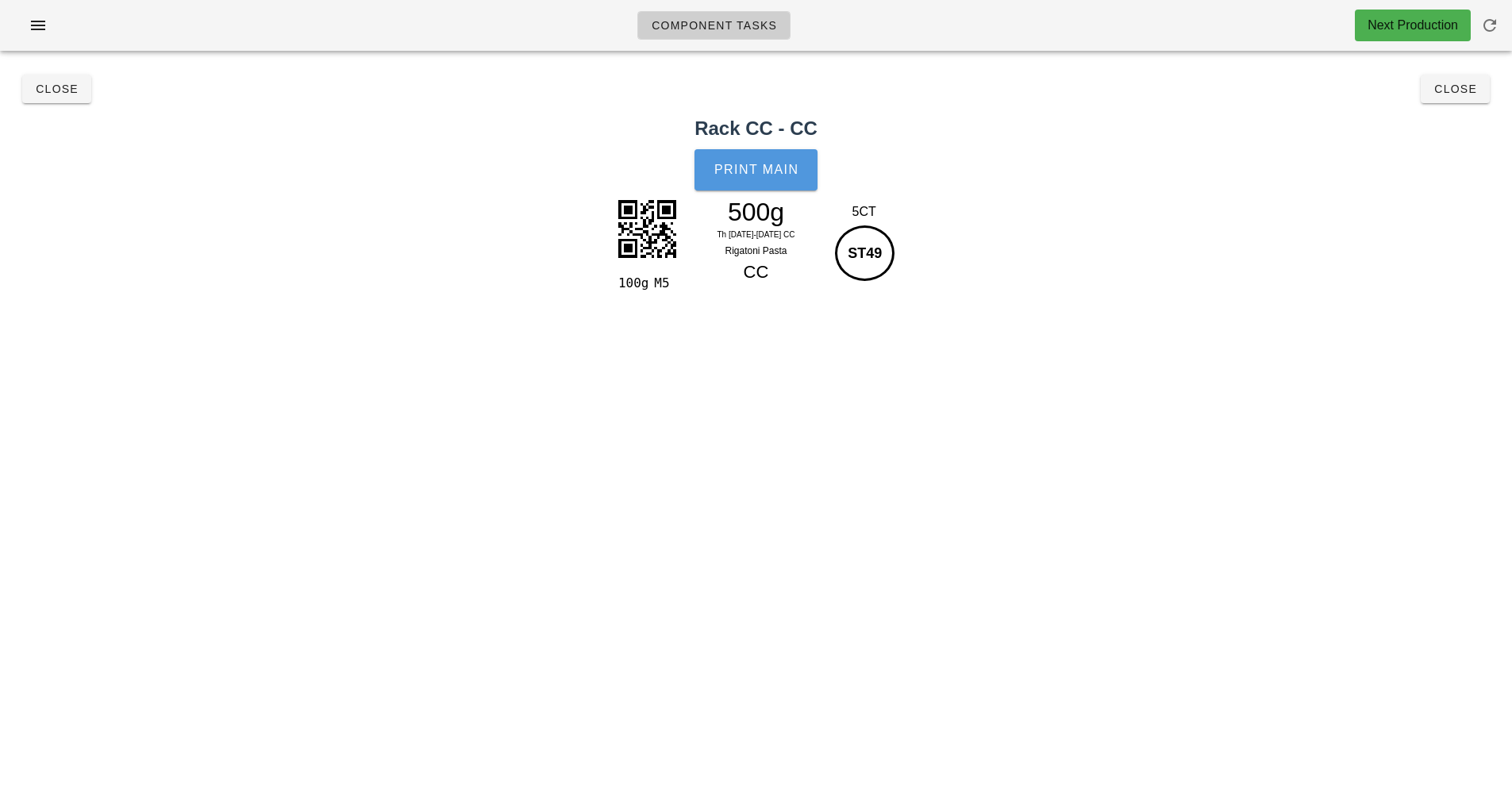
click at [762, 159] on button "Print Main" at bounding box center [755, 169] width 122 height 41
click at [1483, 99] on button "Close" at bounding box center [1455, 89] width 69 height 28
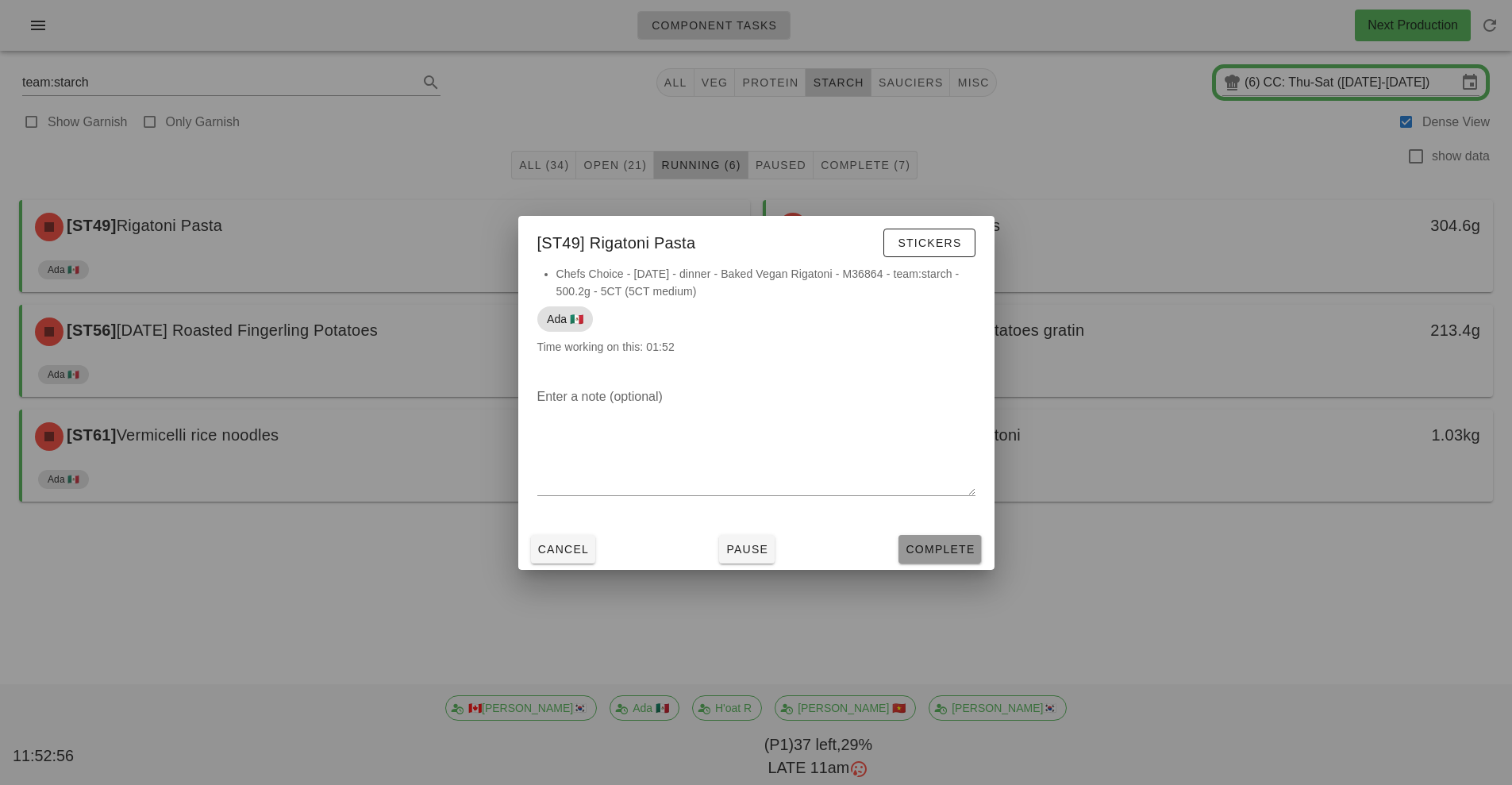
click at [947, 550] on span "Complete" at bounding box center [939, 549] width 70 height 12
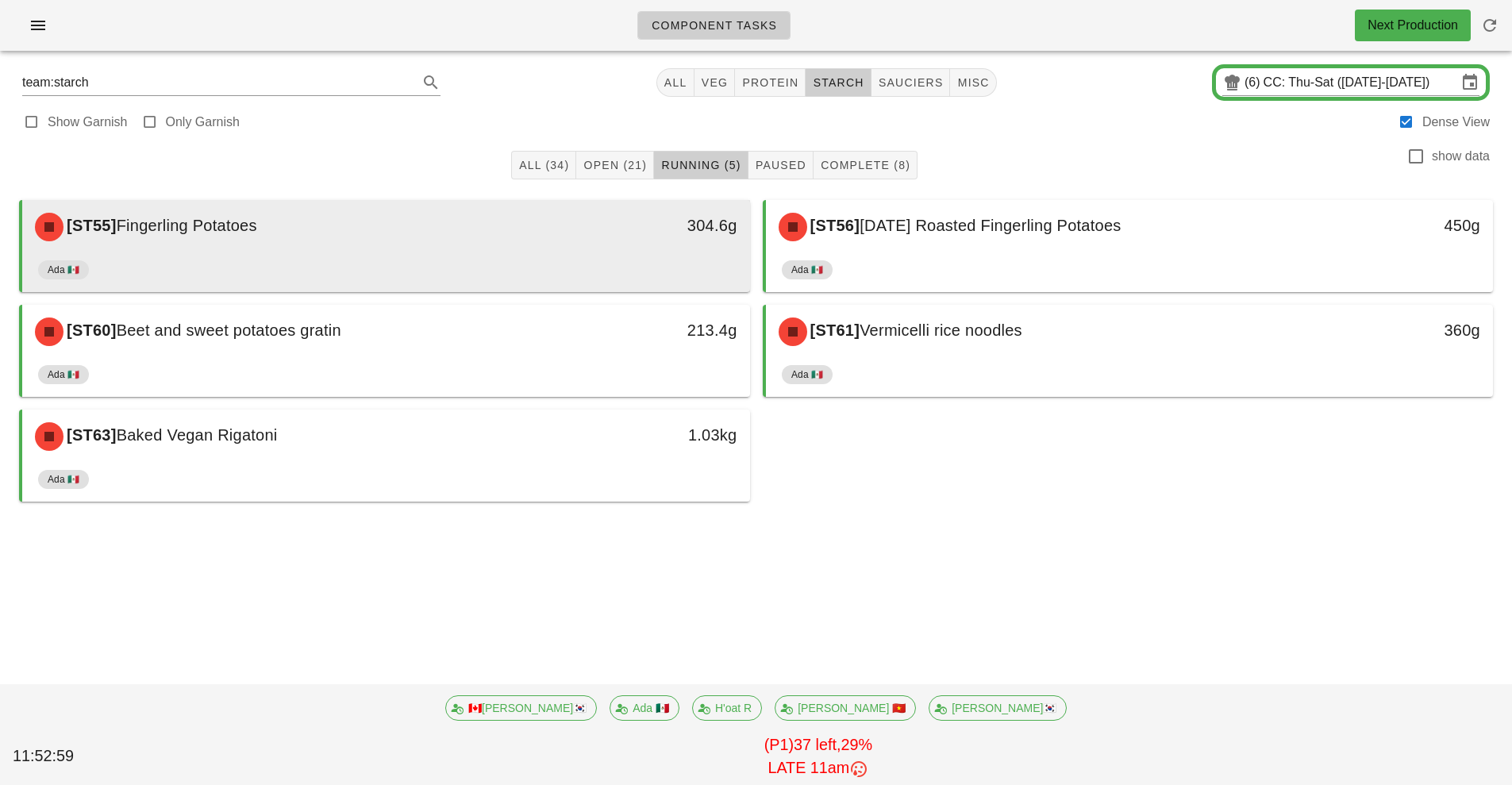
click at [610, 239] on div "304.6g" at bounding box center [656, 227] width 180 height 48
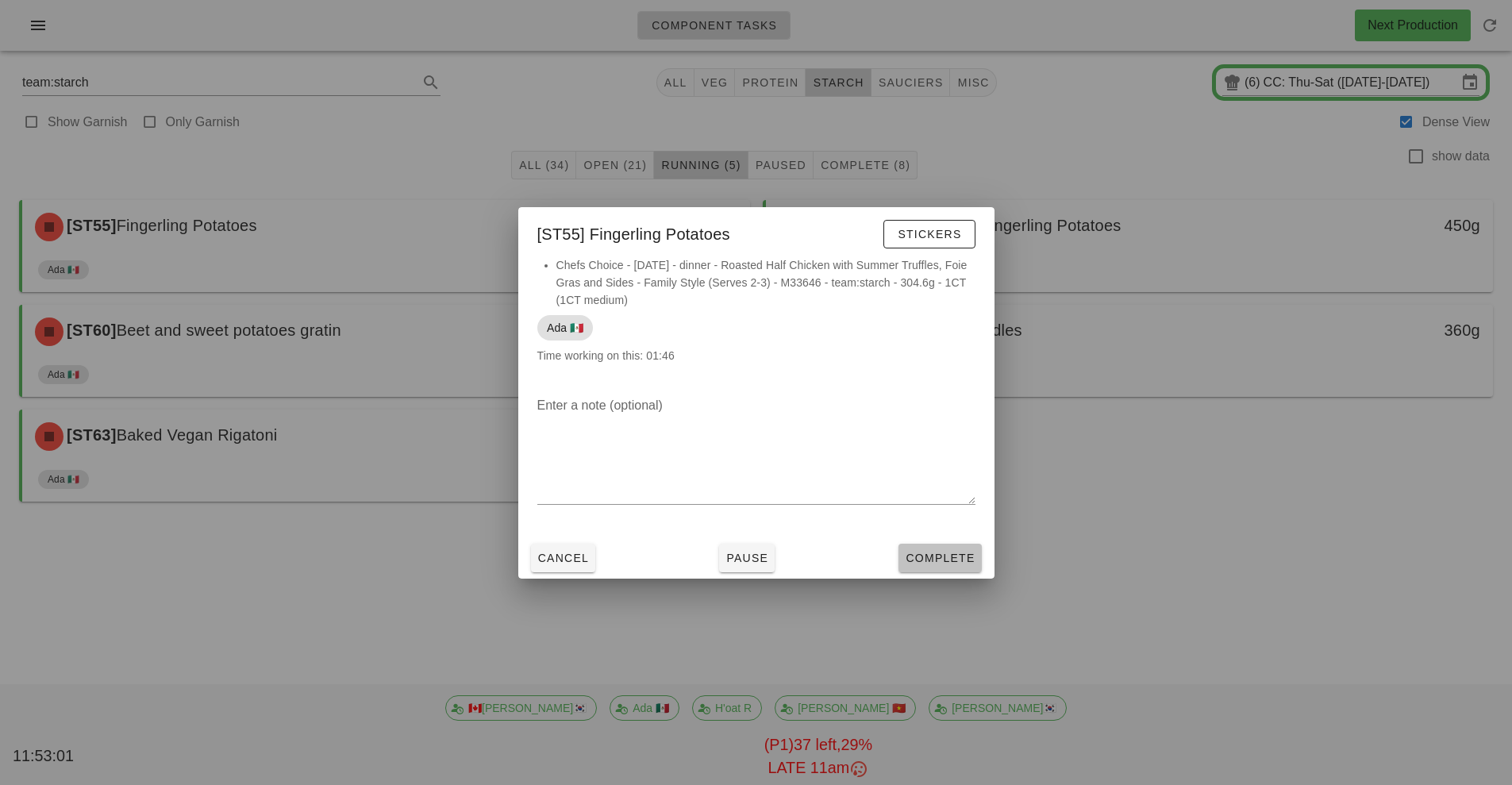
click at [939, 566] on button "Complete" at bounding box center [940, 558] width 83 height 28
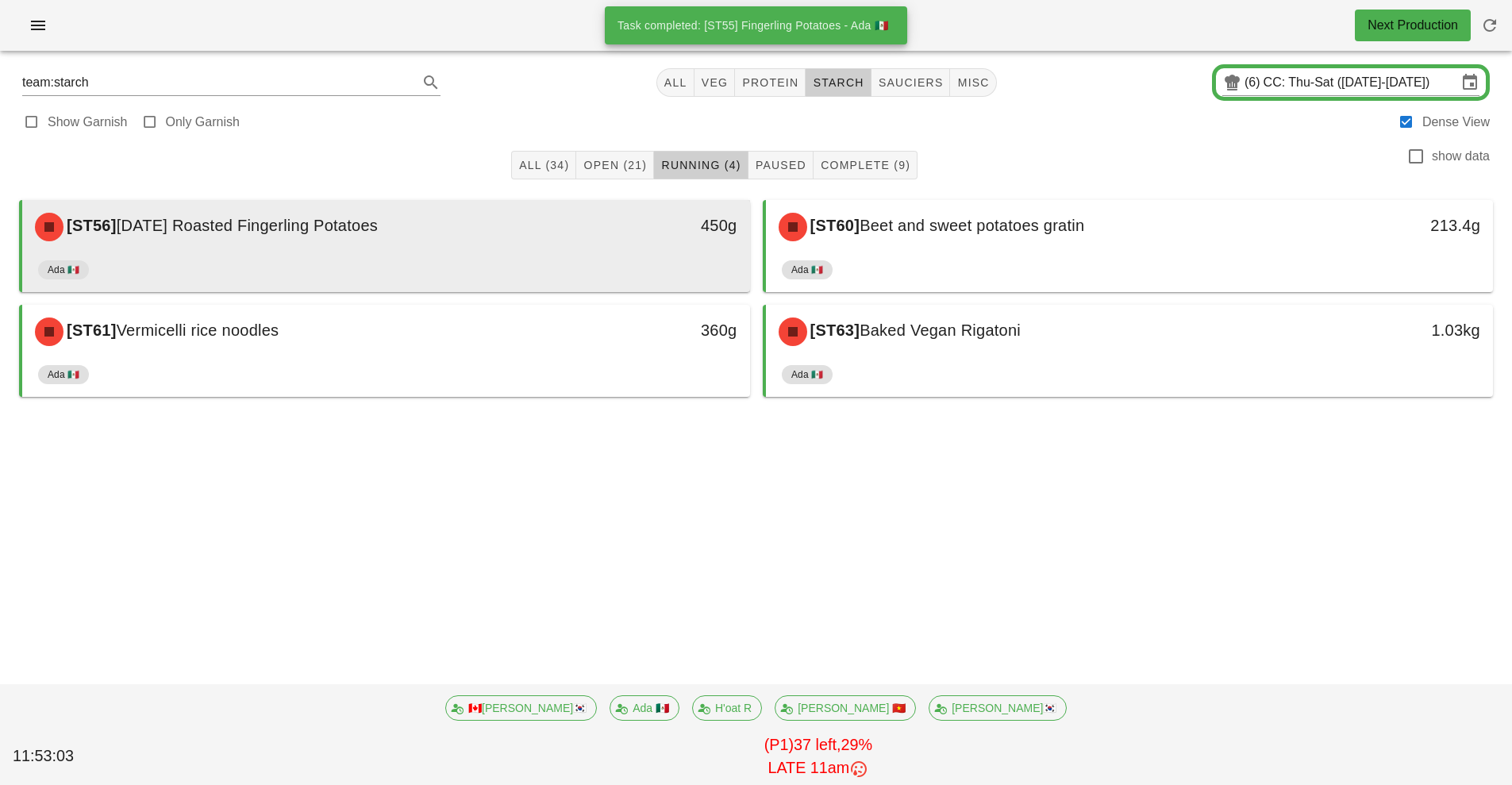
click at [605, 258] on div "Ada 🇲🇽" at bounding box center [386, 272] width 696 height 38
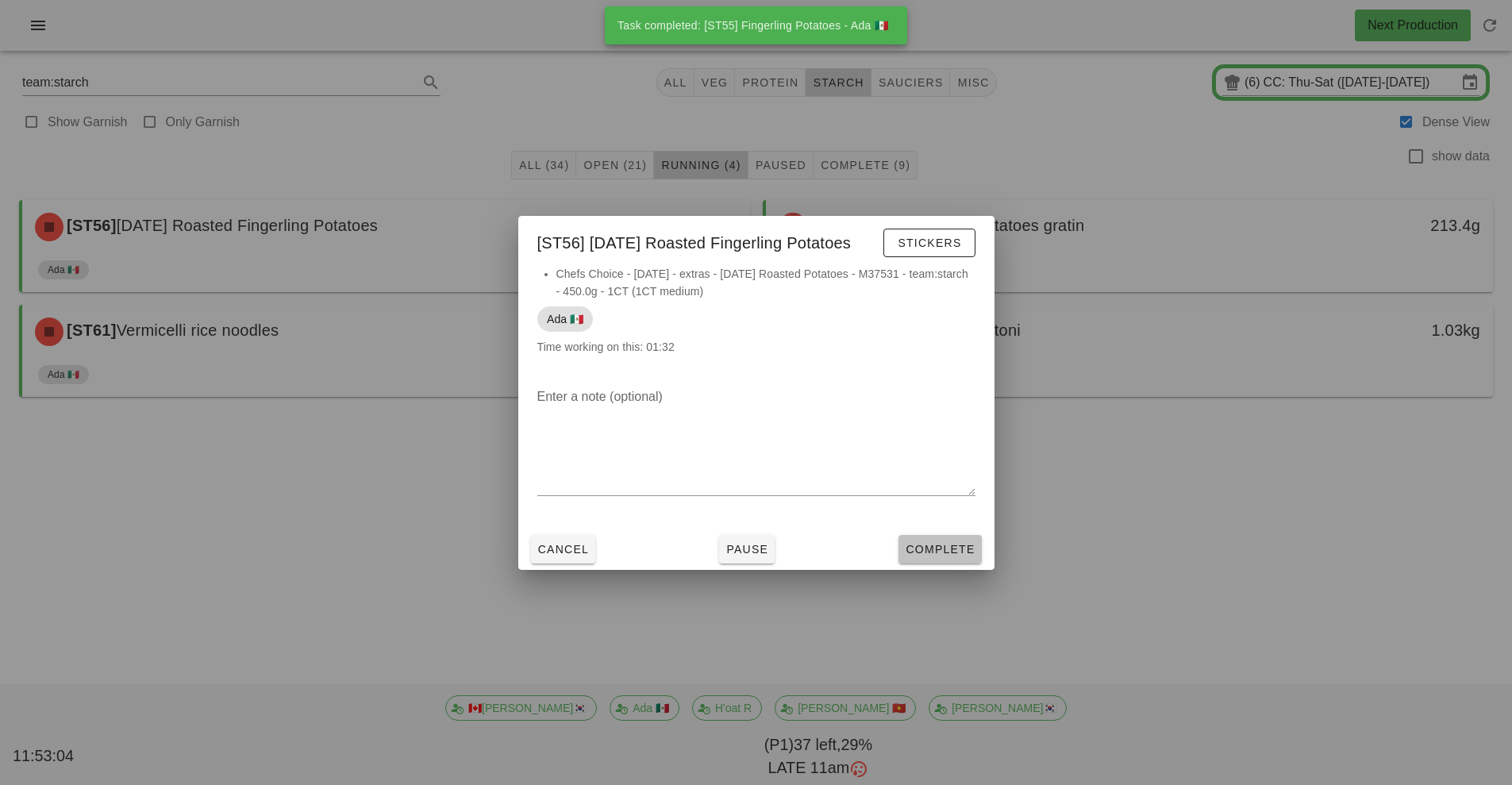
click at [936, 555] on span "Complete" at bounding box center [939, 549] width 70 height 12
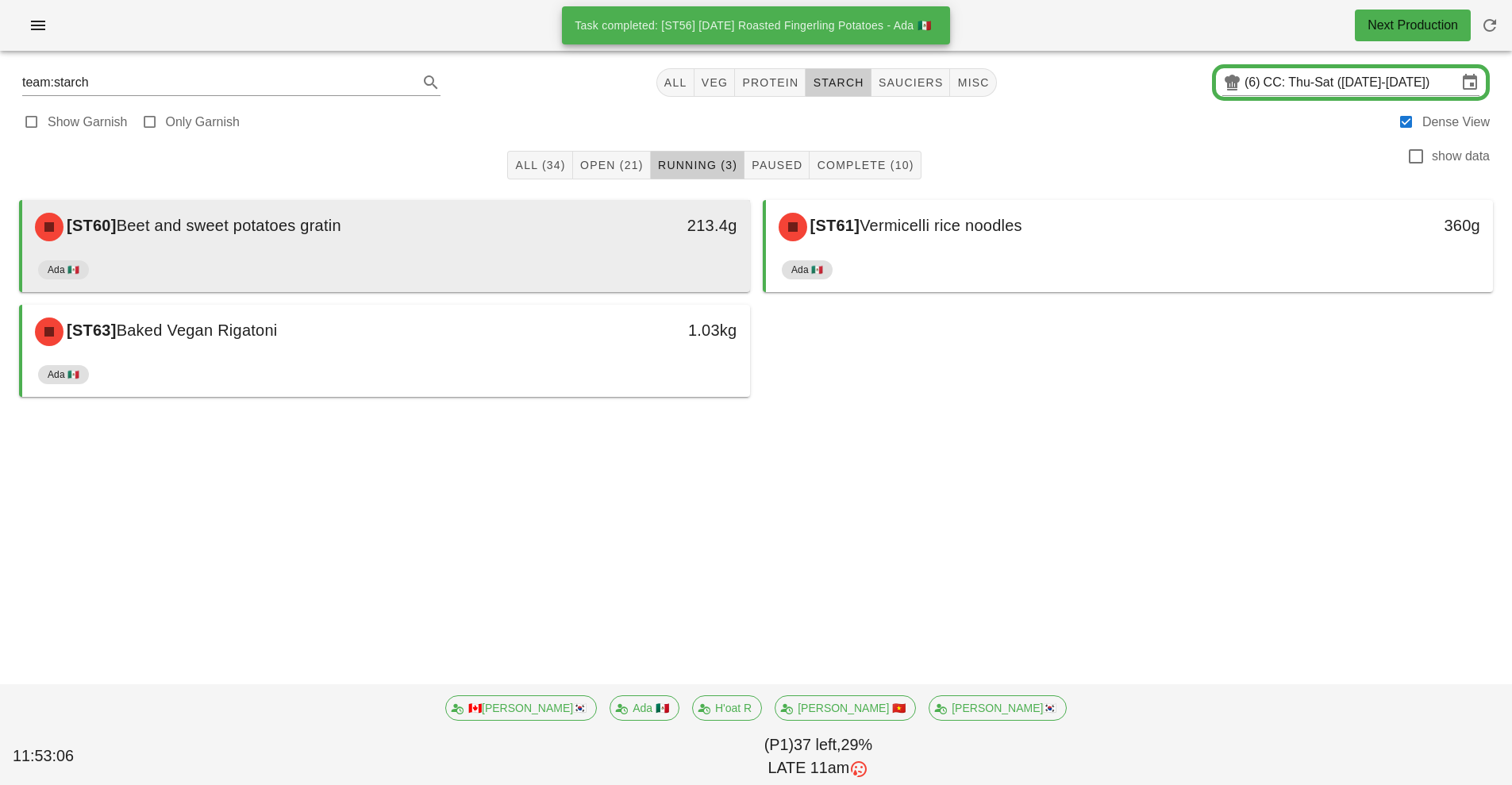
click at [641, 241] on div "213.4g" at bounding box center [656, 227] width 180 height 48
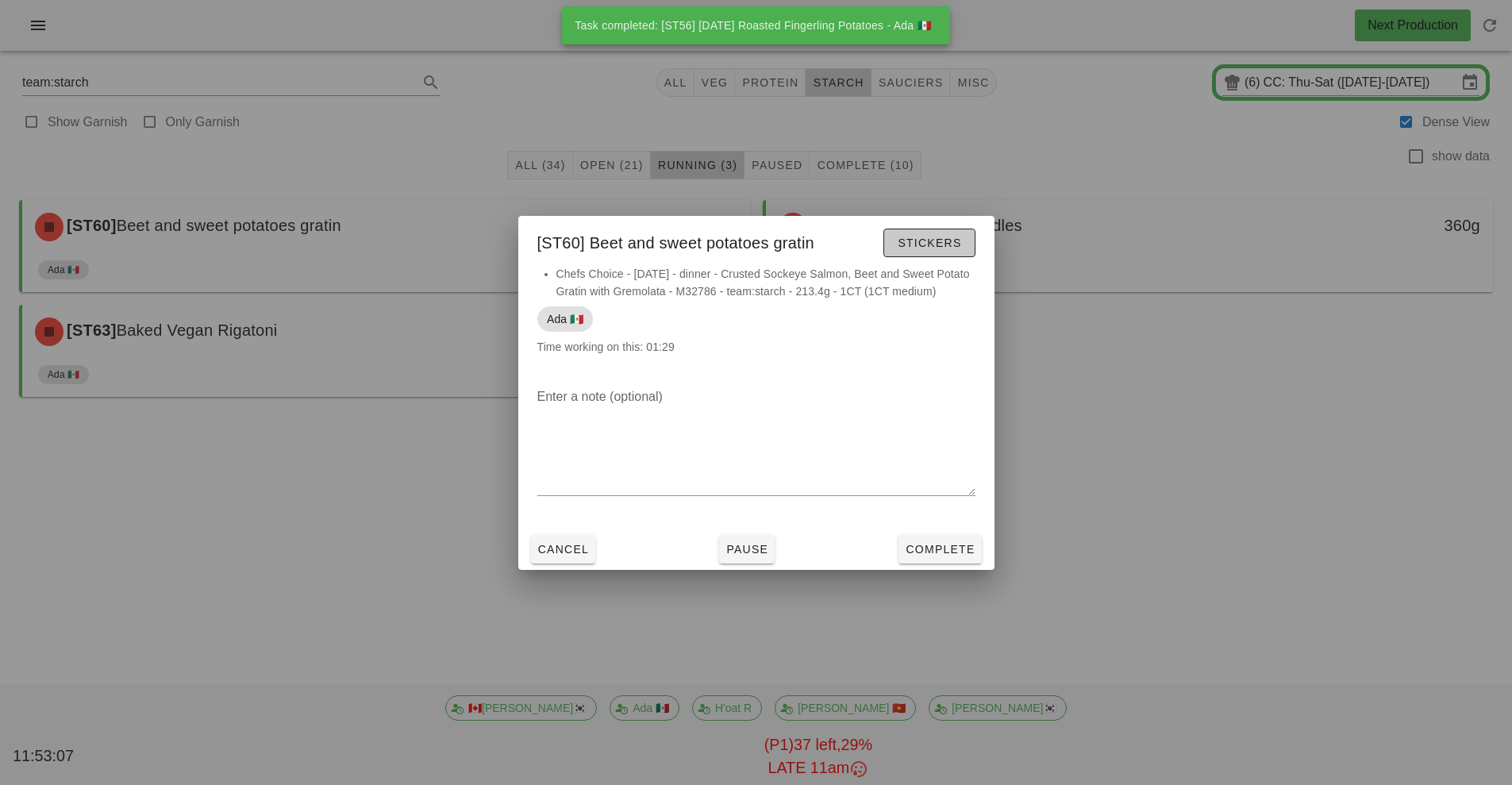
click at [938, 253] on button "Stickers" at bounding box center [929, 242] width 92 height 28
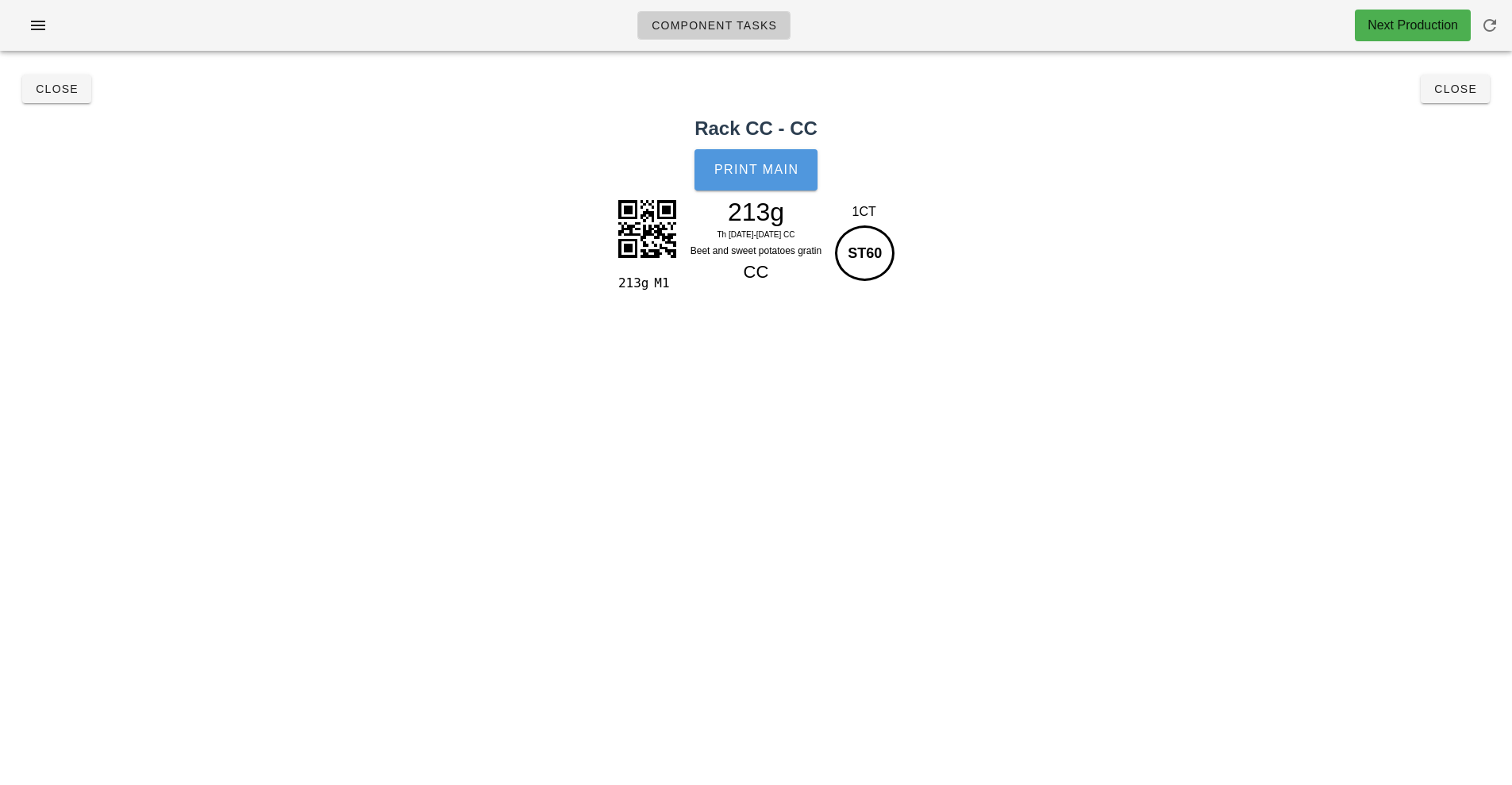
click at [778, 182] on button "Print Main" at bounding box center [755, 169] width 122 height 41
click at [1458, 89] on span "Close" at bounding box center [1456, 89] width 44 height 12
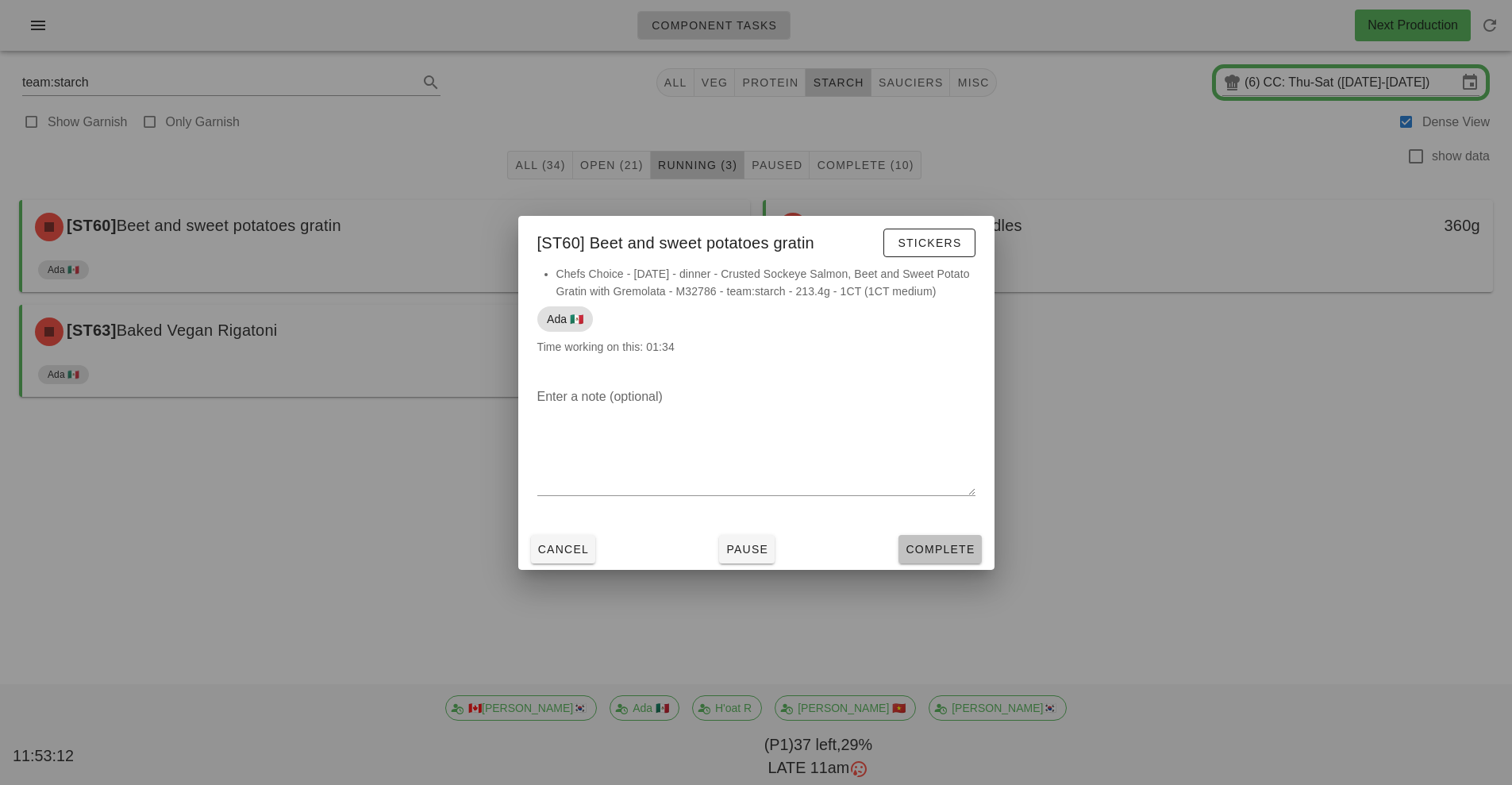
click at [954, 560] on button "Complete" at bounding box center [940, 549] width 83 height 28
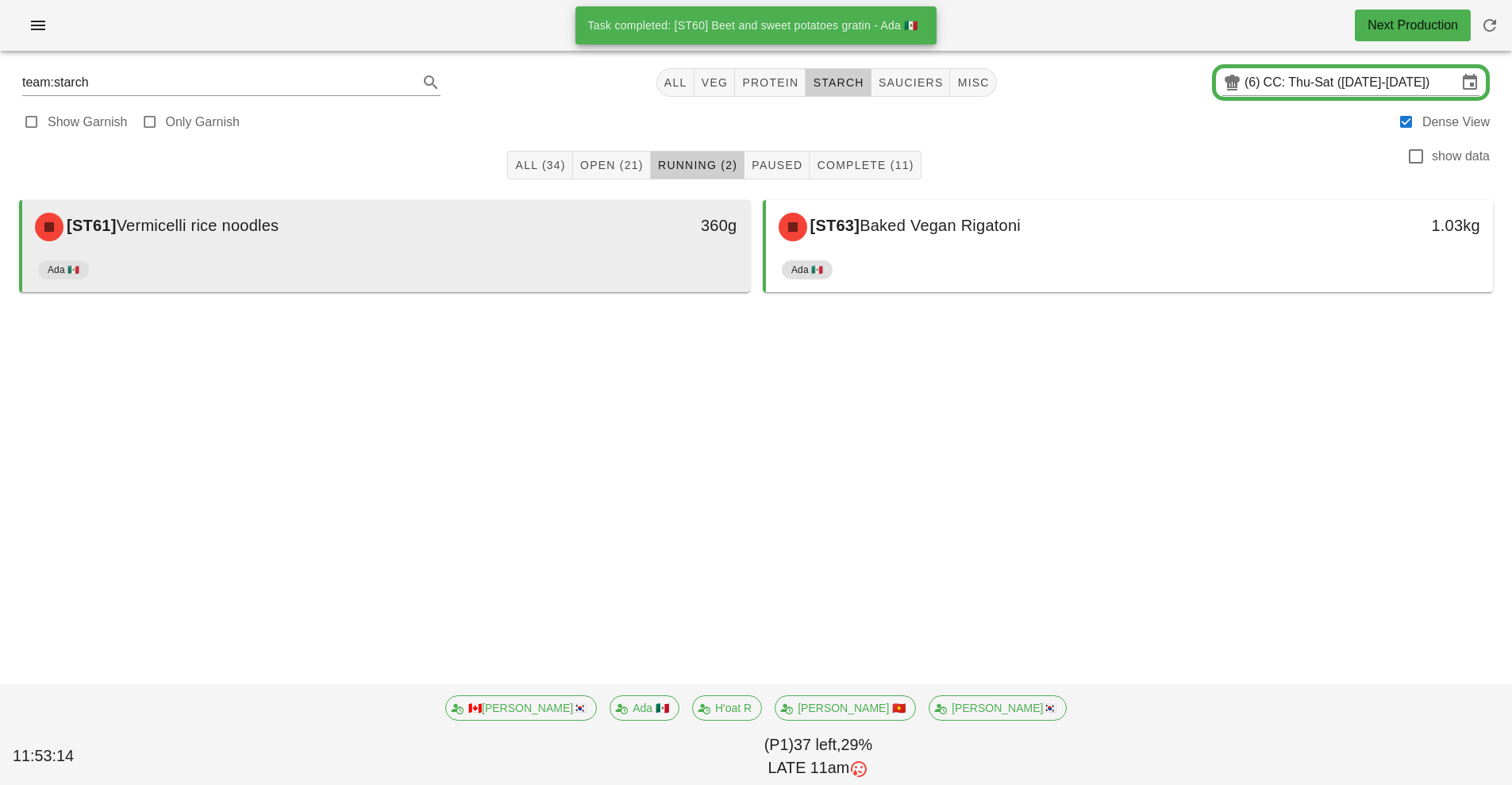
click at [604, 252] on div "[ST61] Vermicelli rice noodles 360g" at bounding box center [386, 226] width 728 height 54
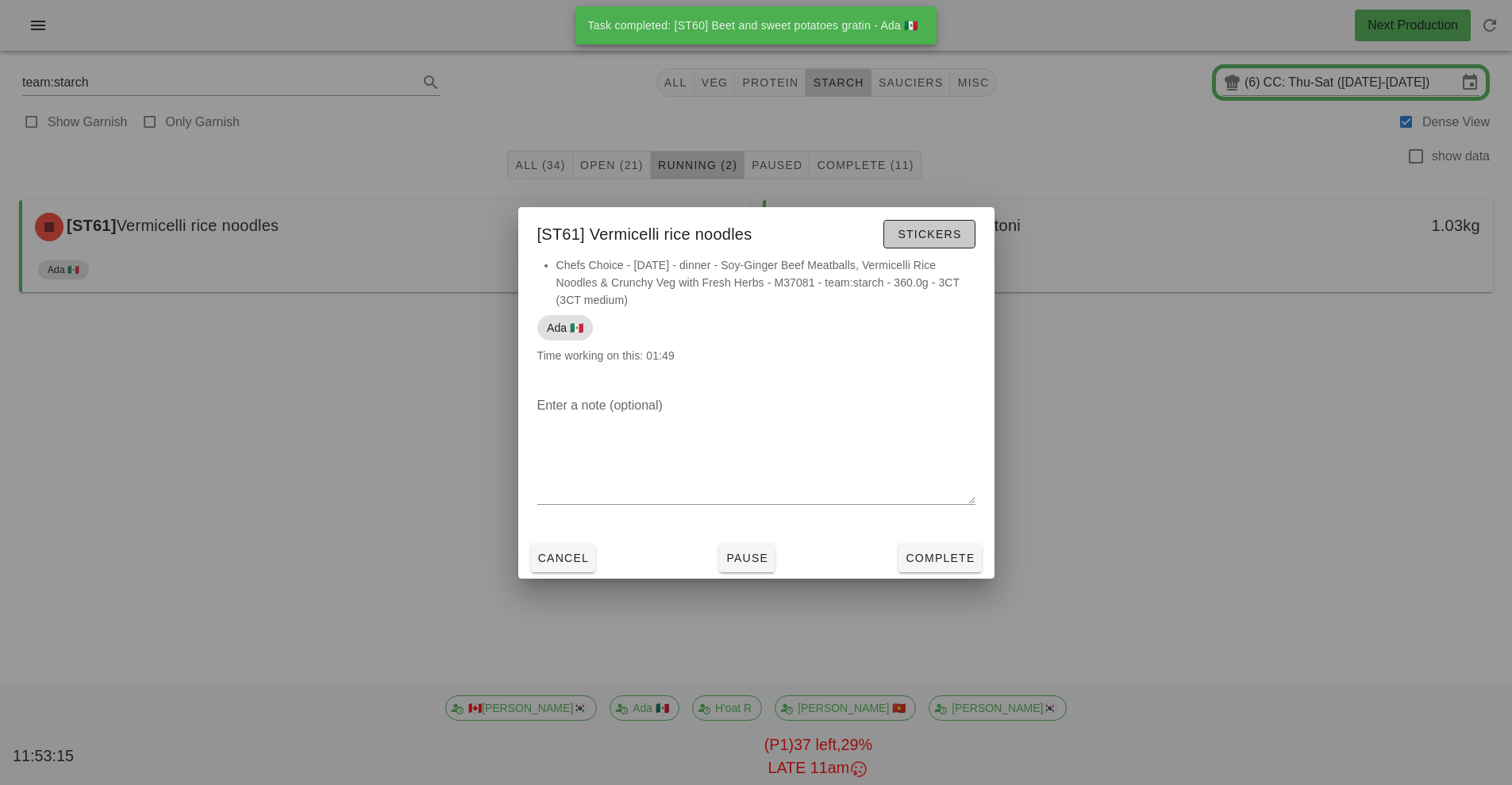
click at [934, 238] on span "Stickers" at bounding box center [929, 234] width 64 height 12
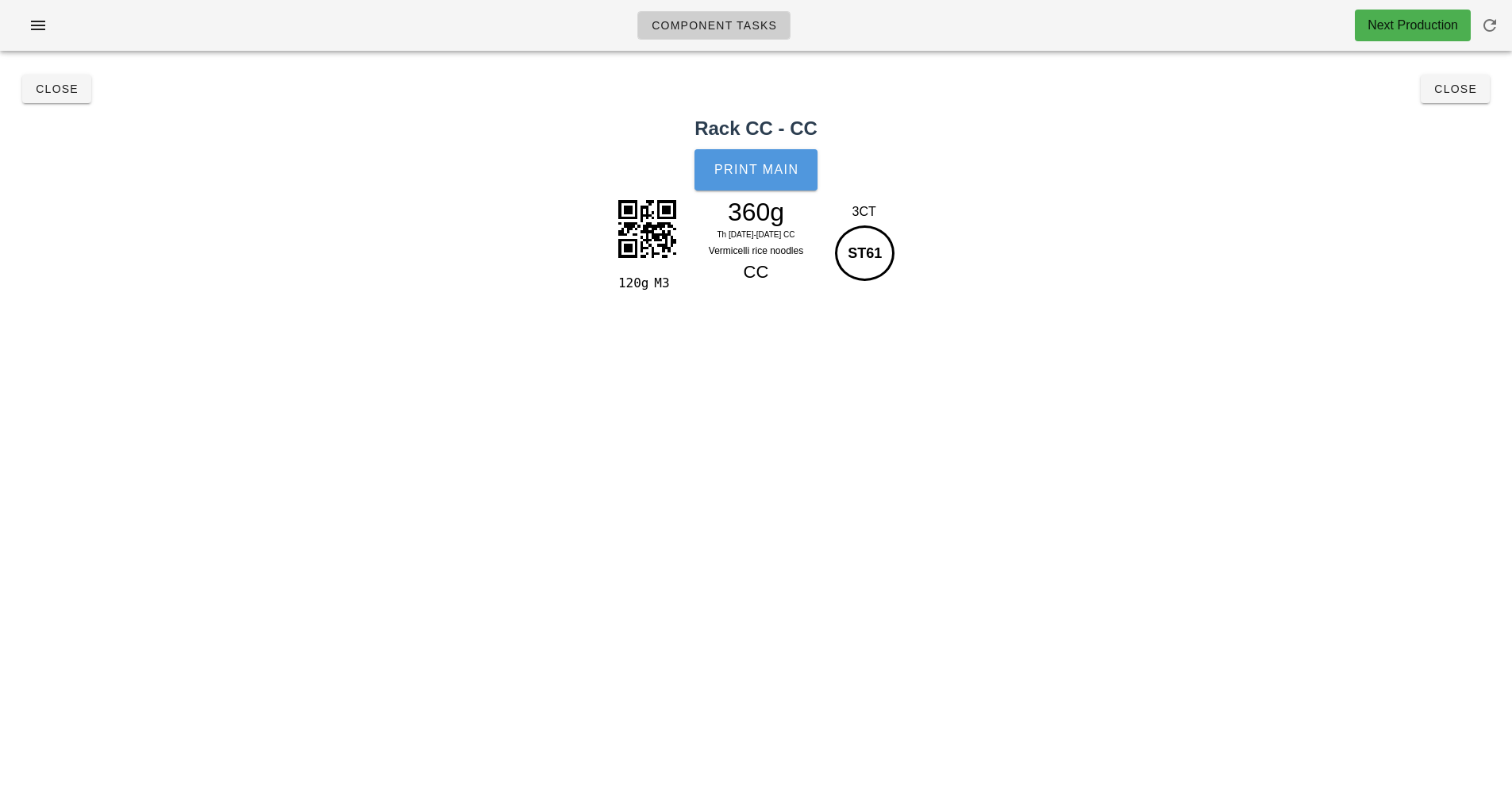
click at [780, 170] on span "Print Main" at bounding box center [756, 170] width 85 height 14
click at [1456, 100] on button "Close" at bounding box center [1455, 89] width 69 height 28
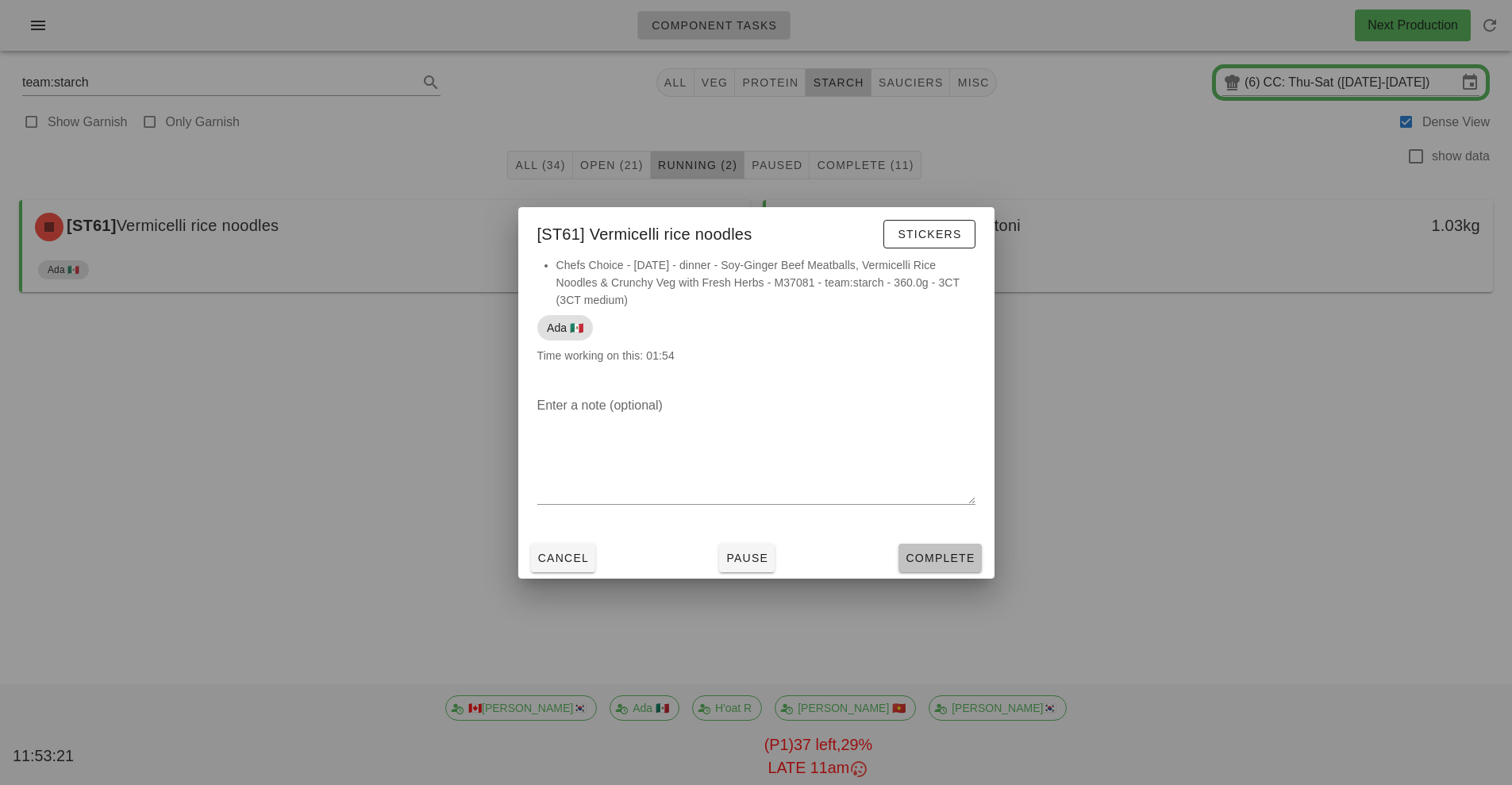
click at [942, 560] on span "Complete" at bounding box center [939, 558] width 70 height 12
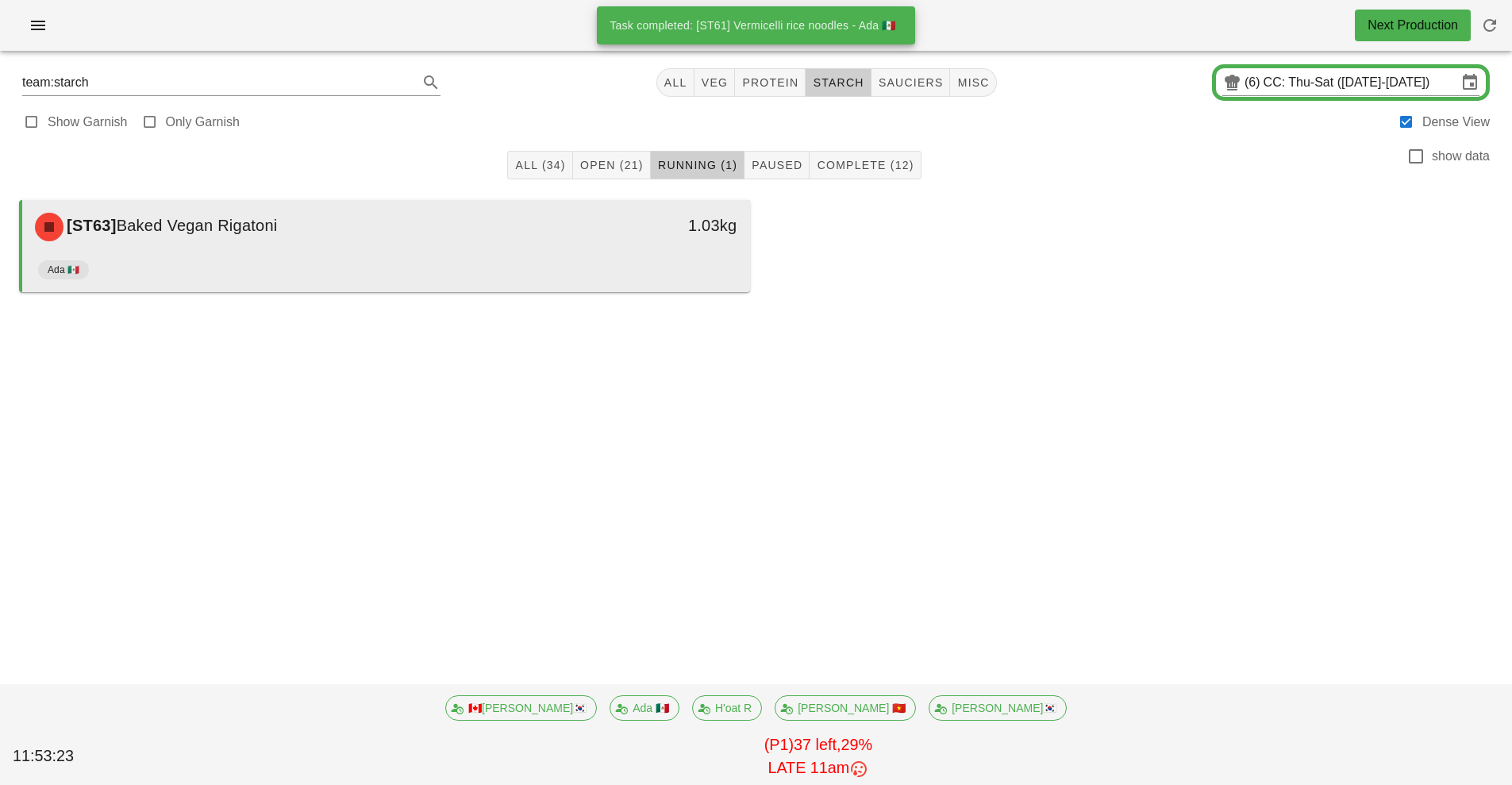
click at [539, 259] on div "Ada 🇲🇽" at bounding box center [386, 272] width 696 height 38
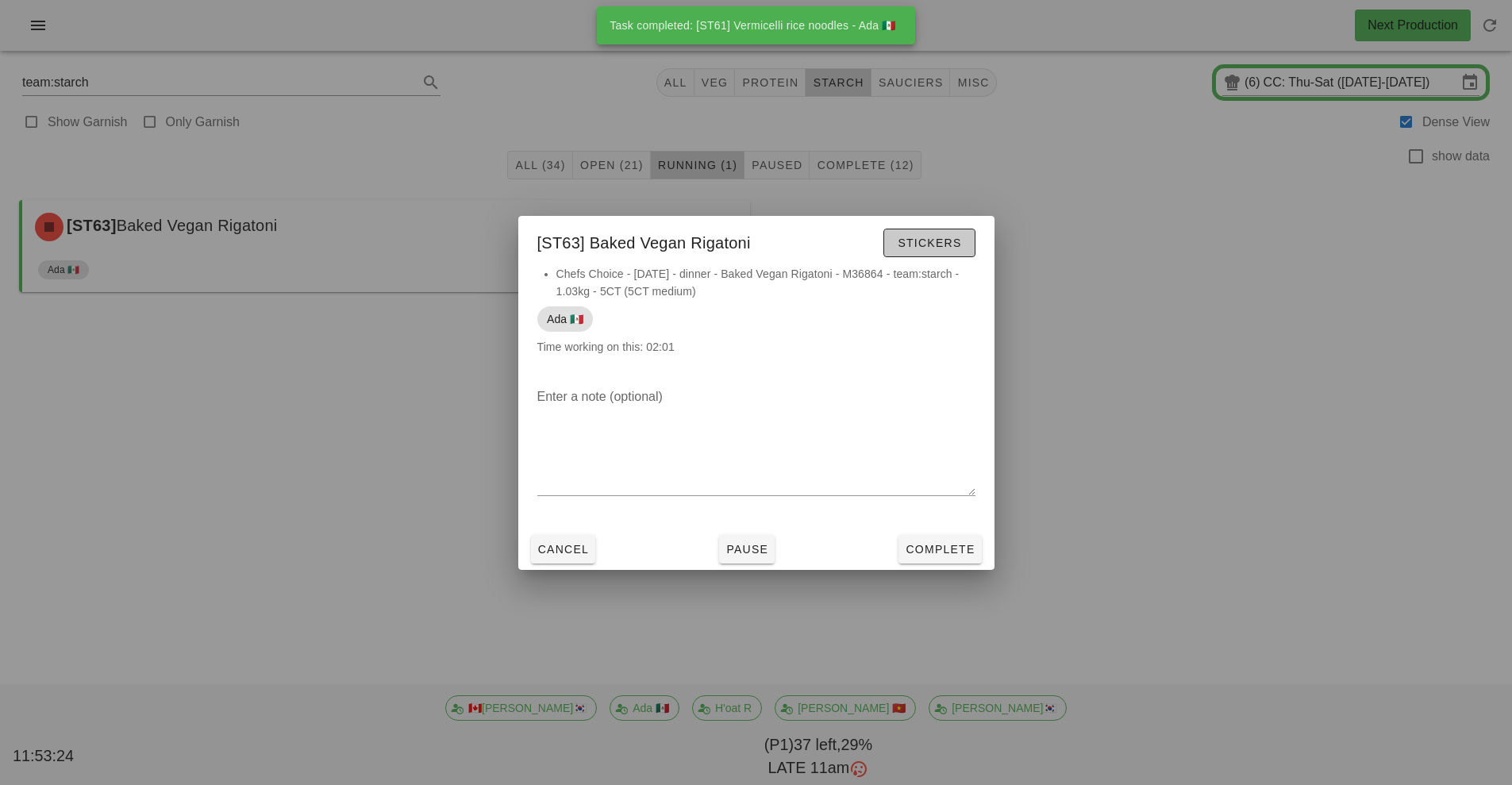
click at [940, 243] on span "Stickers" at bounding box center [929, 242] width 64 height 12
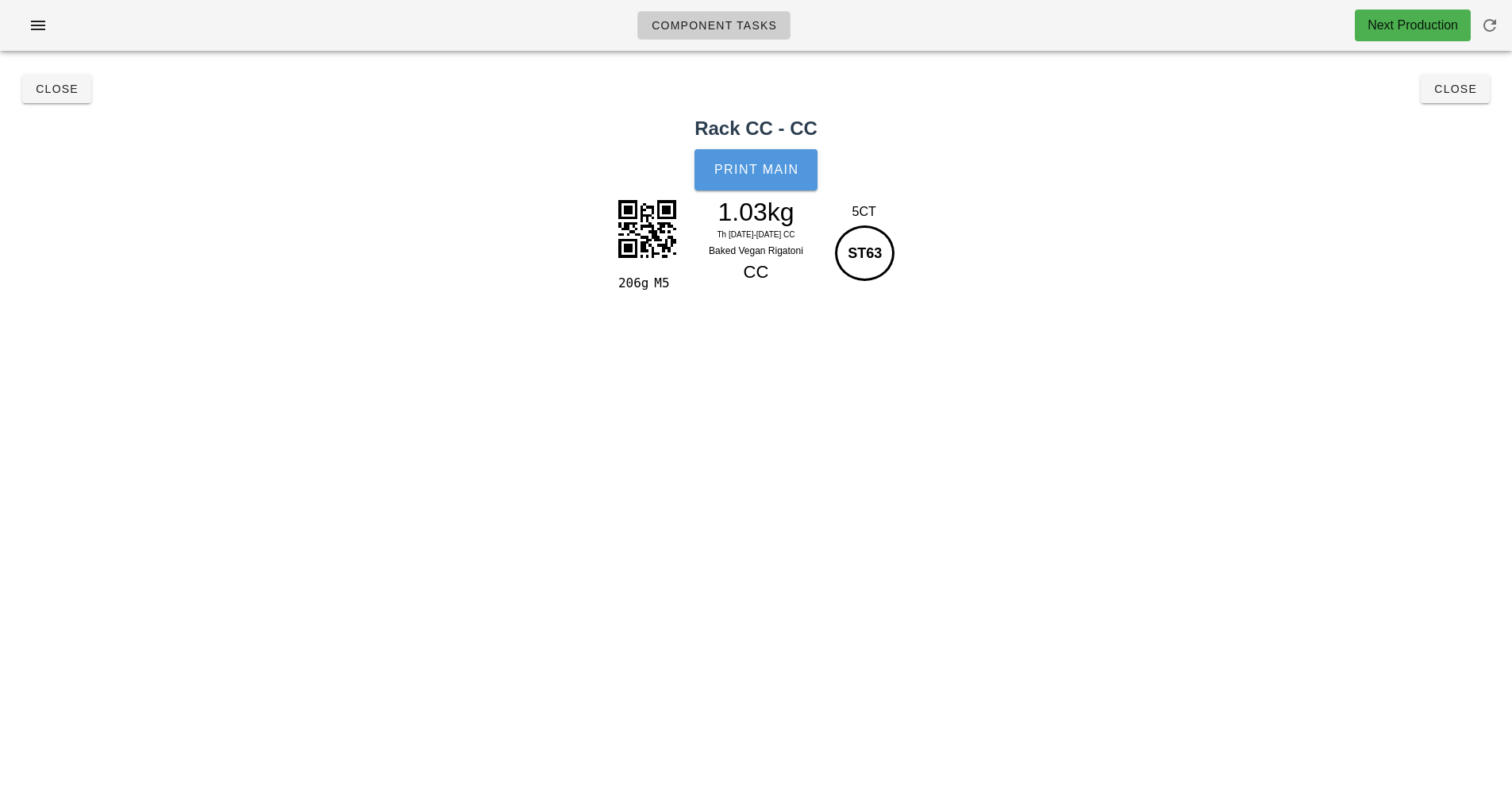
click at [772, 169] on span "Print Main" at bounding box center [756, 170] width 85 height 14
click at [1462, 92] on span "Close" at bounding box center [1456, 89] width 44 height 12
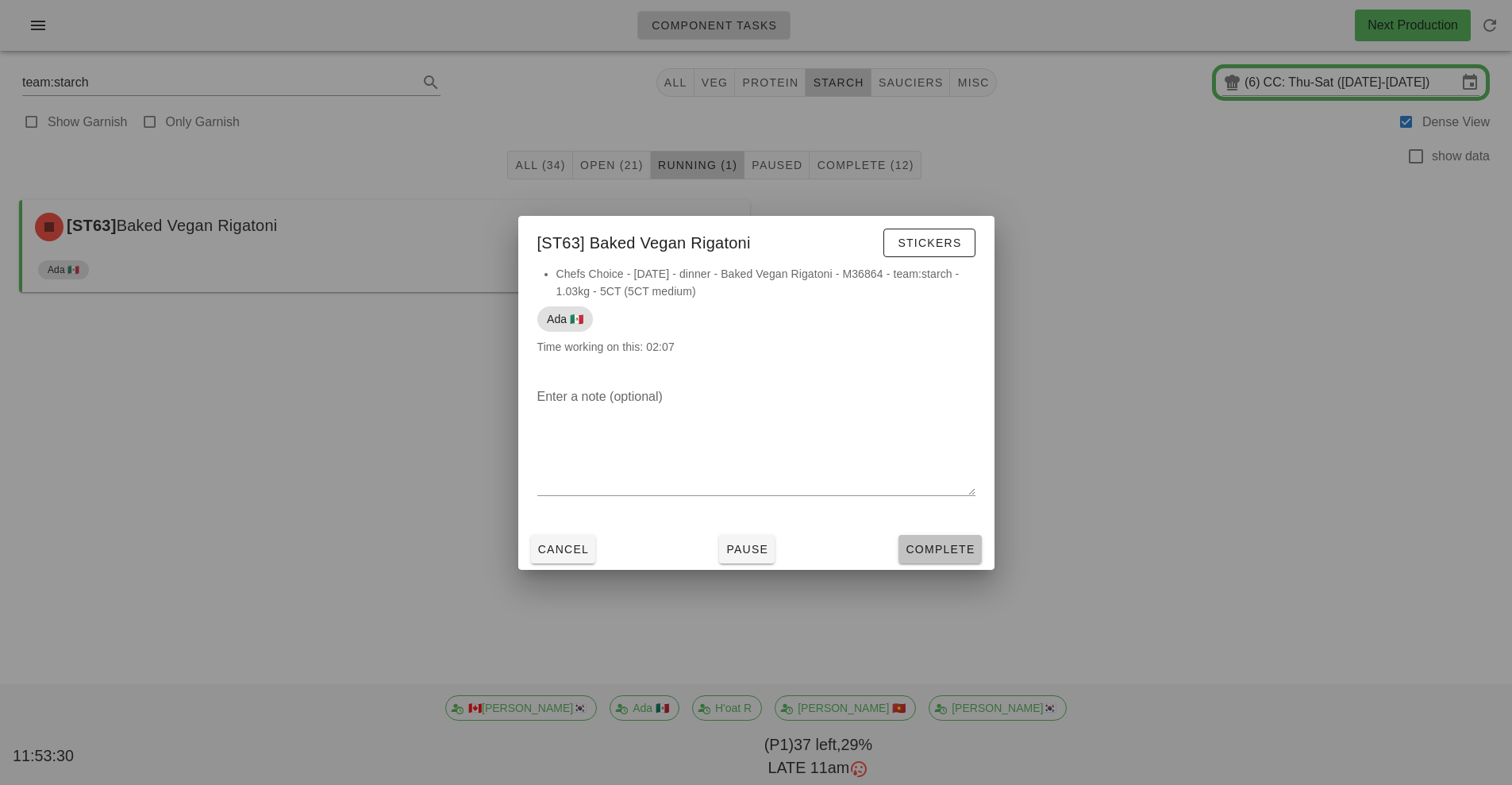
click at [940, 552] on span "Complete" at bounding box center [939, 549] width 70 height 12
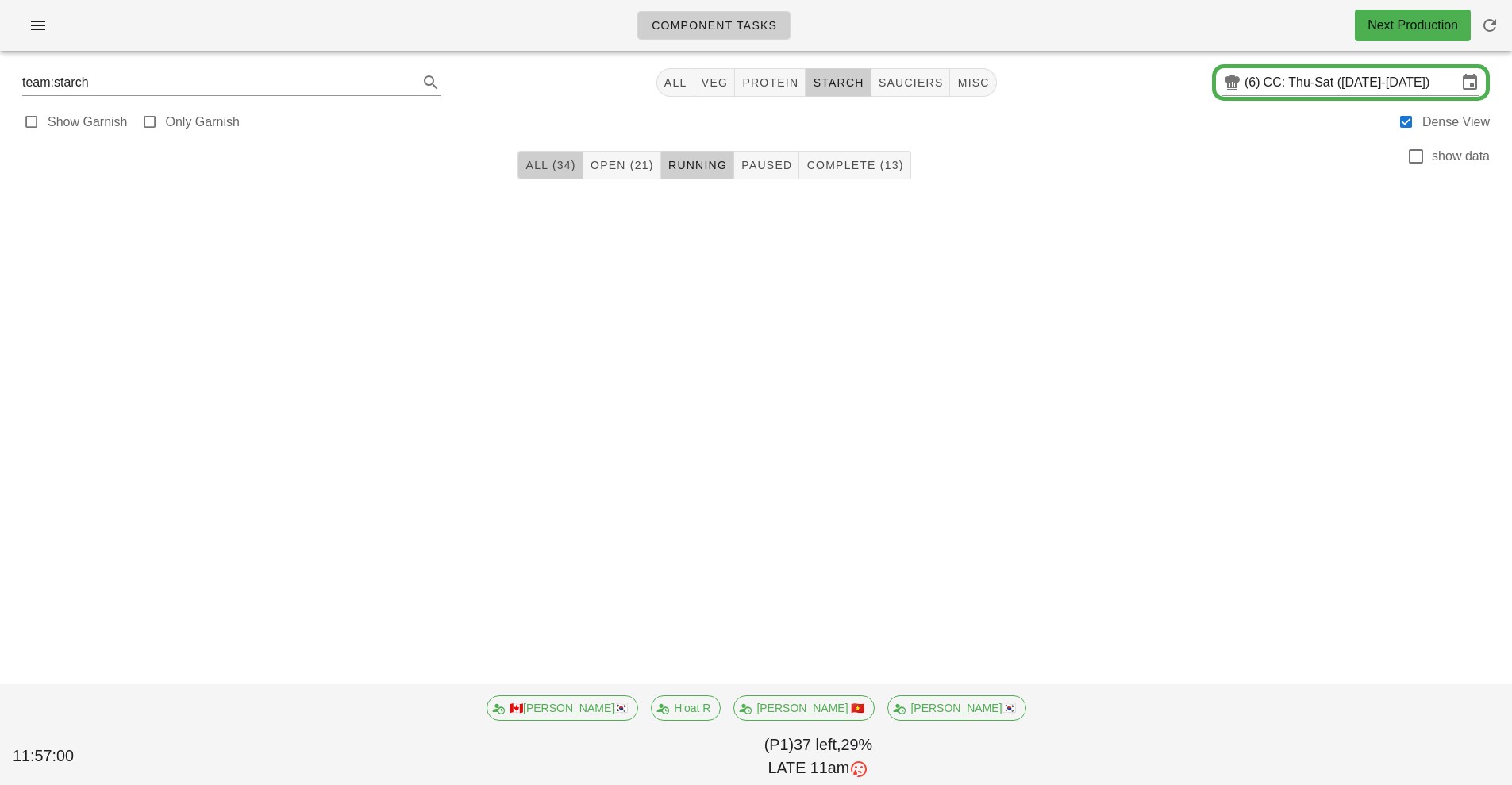
click at [531, 152] on button "All (34)" at bounding box center [550, 165] width 65 height 28
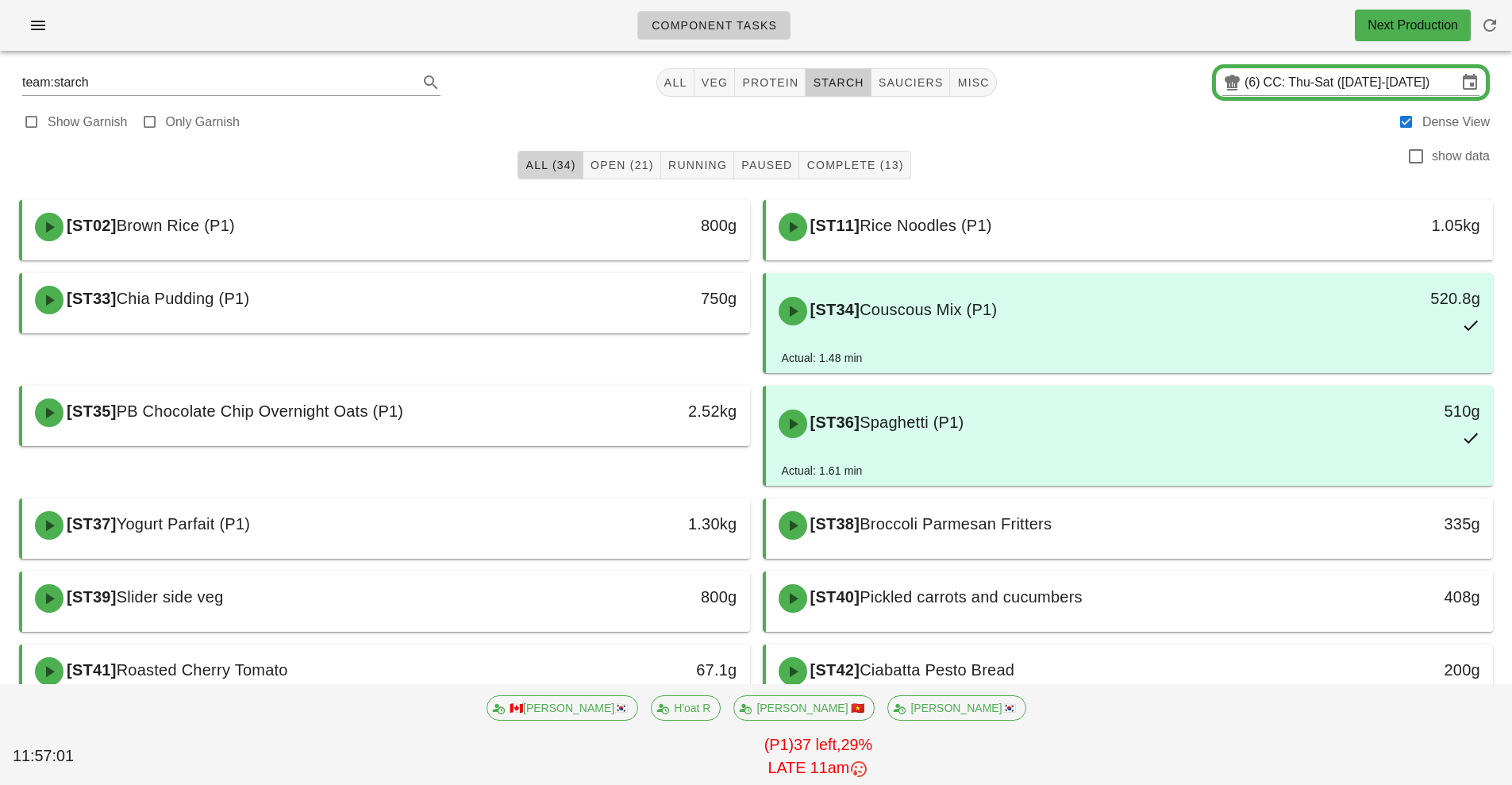
click at [531, 164] on span "All (34)" at bounding box center [550, 165] width 51 height 12
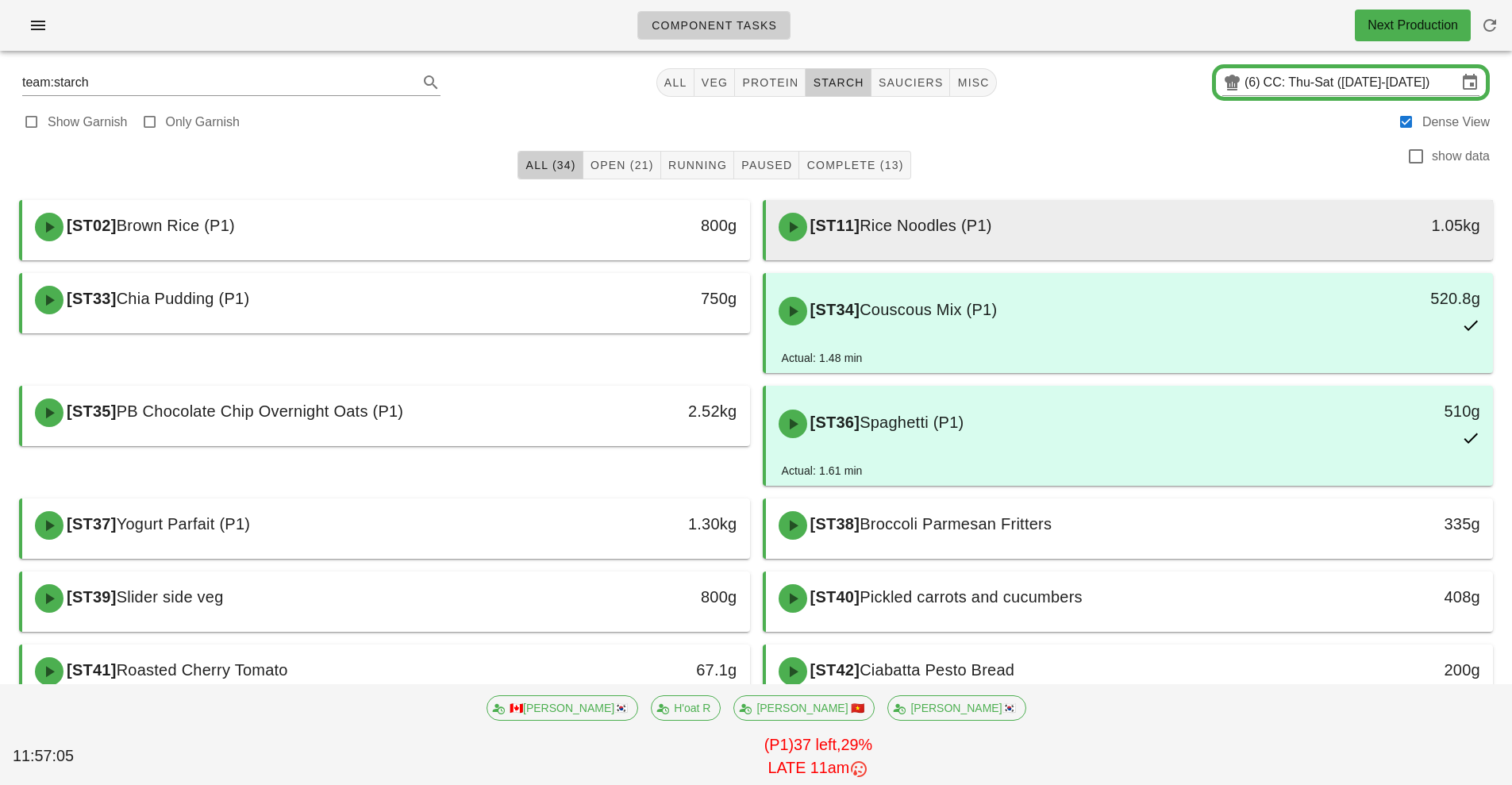
click at [1022, 239] on div "[ST11] Rice Noodles (P1)" at bounding box center [1039, 227] width 540 height 48
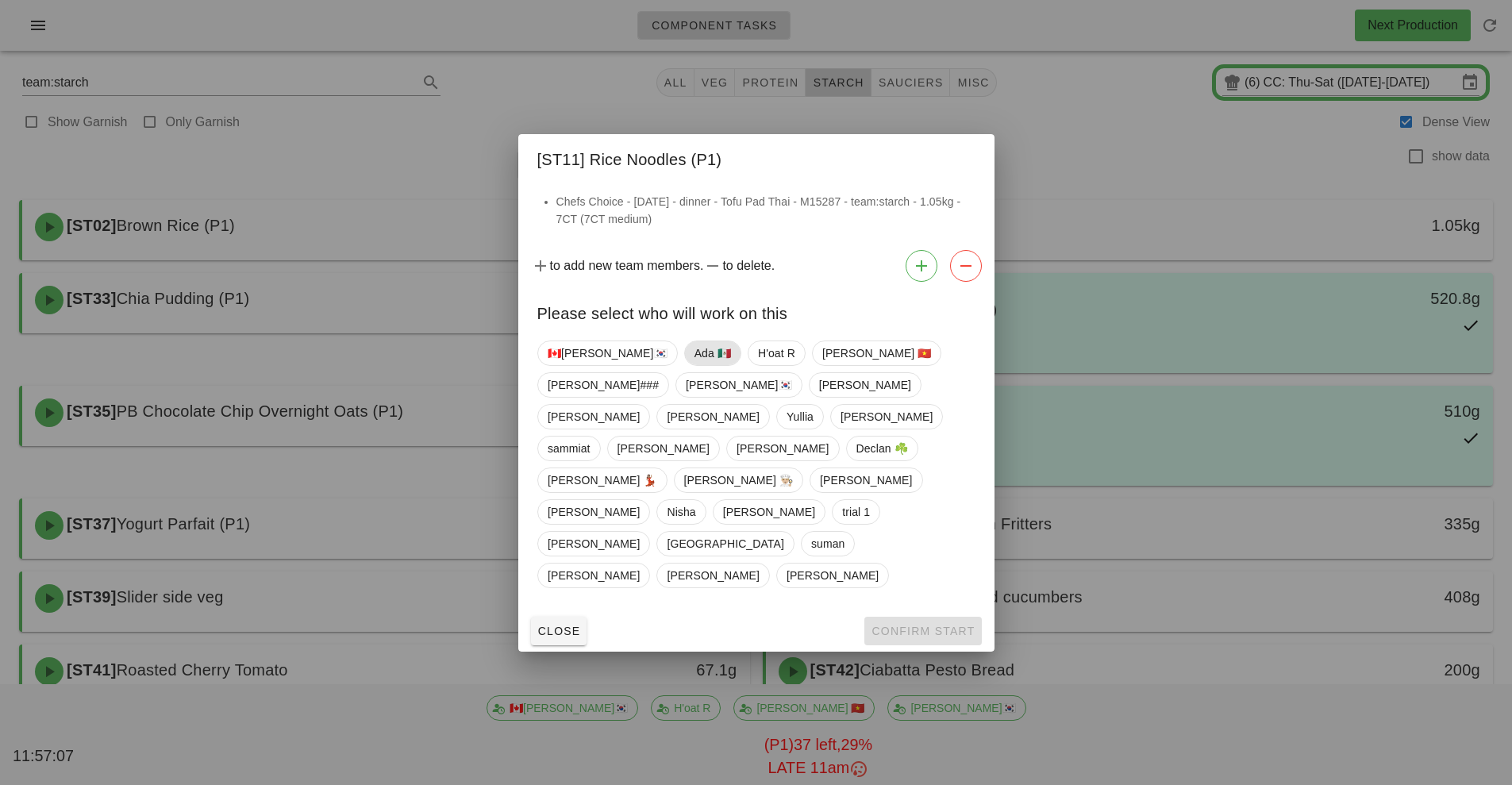
click at [693, 365] on span "Ada 🇲🇽" at bounding box center [711, 352] width 36 height 24
click at [903, 625] on span "Confirm Start" at bounding box center [923, 631] width 104 height 12
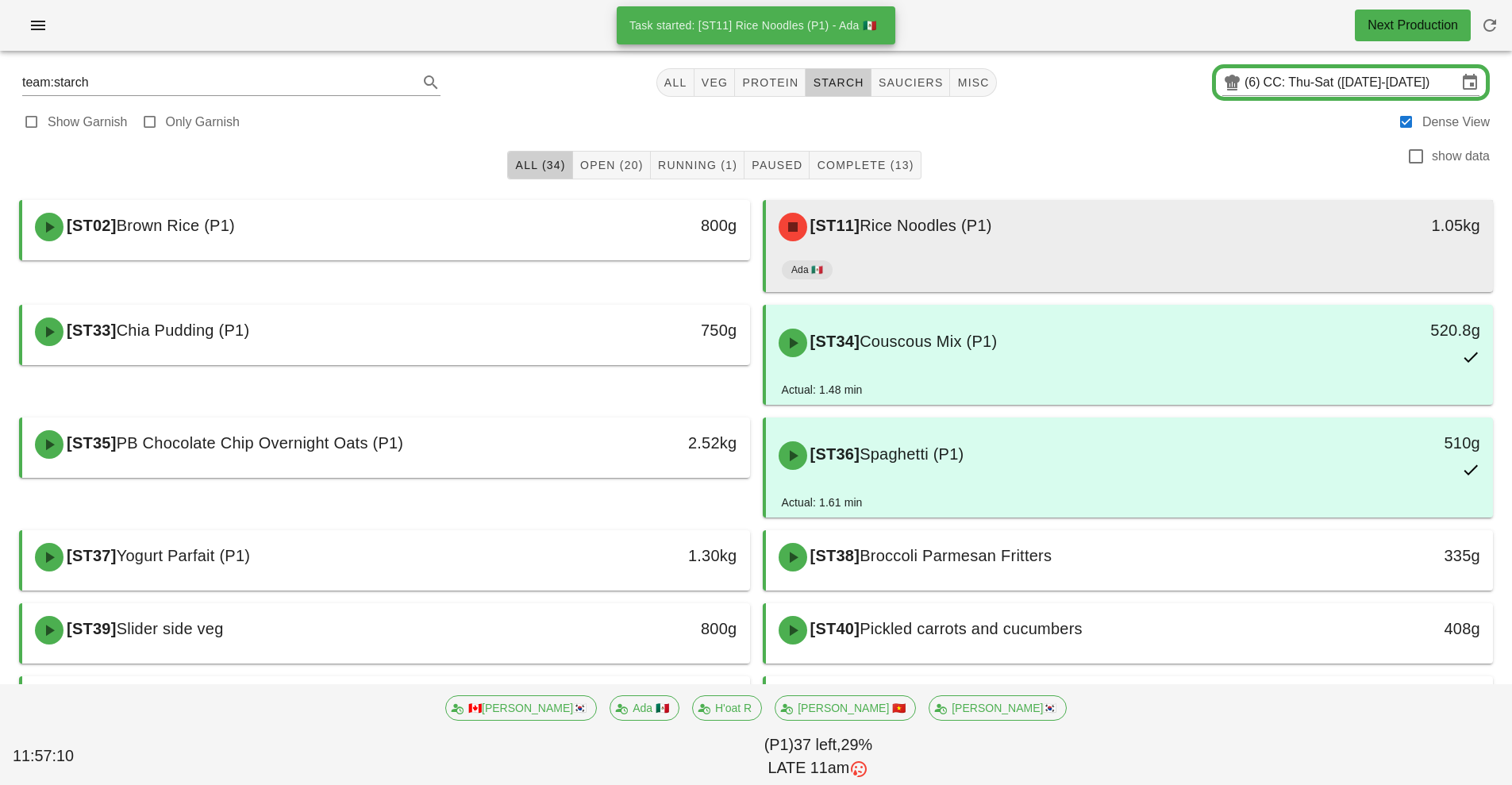
click at [1085, 242] on div "[ST11] Rice Noodles (P1)" at bounding box center [1039, 227] width 540 height 48
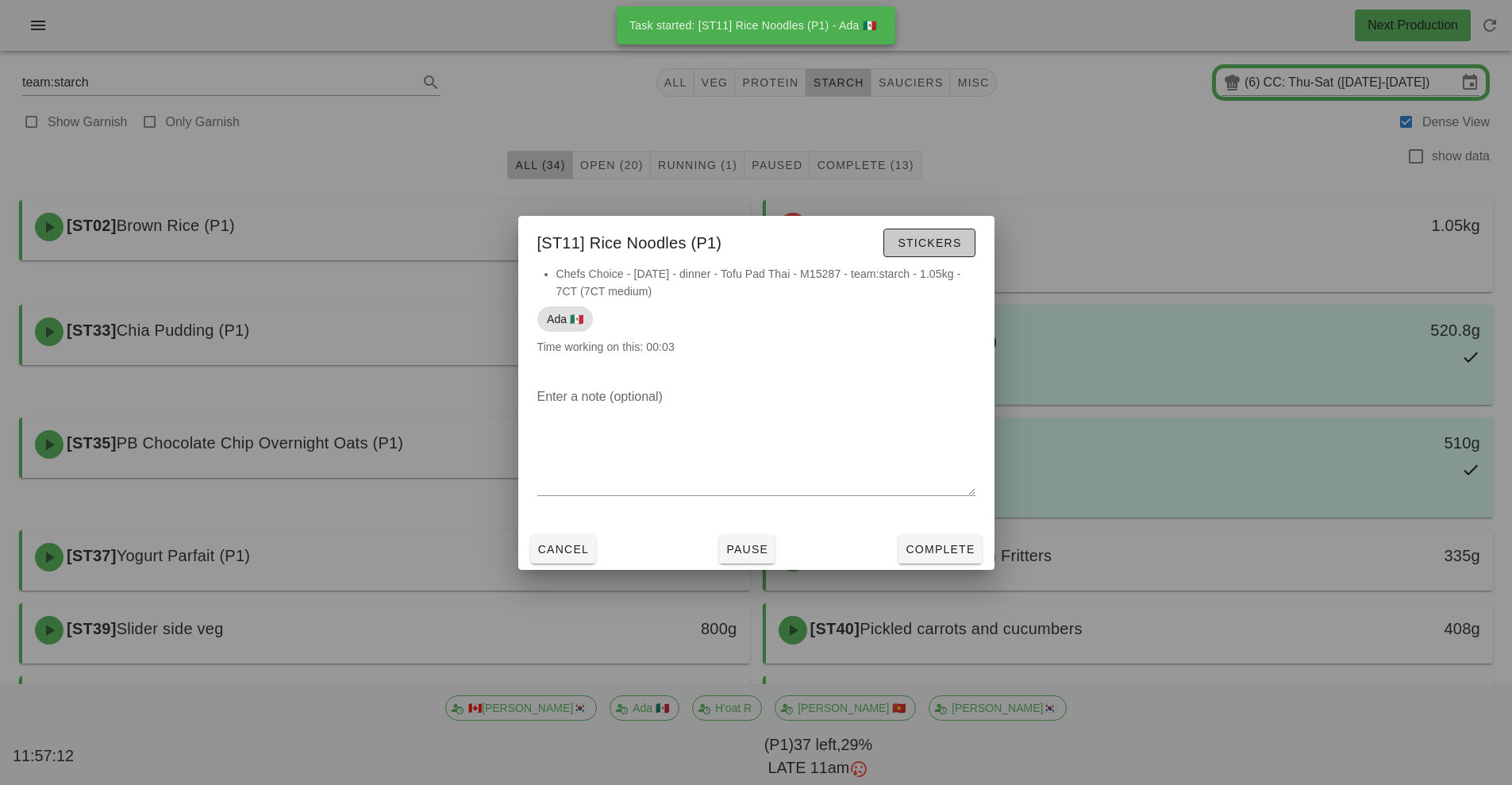
click at [937, 238] on span "Stickers" at bounding box center [929, 242] width 64 height 12
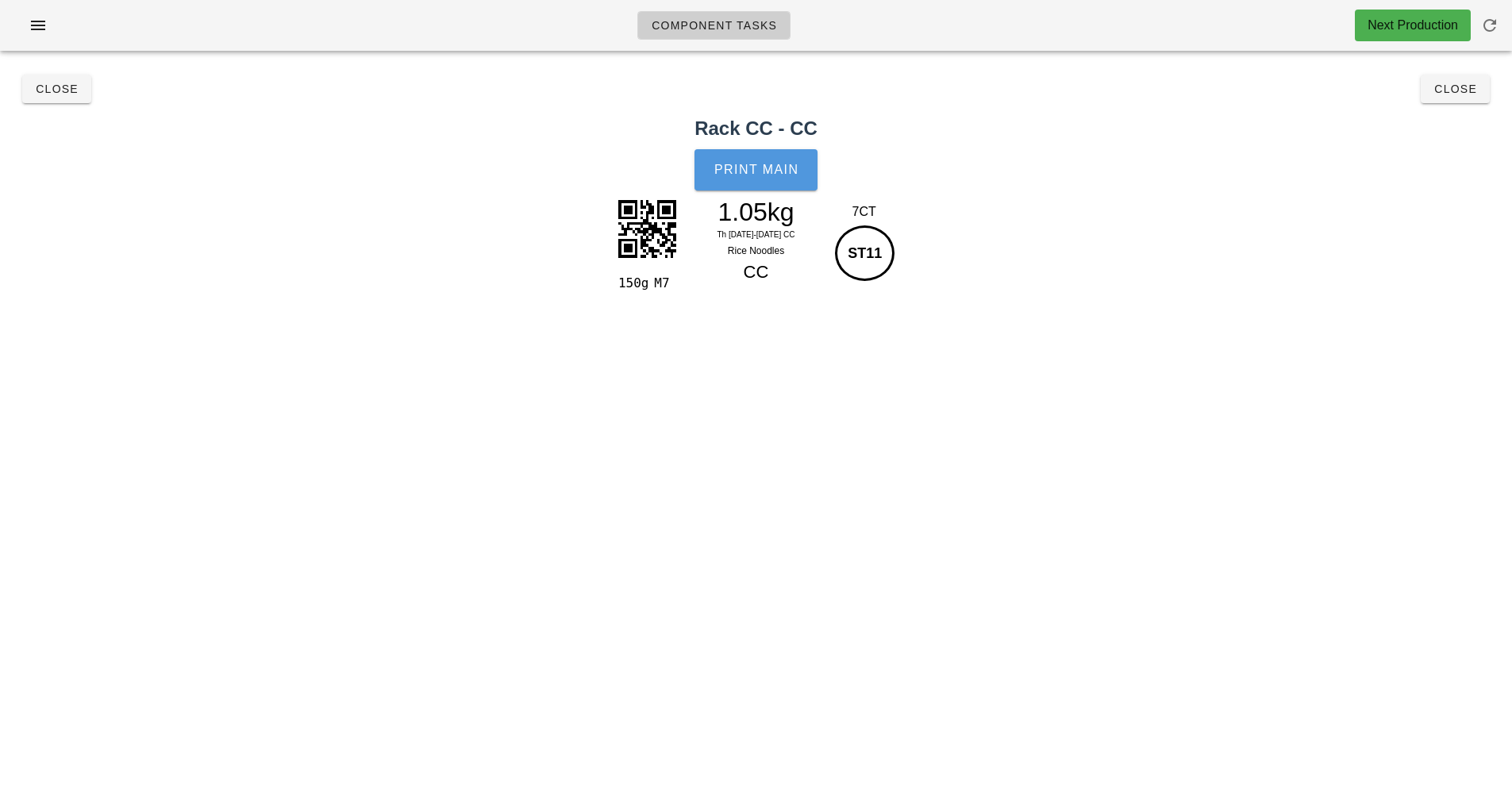
click at [748, 175] on span "Print Main" at bounding box center [756, 170] width 85 height 14
click at [1483, 86] on div "Close Close" at bounding box center [756, 89] width 1493 height 51
click at [1453, 101] on button "Close" at bounding box center [1455, 89] width 69 height 28
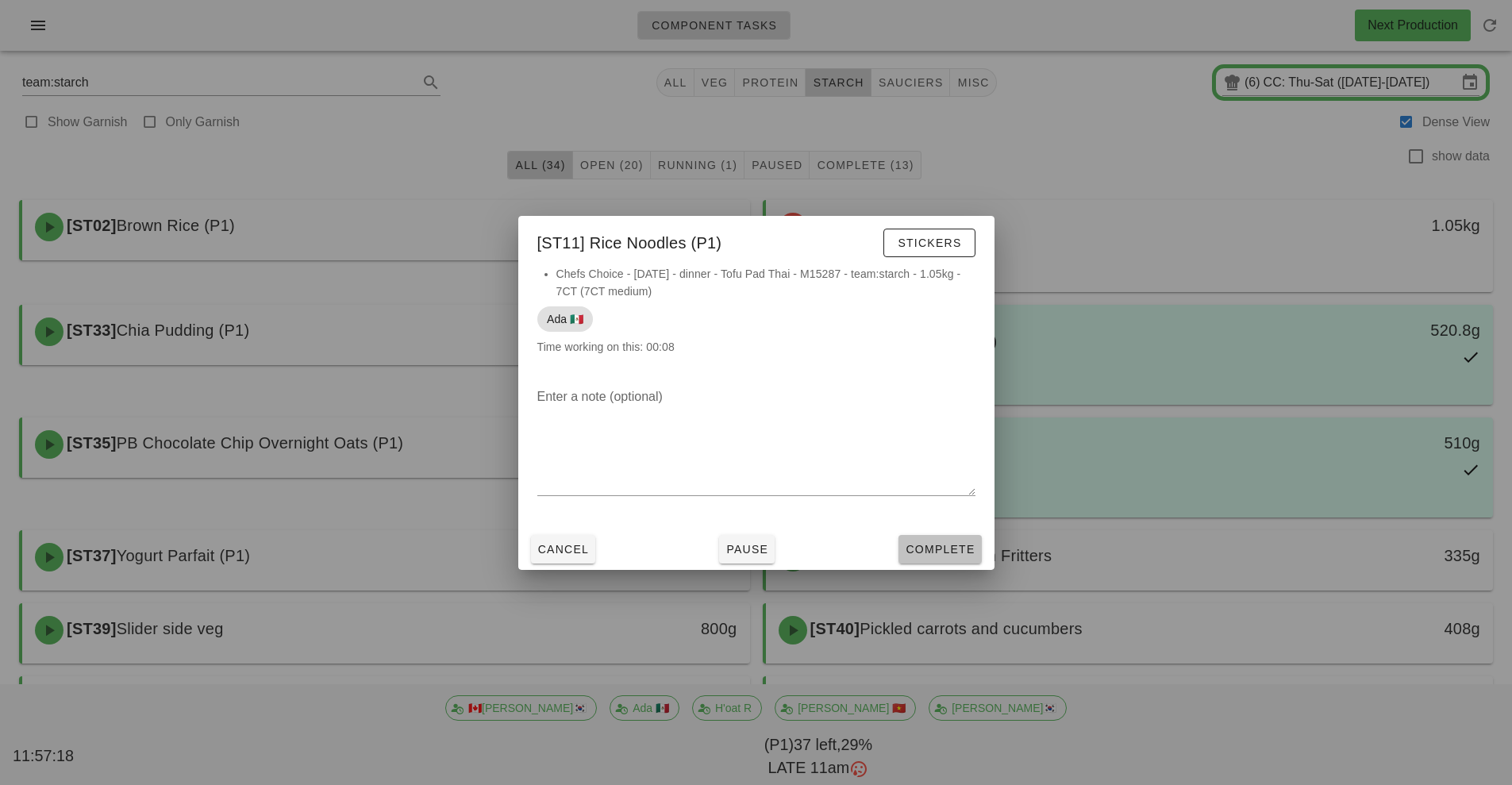
click at [937, 550] on span "Complete" at bounding box center [939, 549] width 70 height 12
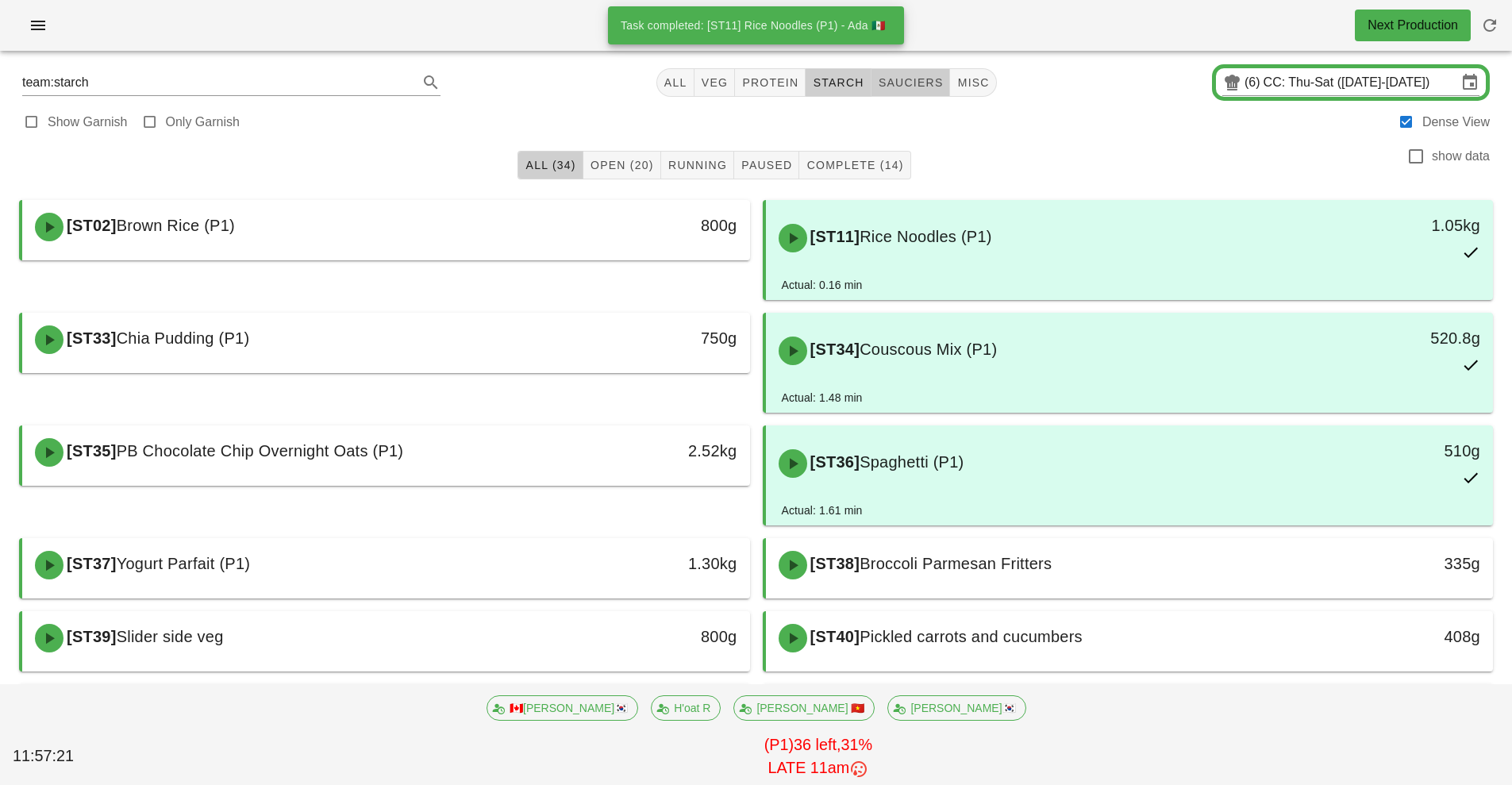
click at [906, 78] on span "sauciers" at bounding box center [910, 82] width 66 height 12
type input "team:sauciers"
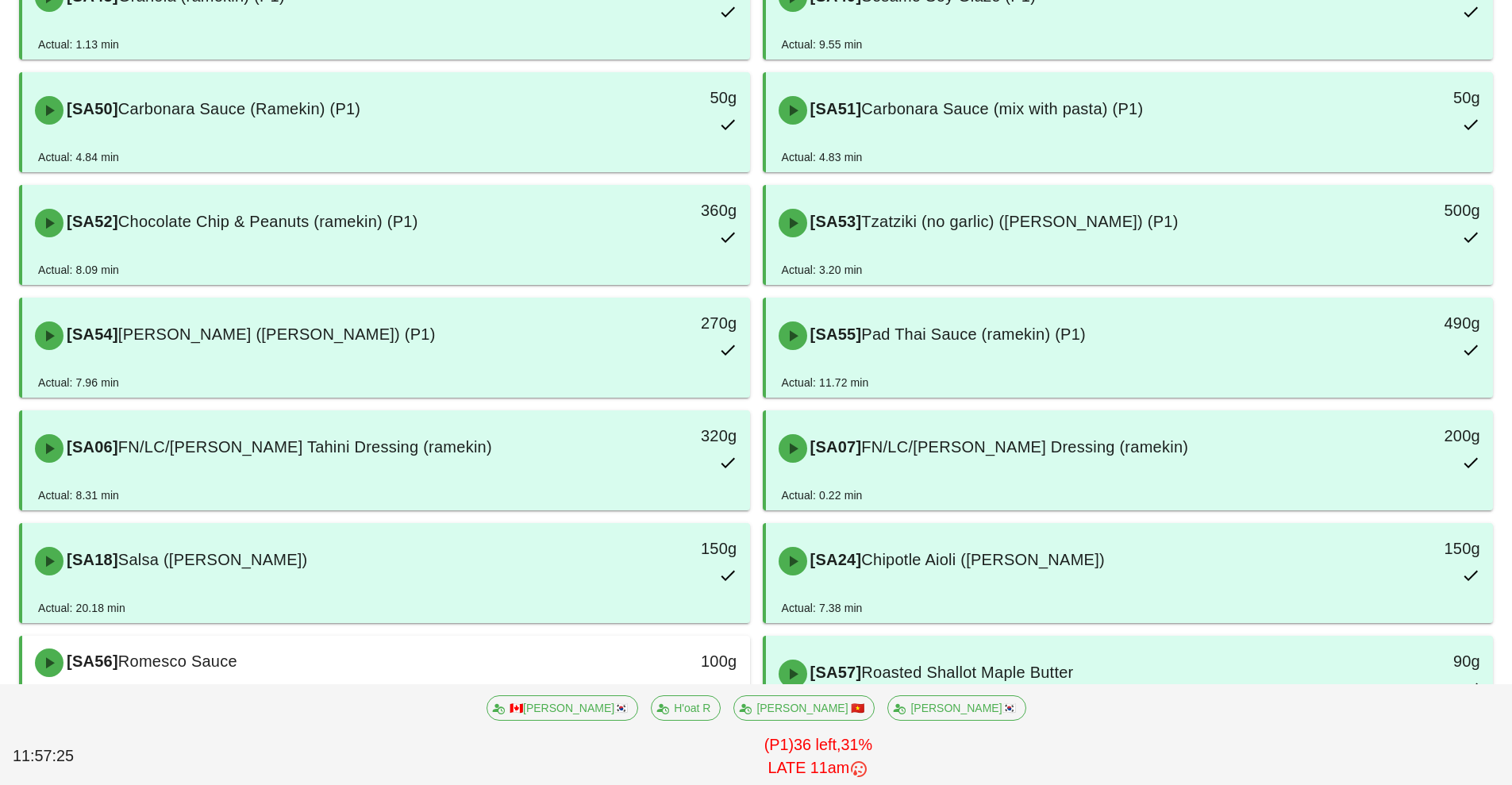
scroll to position [866, 0]
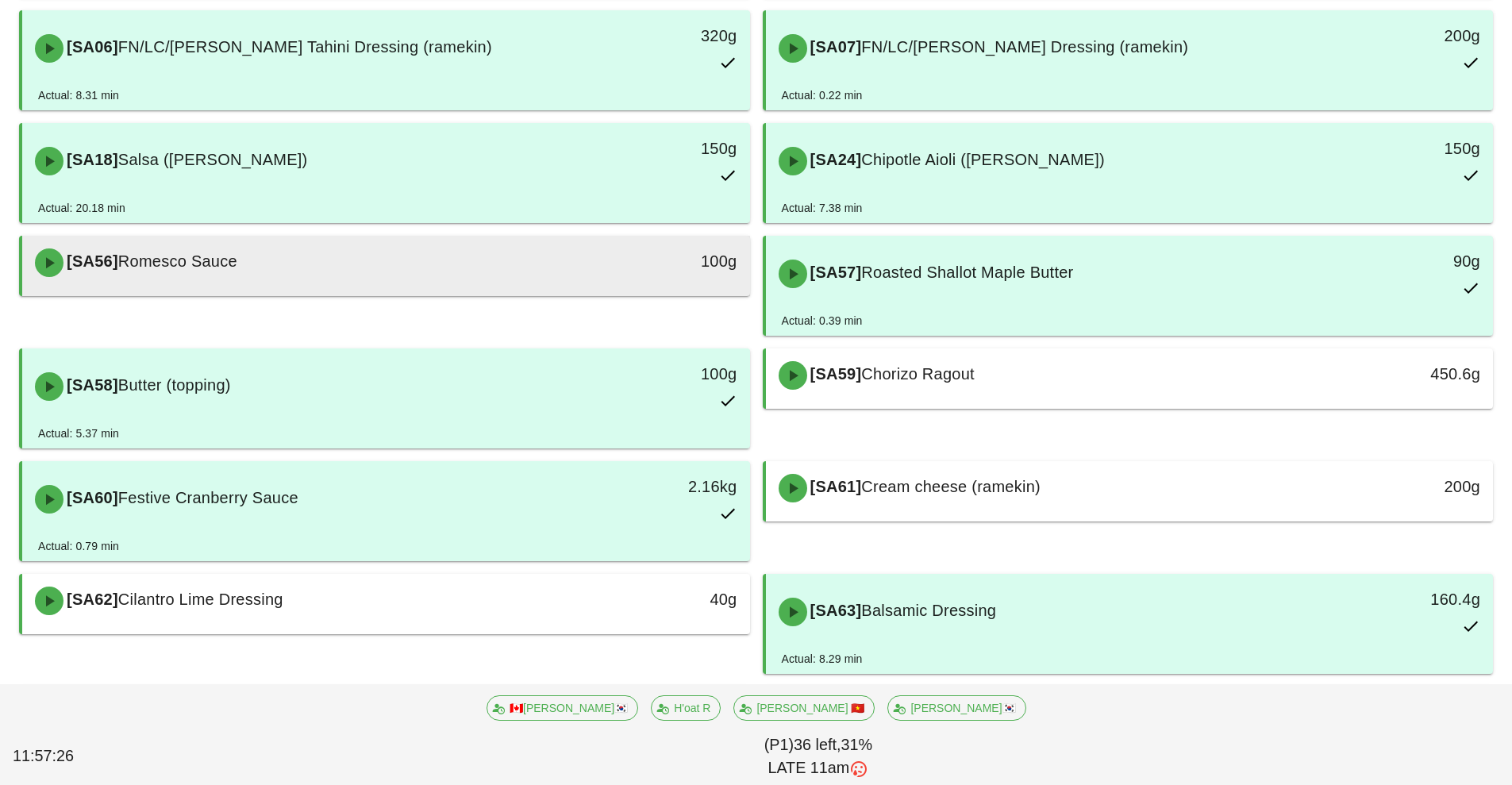
click at [494, 279] on div "[SA56] Romesco Sauce" at bounding box center [295, 263] width 540 height 48
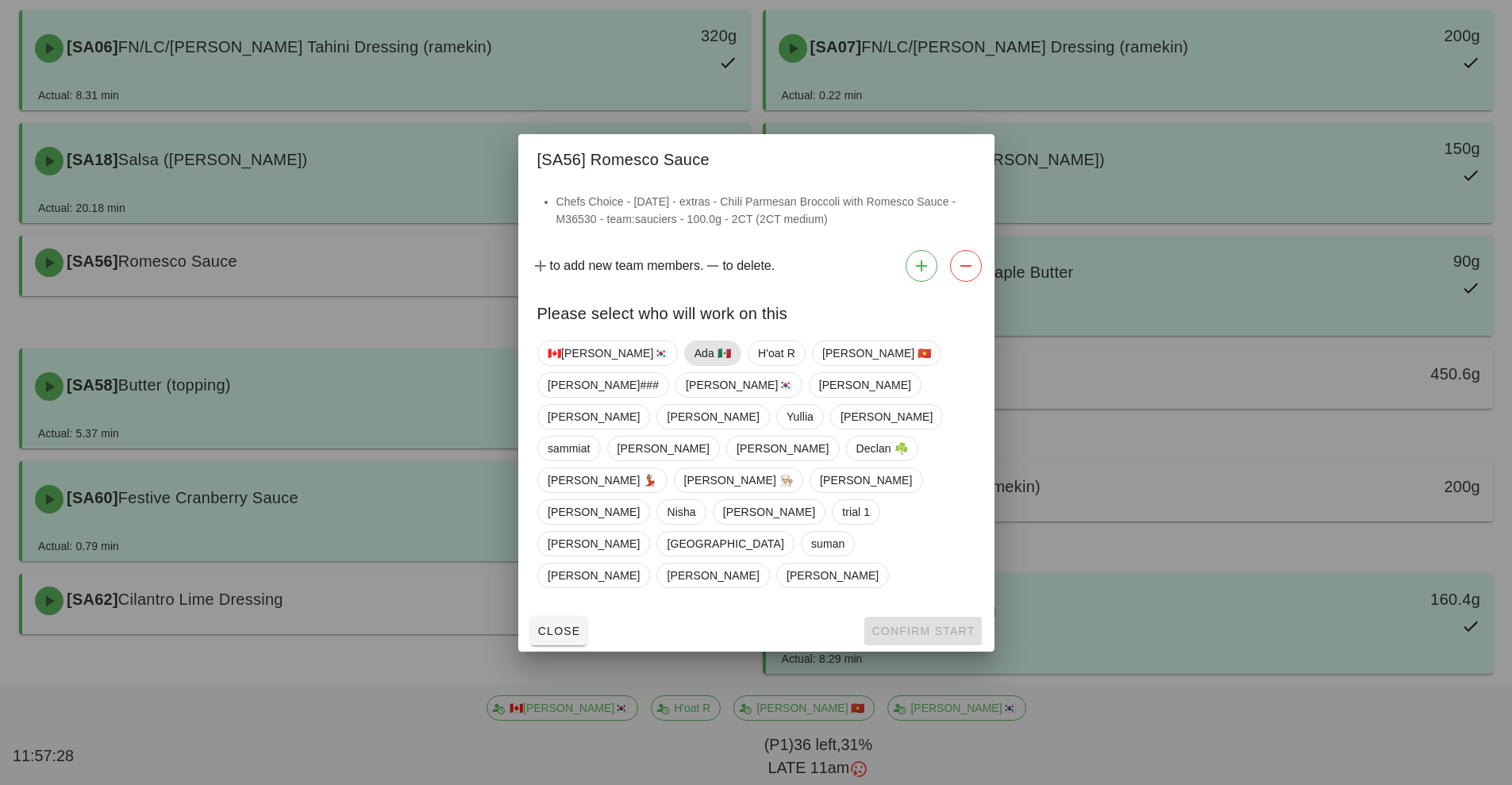
click at [693, 365] on span "Ada 🇲🇽" at bounding box center [711, 352] width 36 height 24
click at [904, 617] on button "Confirm Start" at bounding box center [923, 631] width 116 height 28
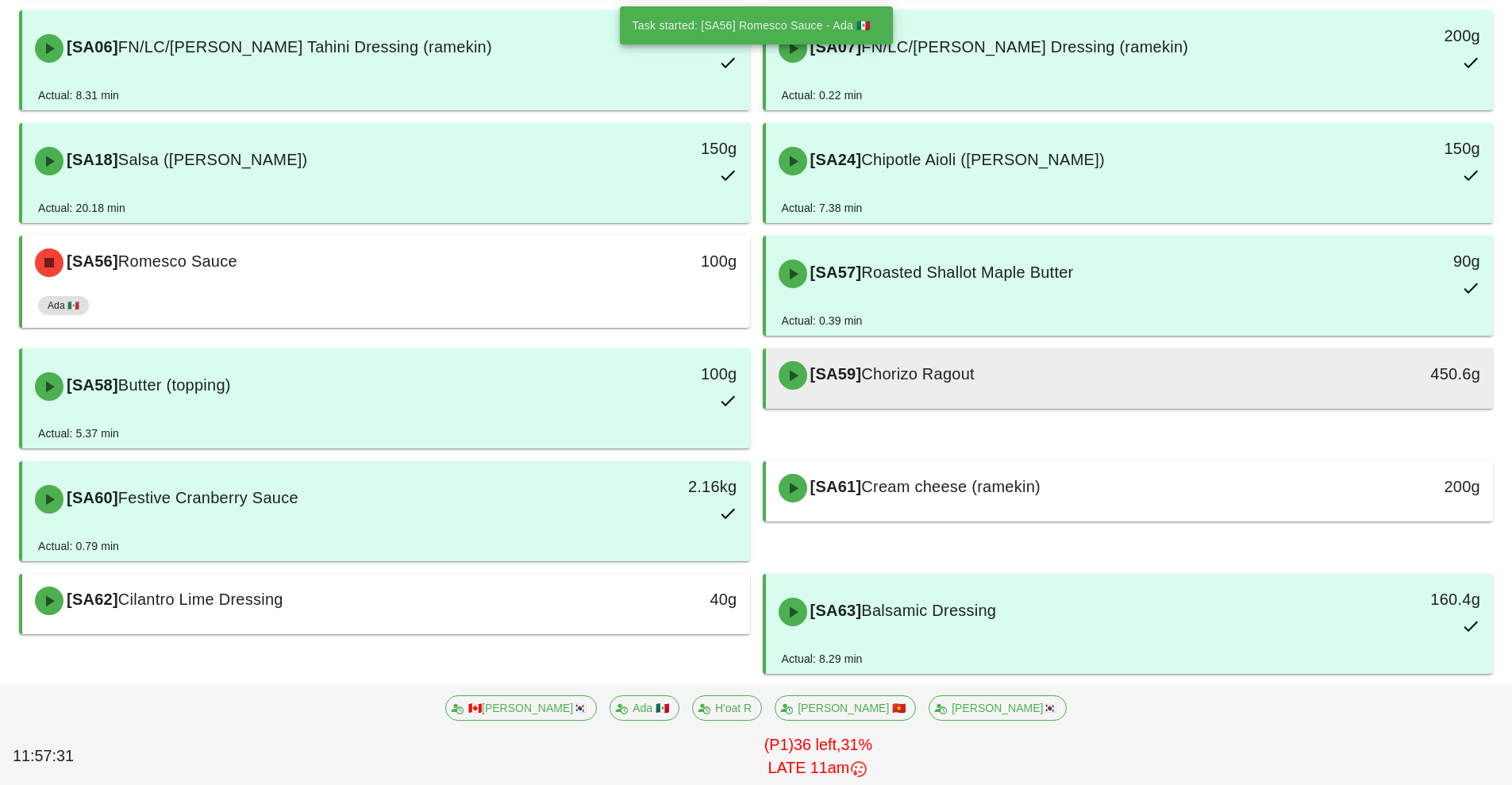
click at [1032, 389] on div "[SA59] Chorizo Ragout" at bounding box center [1039, 375] width 540 height 48
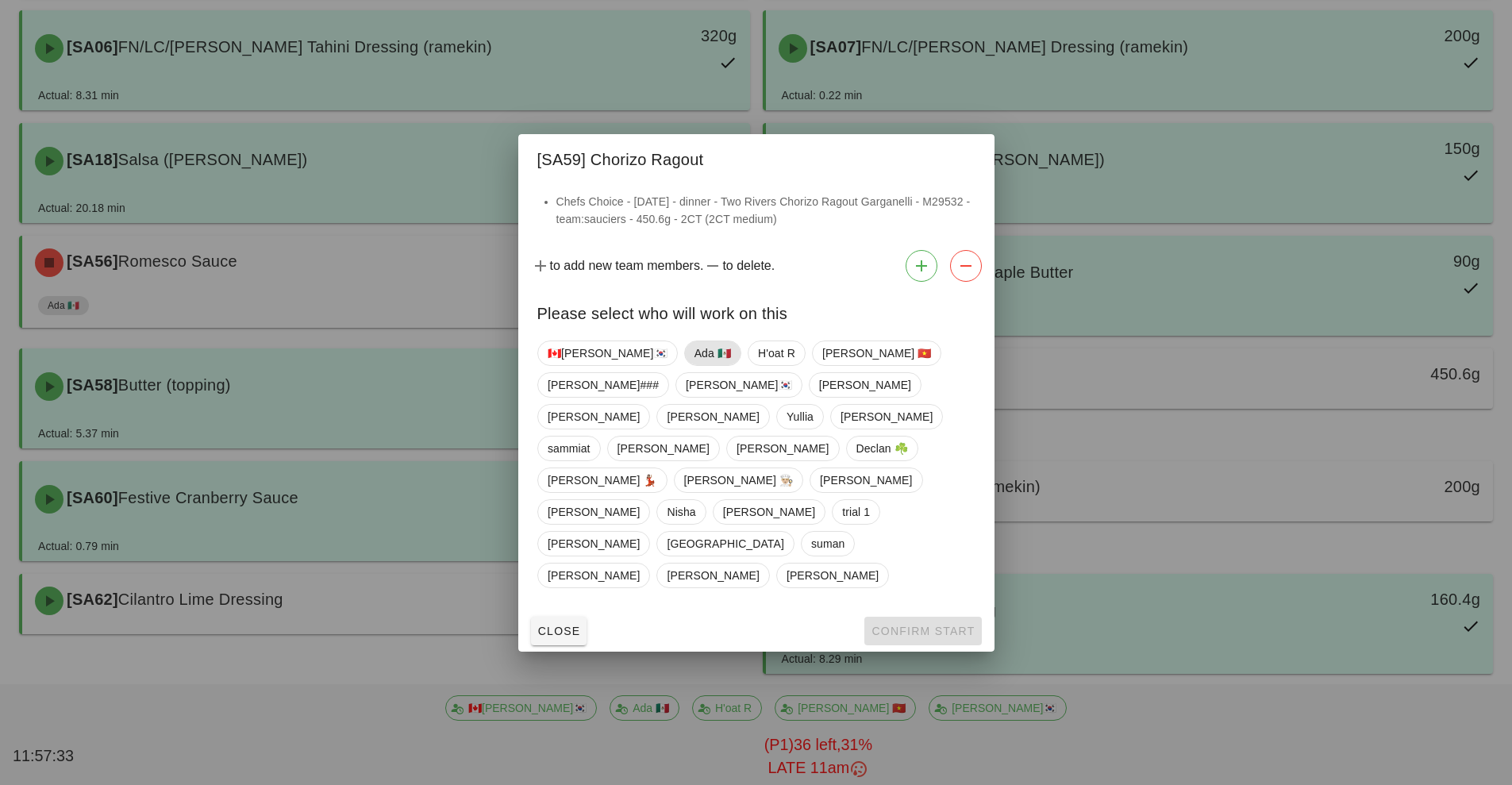
click at [693, 365] on span "Ada 🇲🇽" at bounding box center [711, 352] width 36 height 24
click at [894, 617] on button "Confirm Start" at bounding box center [923, 631] width 116 height 28
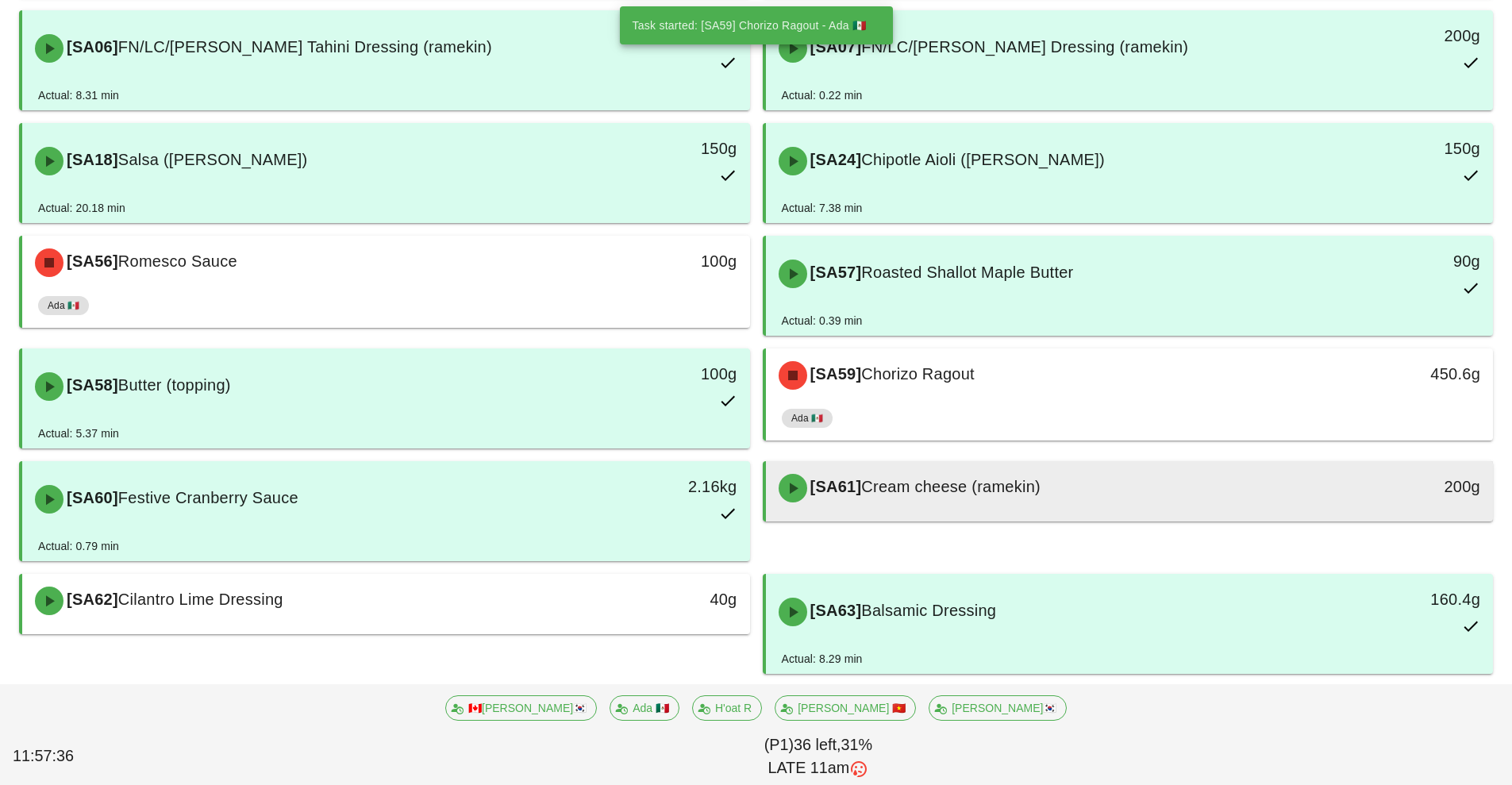
click at [1091, 493] on div "[SA61] Cream cheese (ramekin)" at bounding box center [1039, 488] width 540 height 48
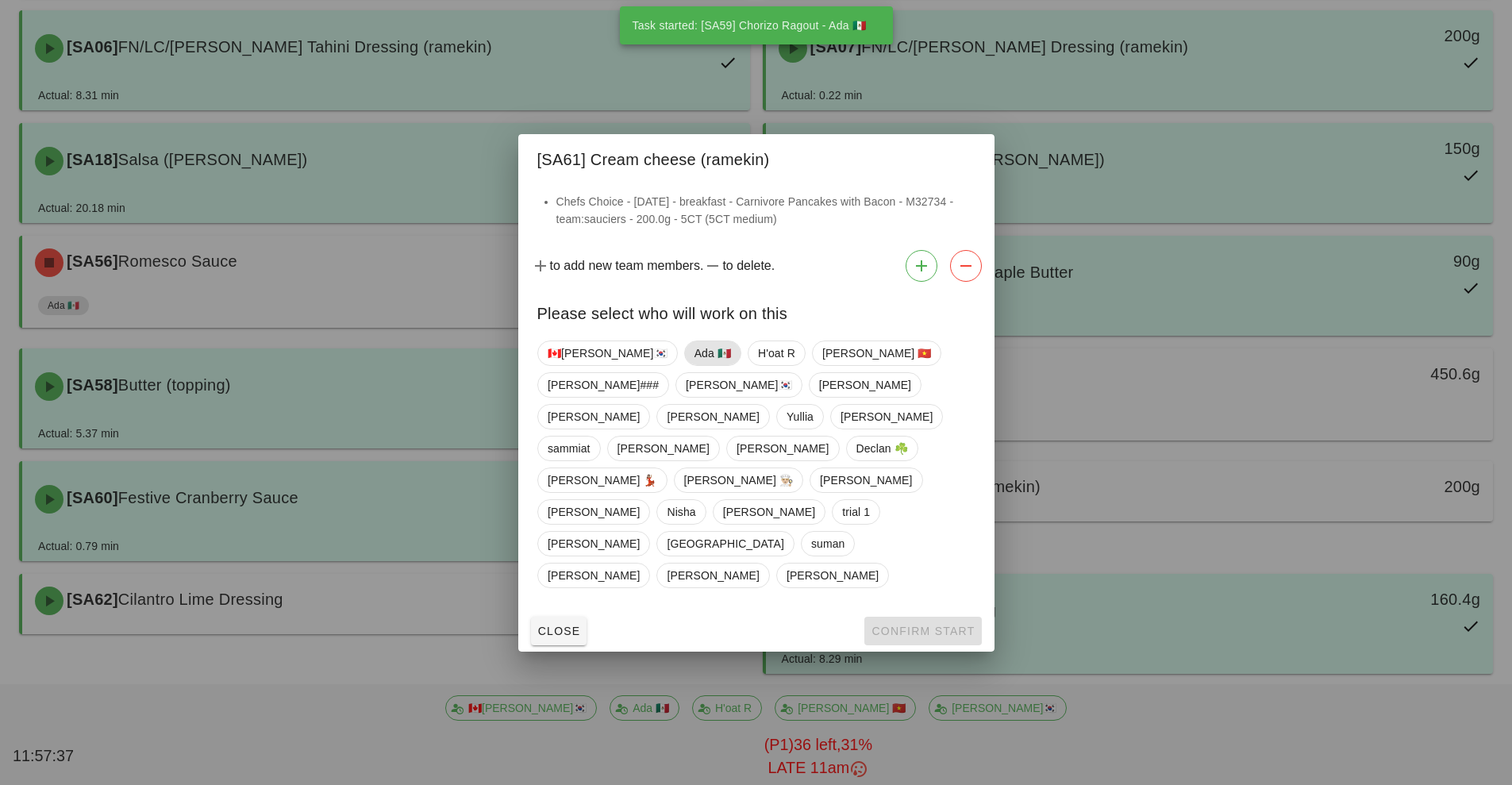
click at [693, 365] on span "Ada 🇲🇽" at bounding box center [711, 352] width 36 height 24
click at [895, 625] on span "Confirm Start" at bounding box center [923, 631] width 104 height 12
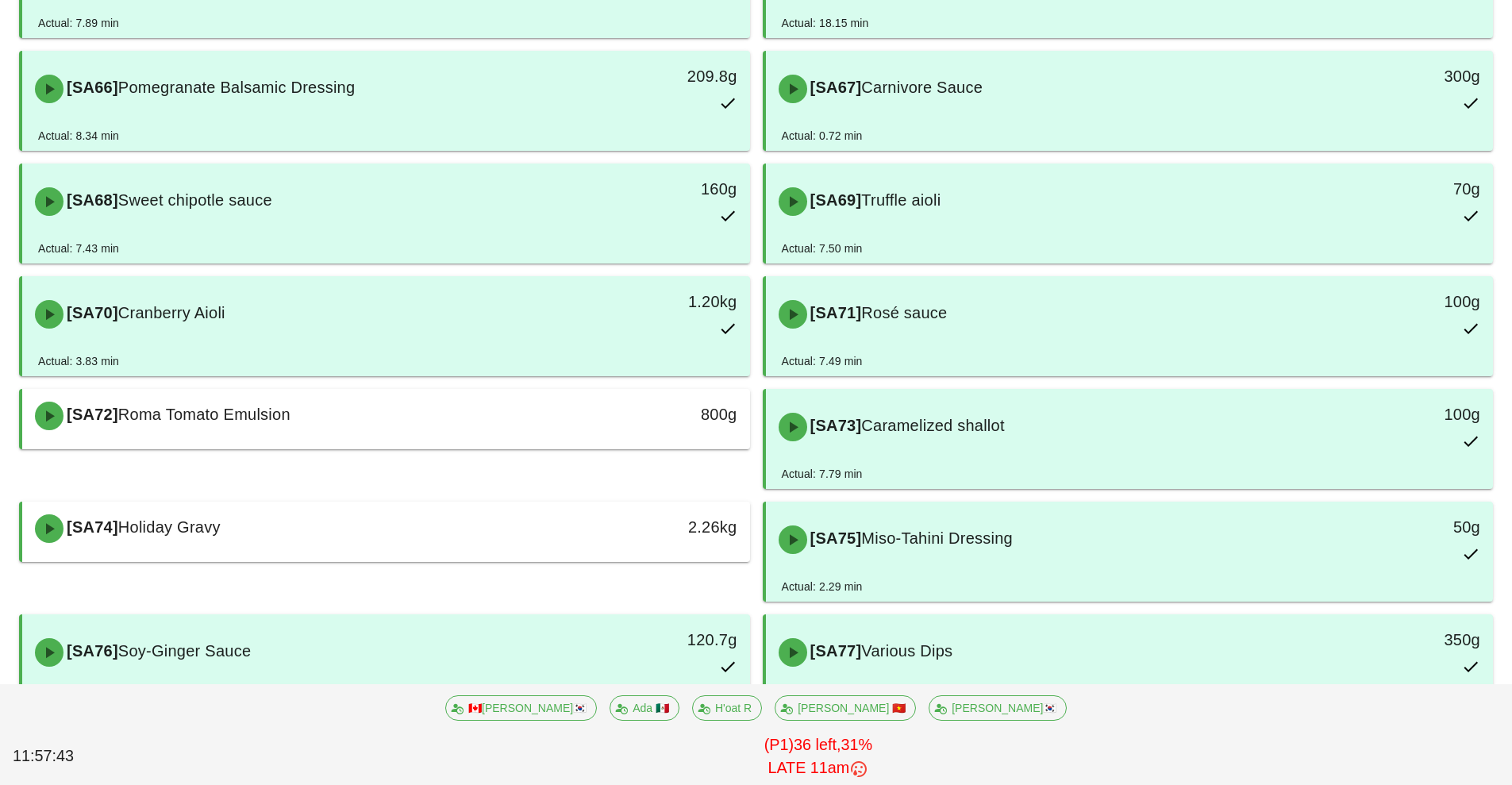
scroll to position [1663, 0]
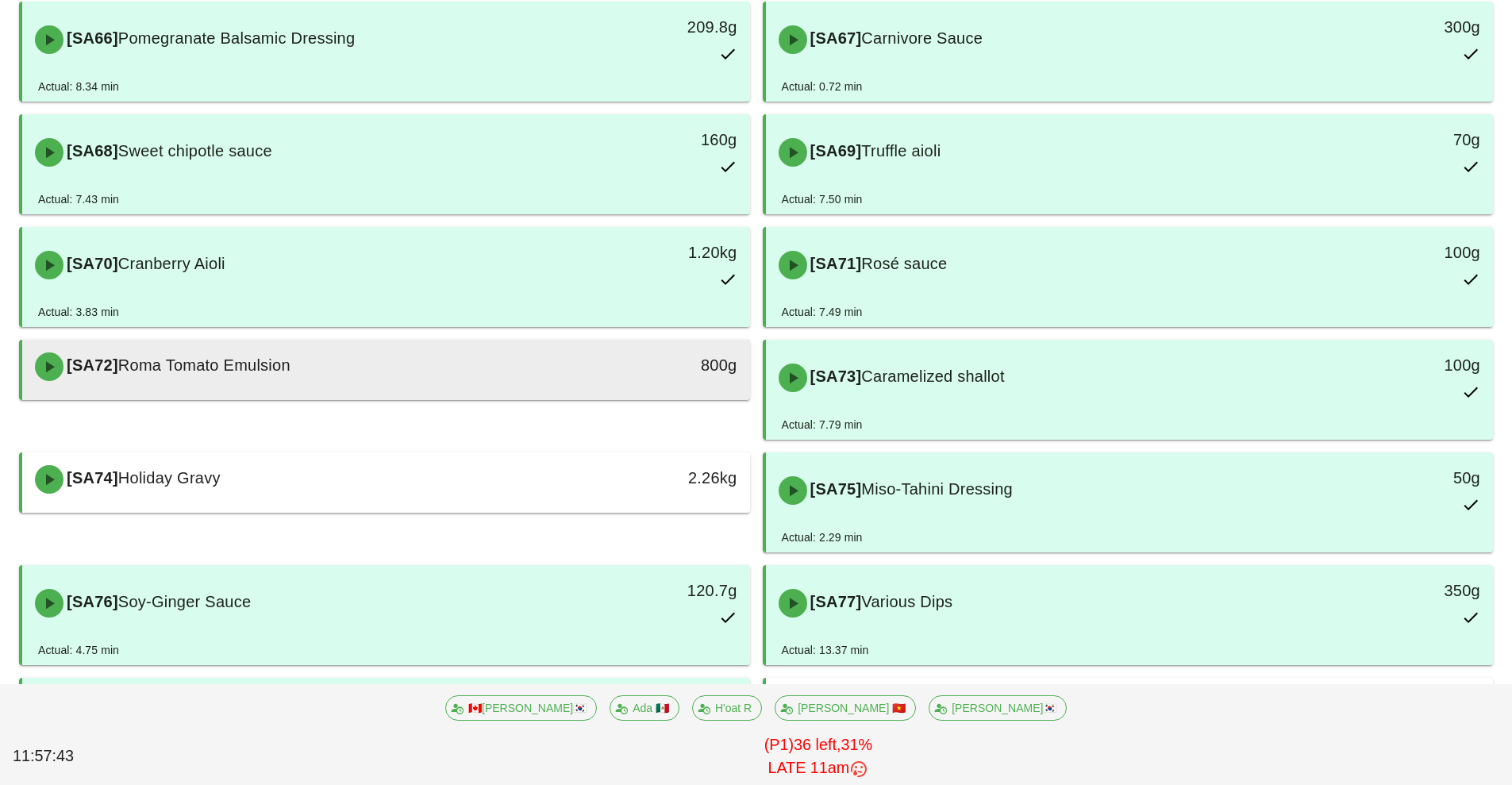
click at [456, 383] on div "[SA72] Roma Tomato Emulsion" at bounding box center [295, 367] width 540 height 48
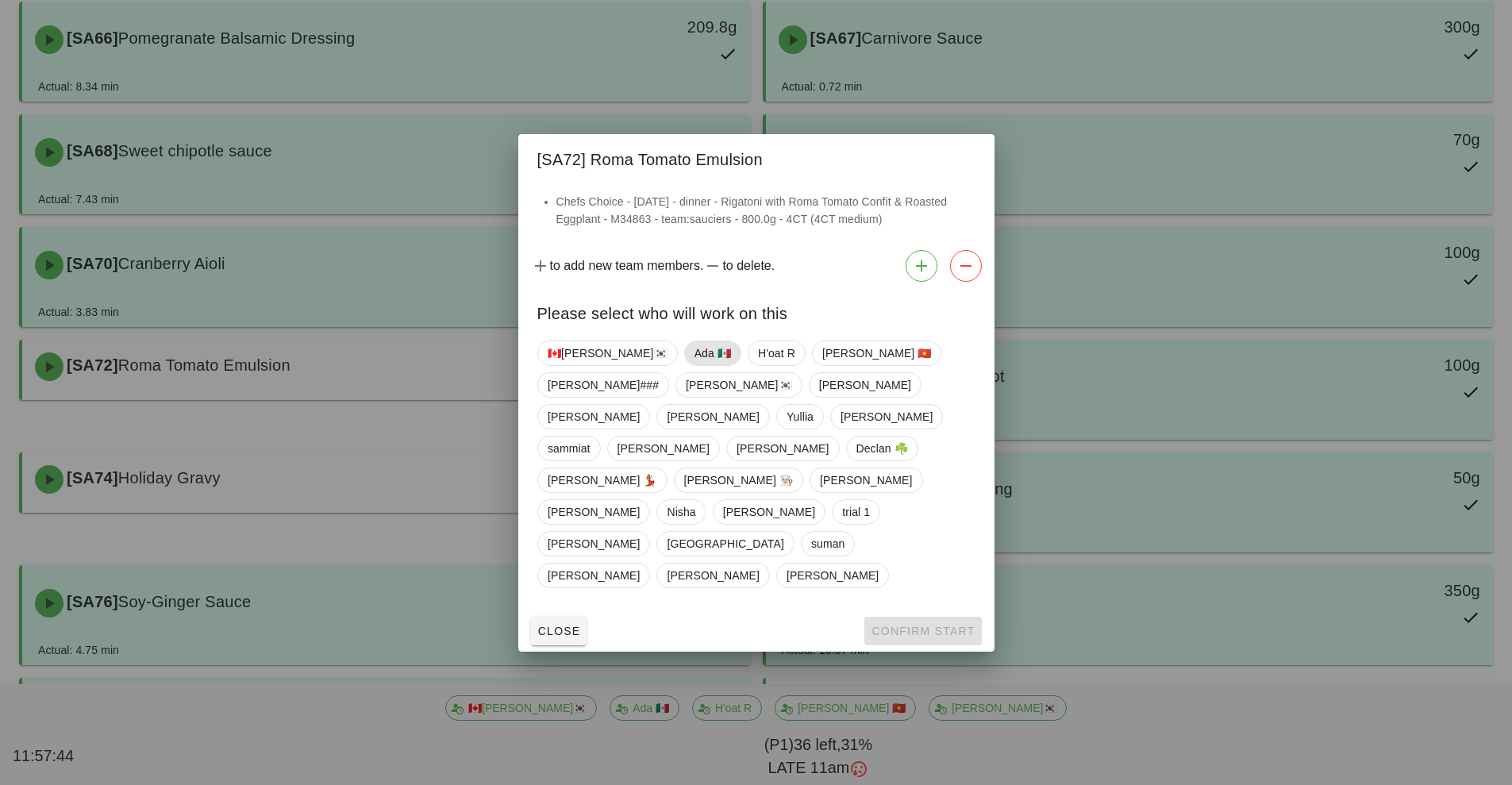
click at [693, 365] on span "Ada 🇲🇽" at bounding box center [711, 352] width 36 height 24
click at [895, 625] on span "Confirm Start" at bounding box center [923, 631] width 104 height 12
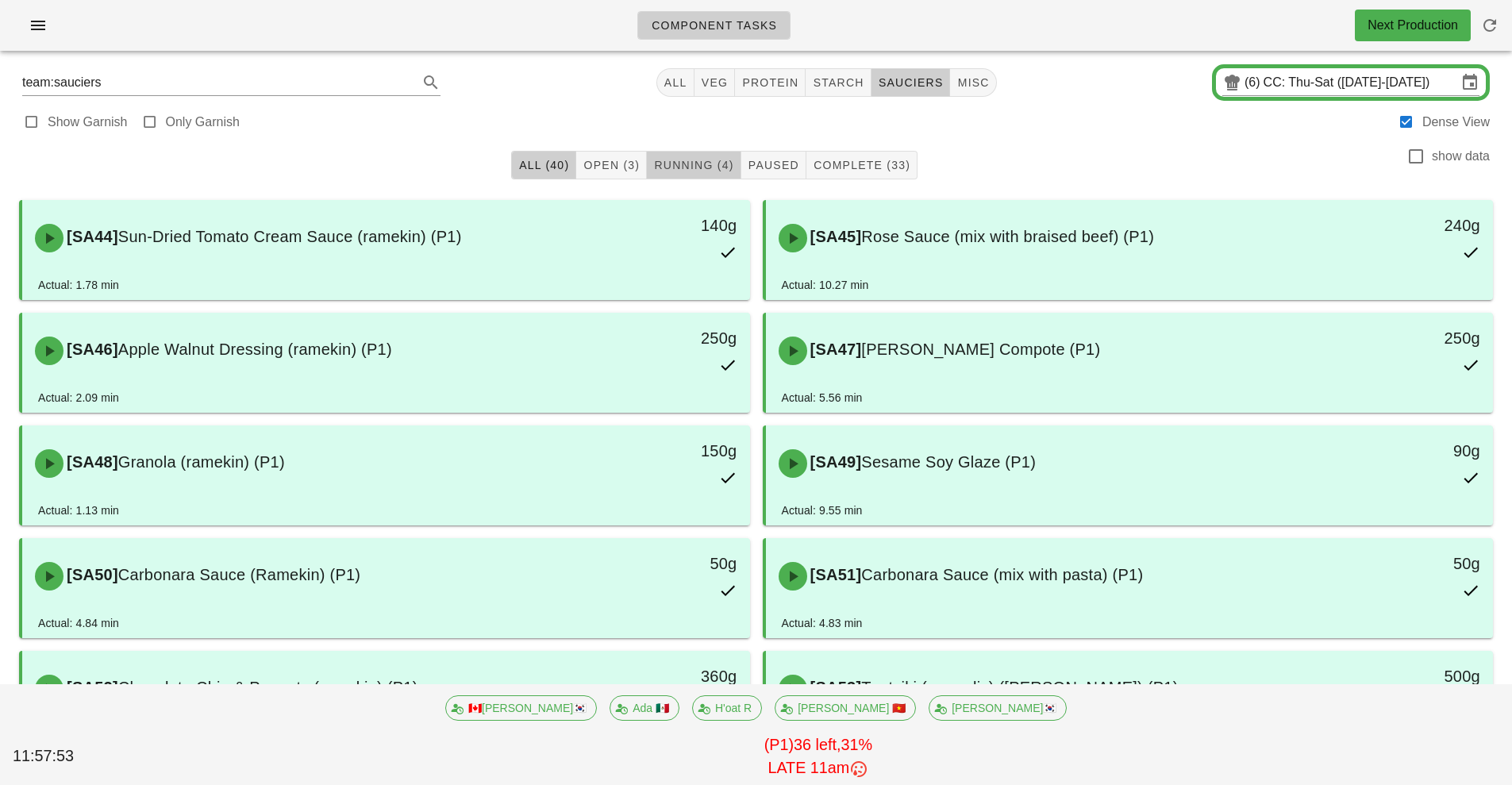
click at [718, 161] on span "Running (4)" at bounding box center [693, 165] width 80 height 12
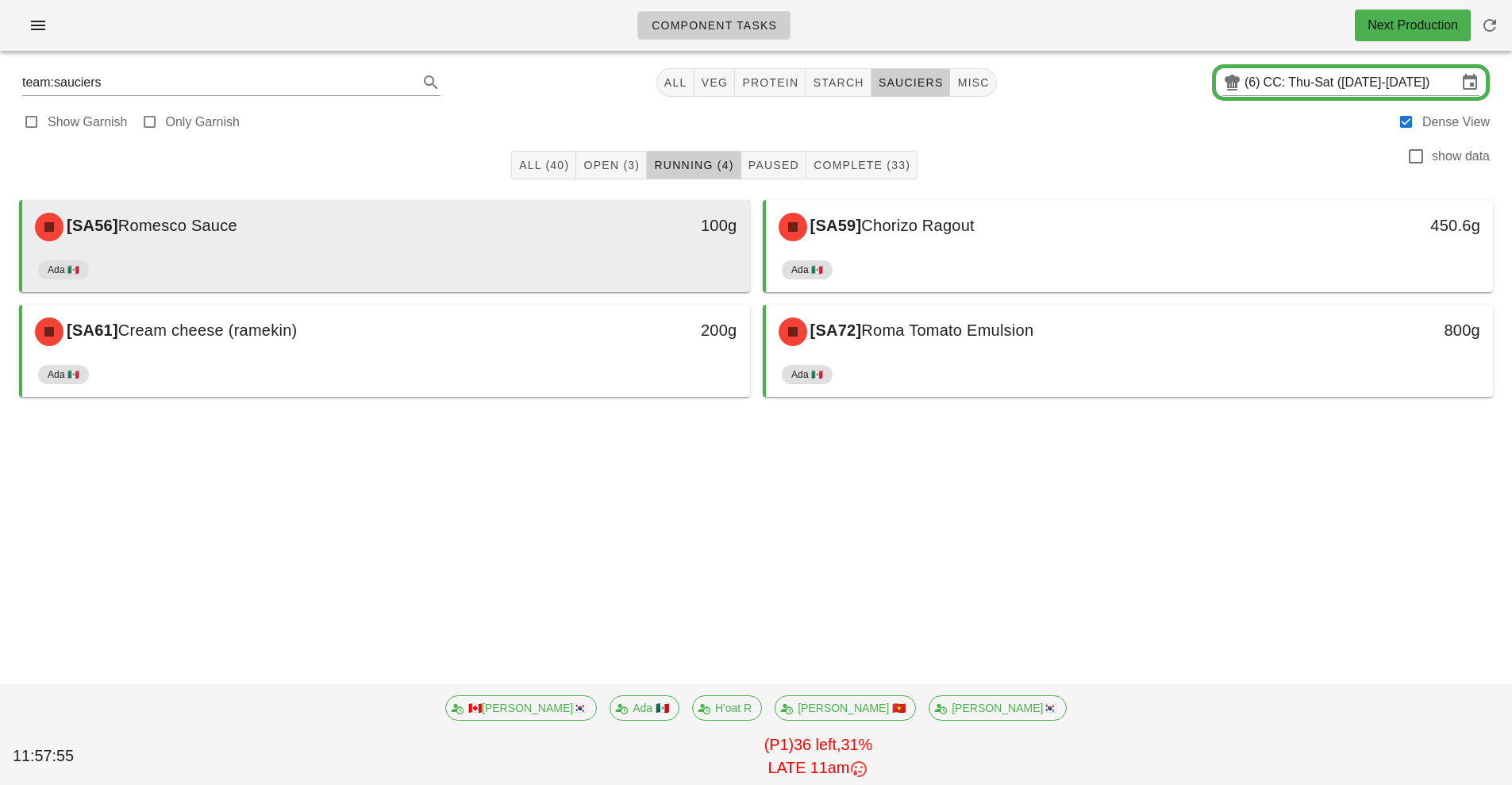
click at [622, 260] on div "Ada 🇲🇽" at bounding box center [386, 272] width 696 height 38
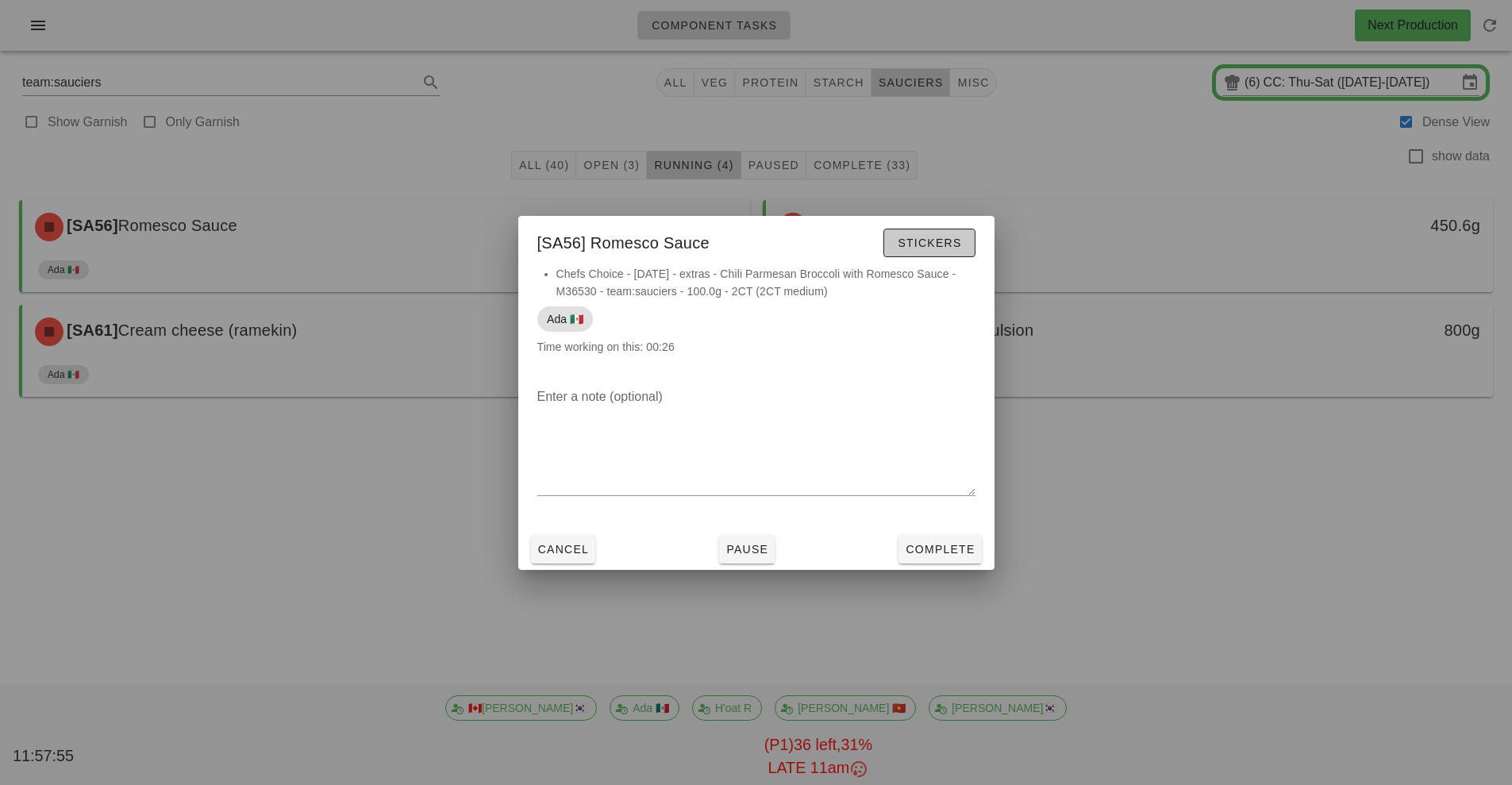
click at [937, 245] on span "Stickers" at bounding box center [929, 242] width 64 height 12
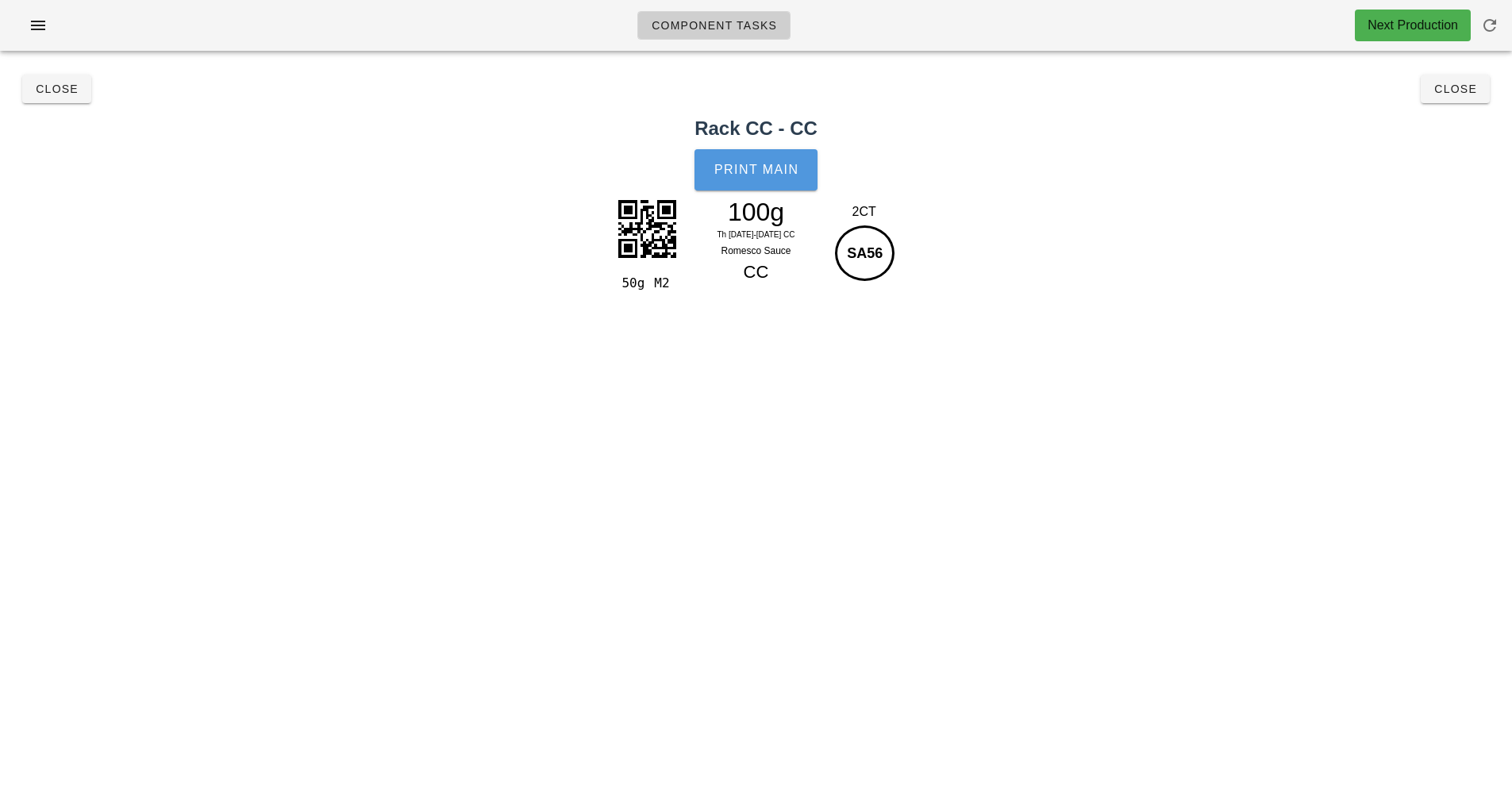
click at [778, 174] on span "Print Main" at bounding box center [756, 170] width 85 height 14
click at [1483, 109] on div "Close Close" at bounding box center [756, 89] width 1493 height 51
click at [1457, 100] on button "Close" at bounding box center [1455, 89] width 69 height 28
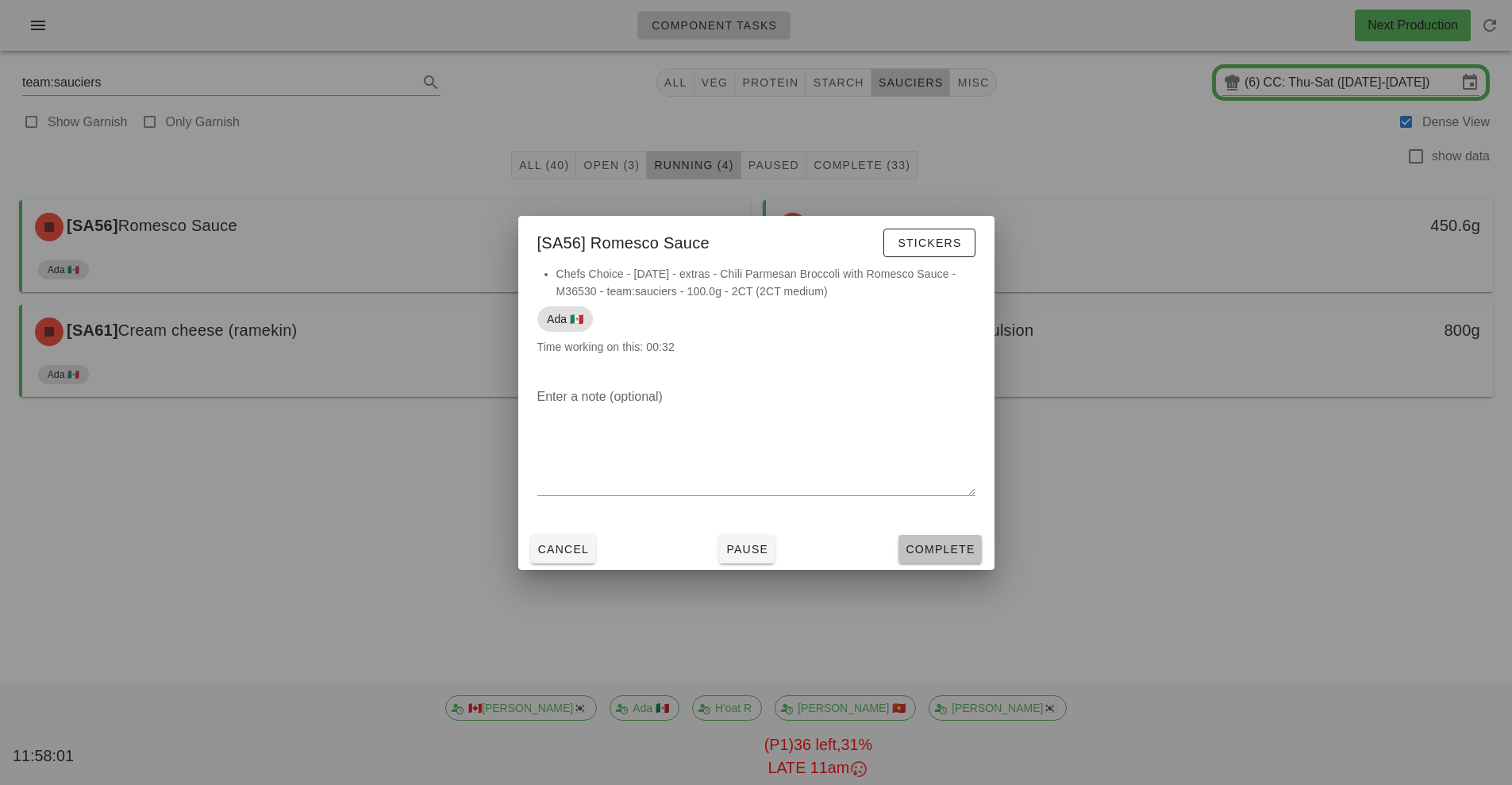
click at [951, 559] on button "Complete" at bounding box center [940, 549] width 83 height 28
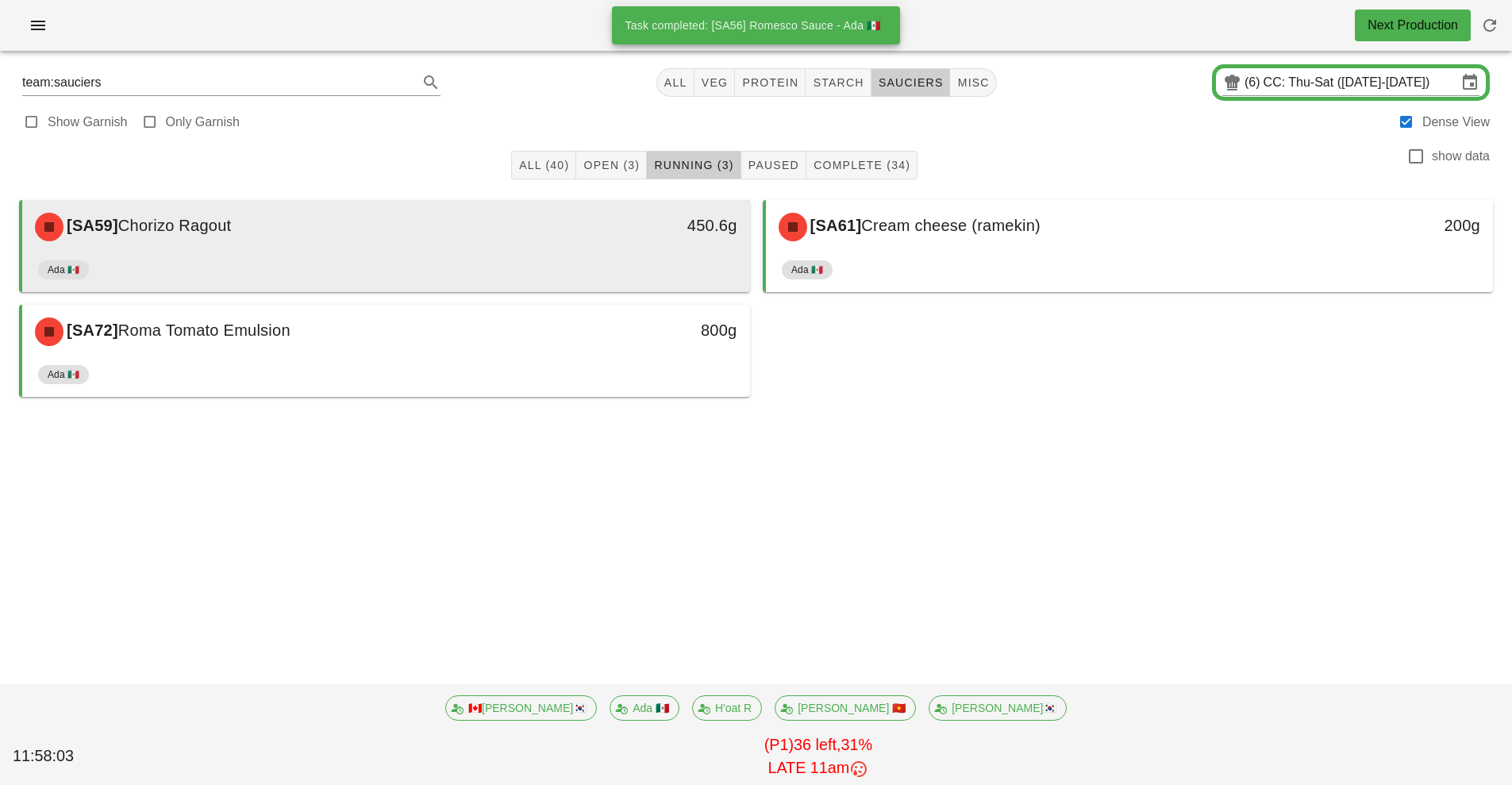
click at [568, 273] on div "Ada 🇲🇽" at bounding box center [386, 272] width 696 height 38
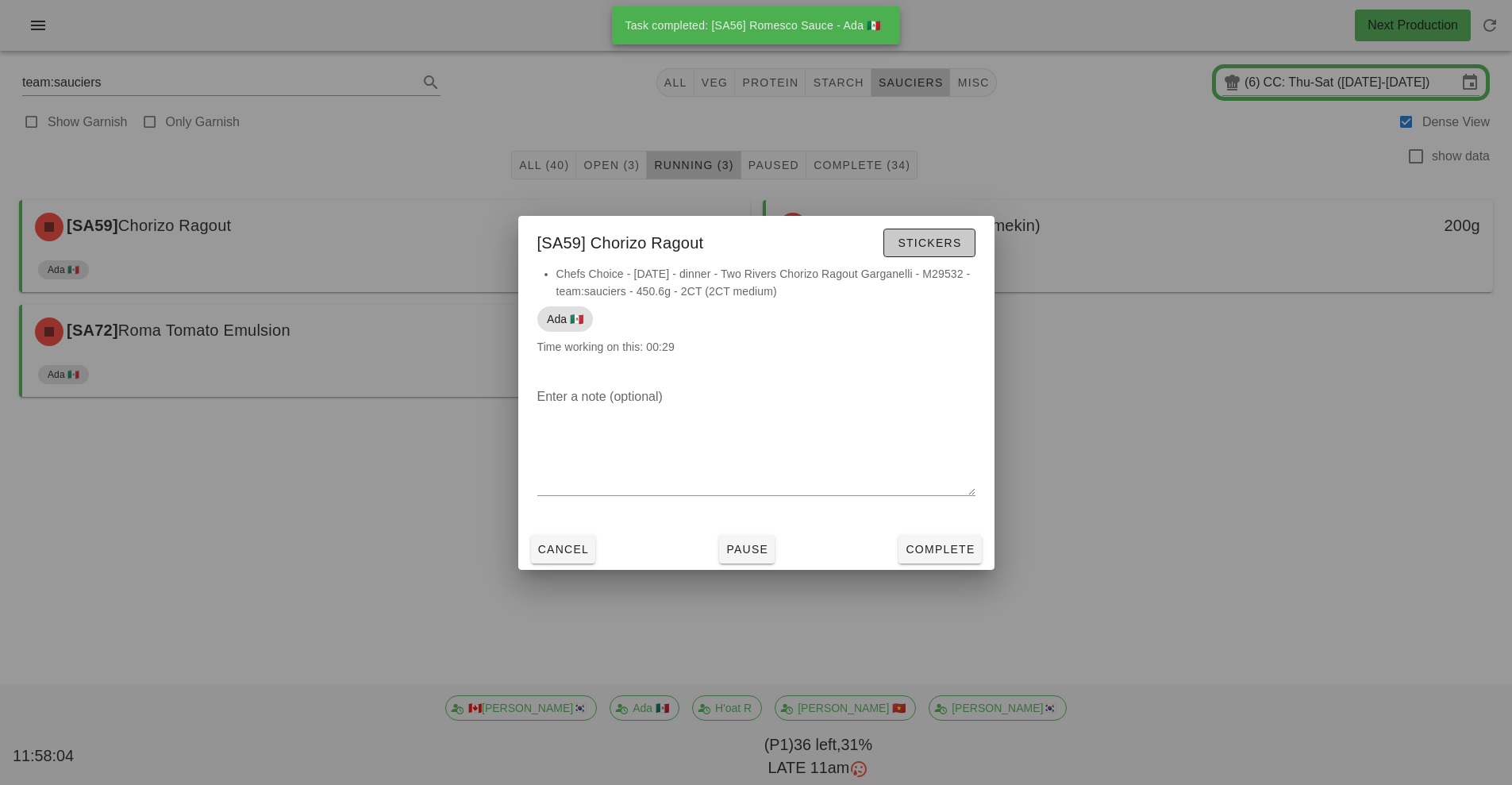
click at [923, 252] on button "Stickers" at bounding box center [929, 242] width 92 height 28
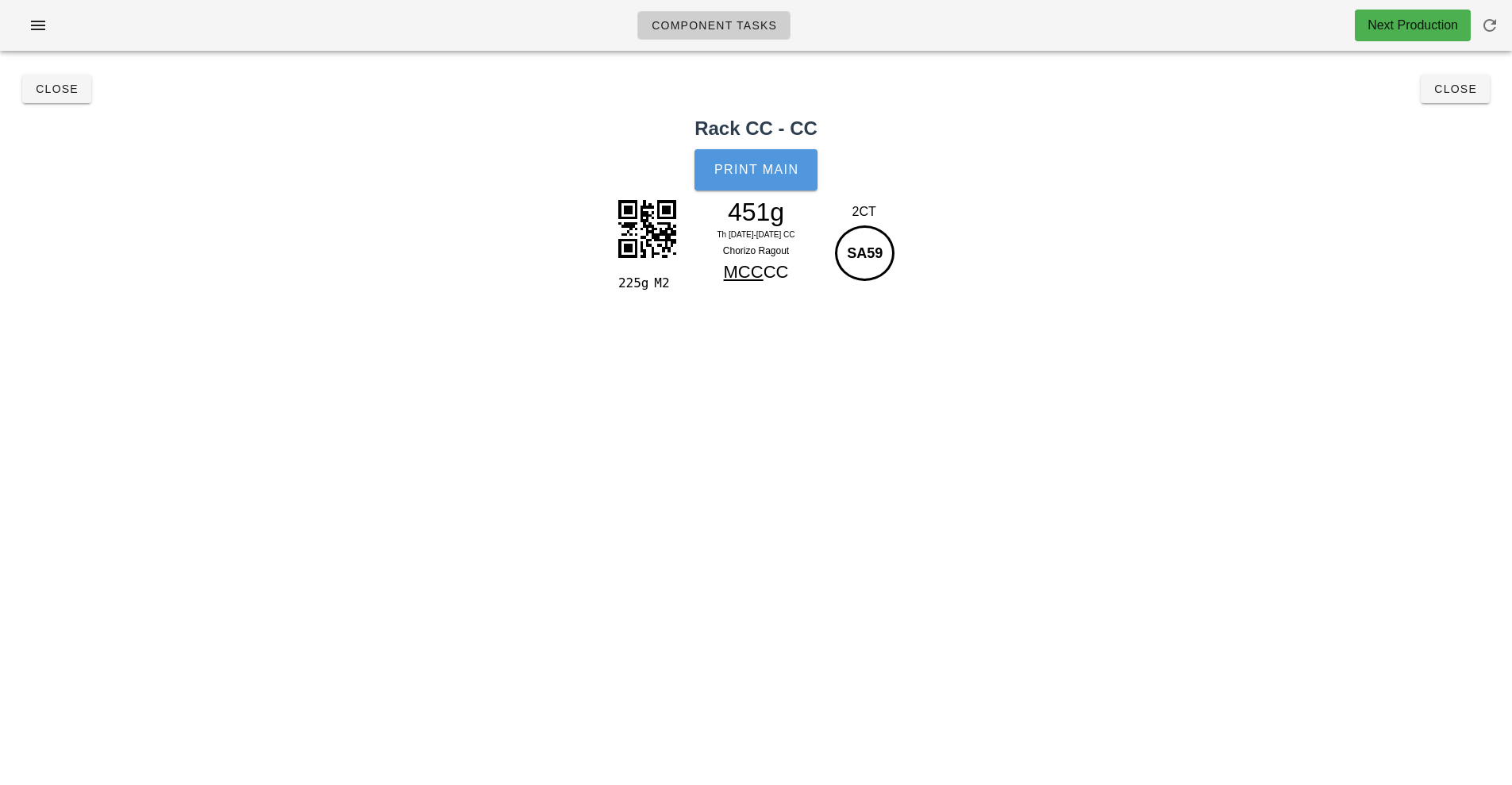
click at [763, 169] on span "Print Main" at bounding box center [756, 170] width 85 height 14
click at [1458, 100] on button "Close" at bounding box center [1455, 89] width 69 height 28
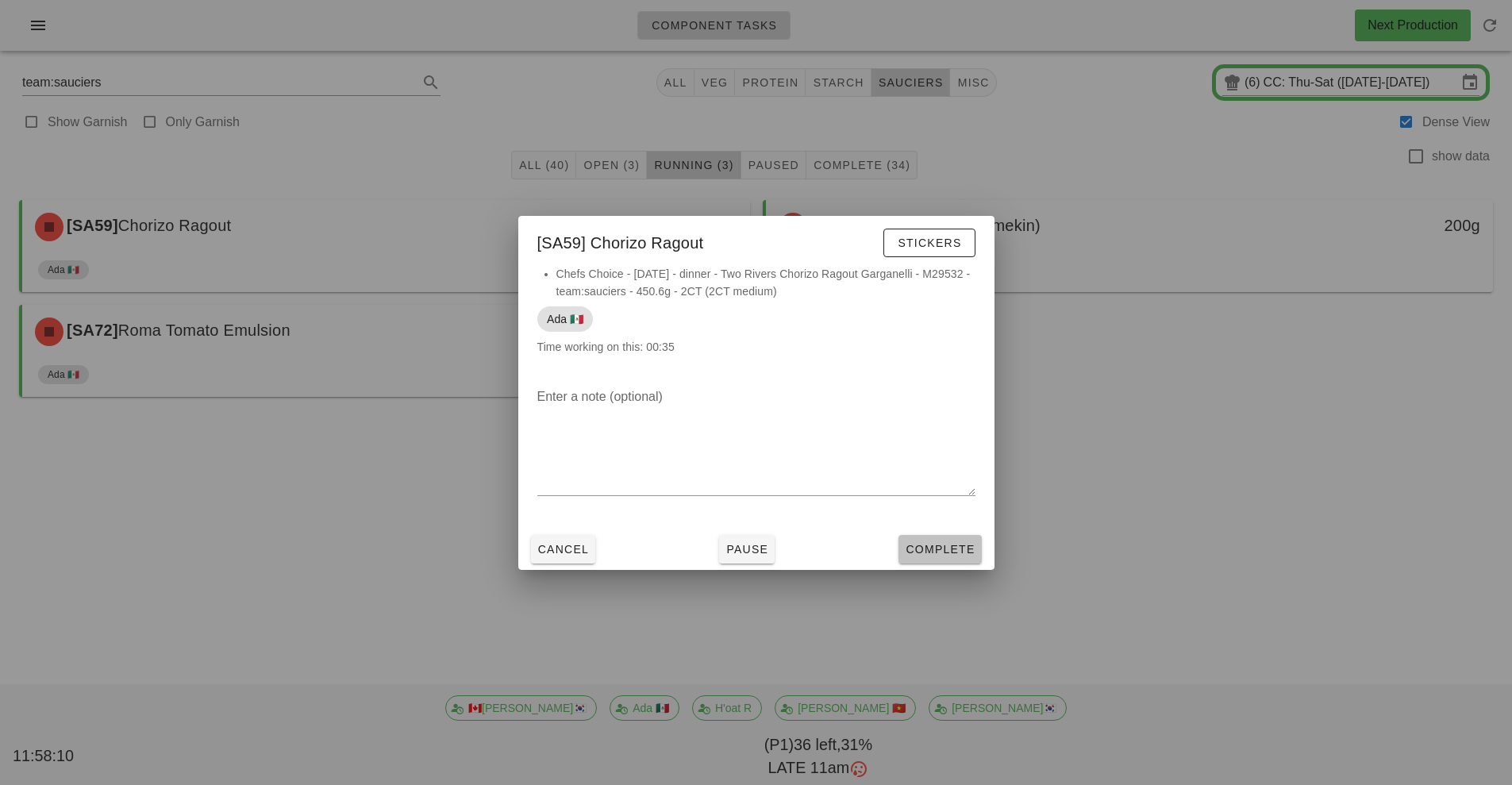
click at [941, 555] on span "Complete" at bounding box center [939, 549] width 70 height 12
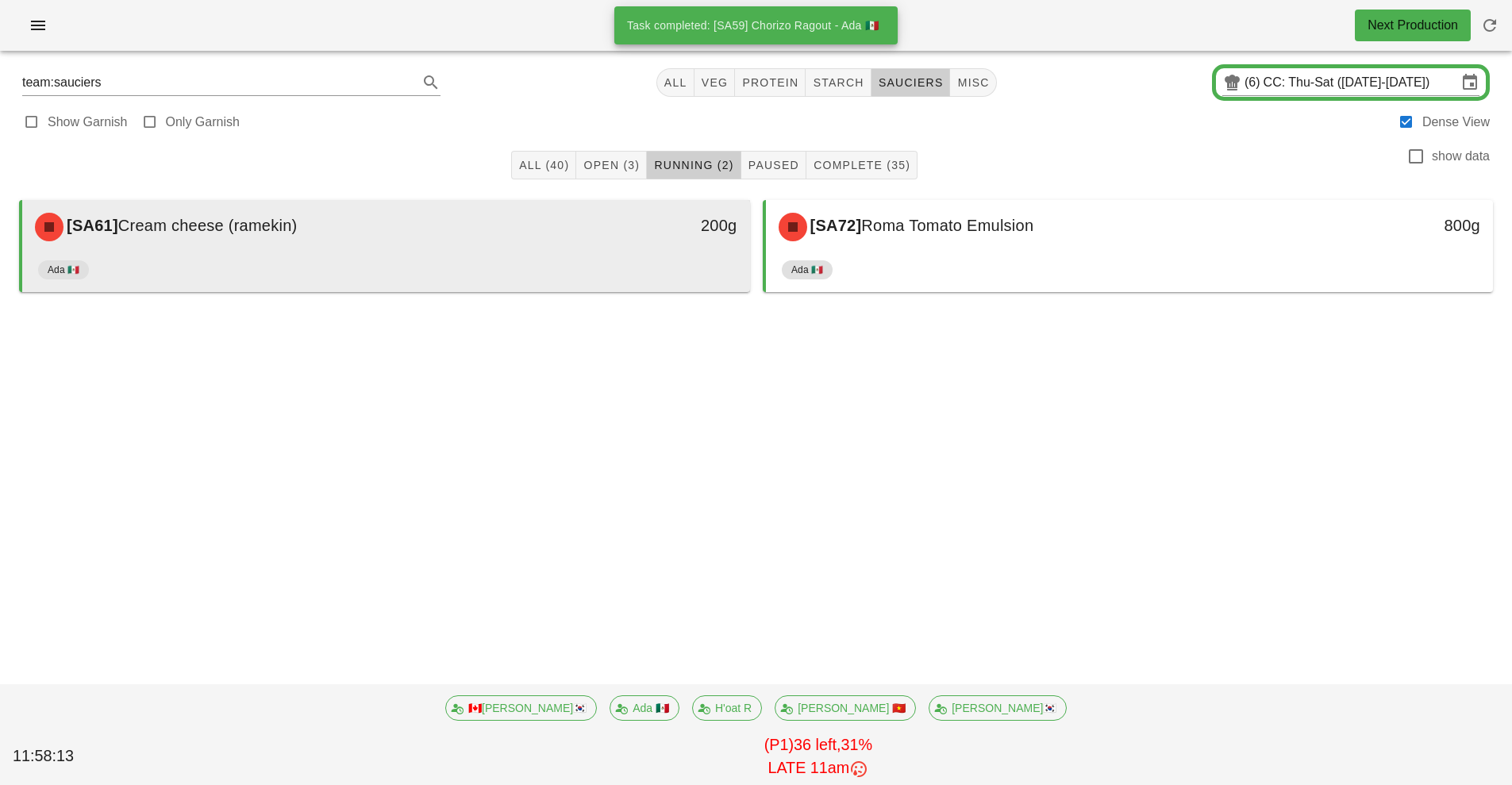
click at [606, 246] on div "200g" at bounding box center [656, 227] width 180 height 48
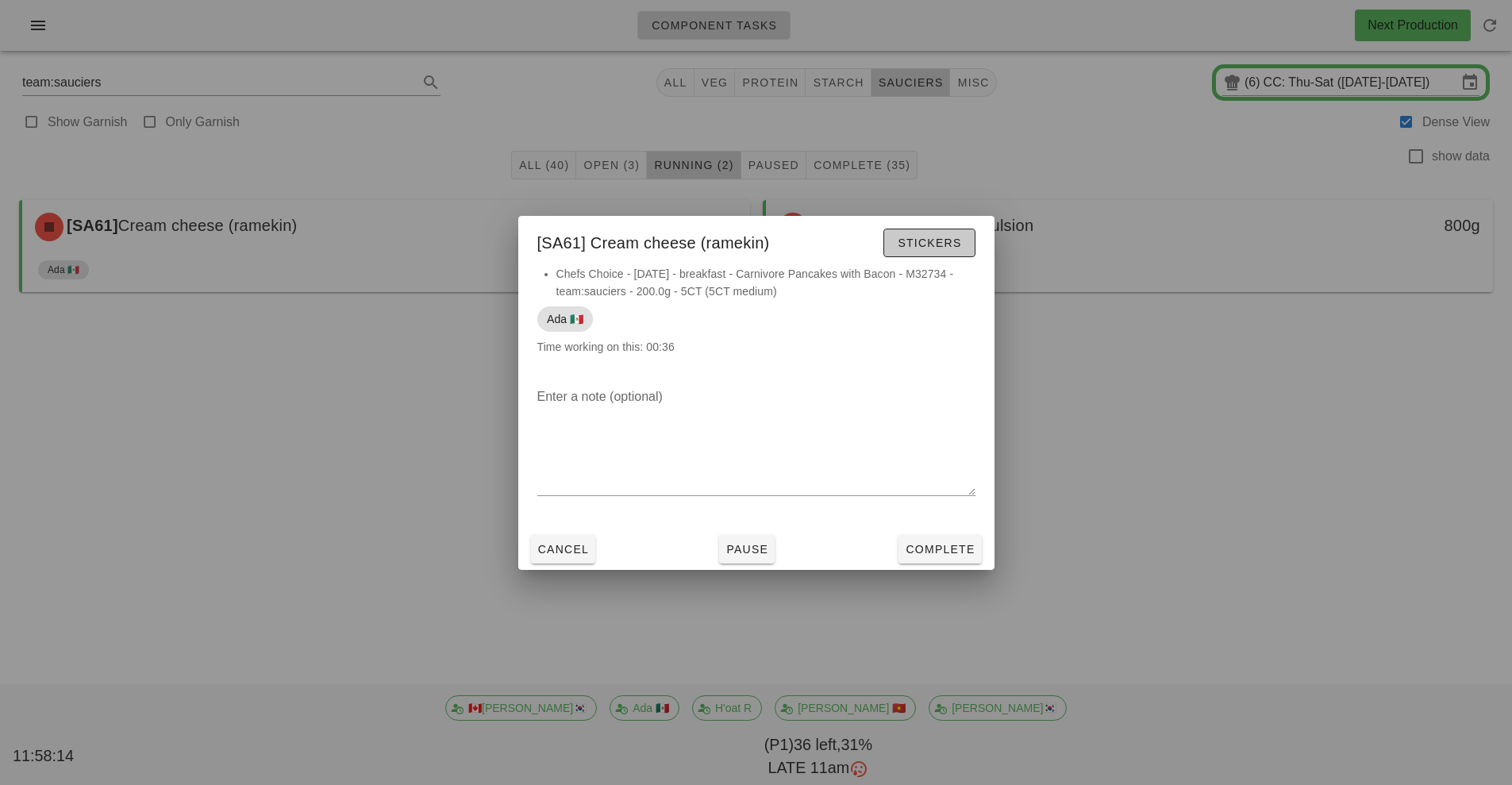
click at [944, 239] on span "Stickers" at bounding box center [929, 242] width 64 height 12
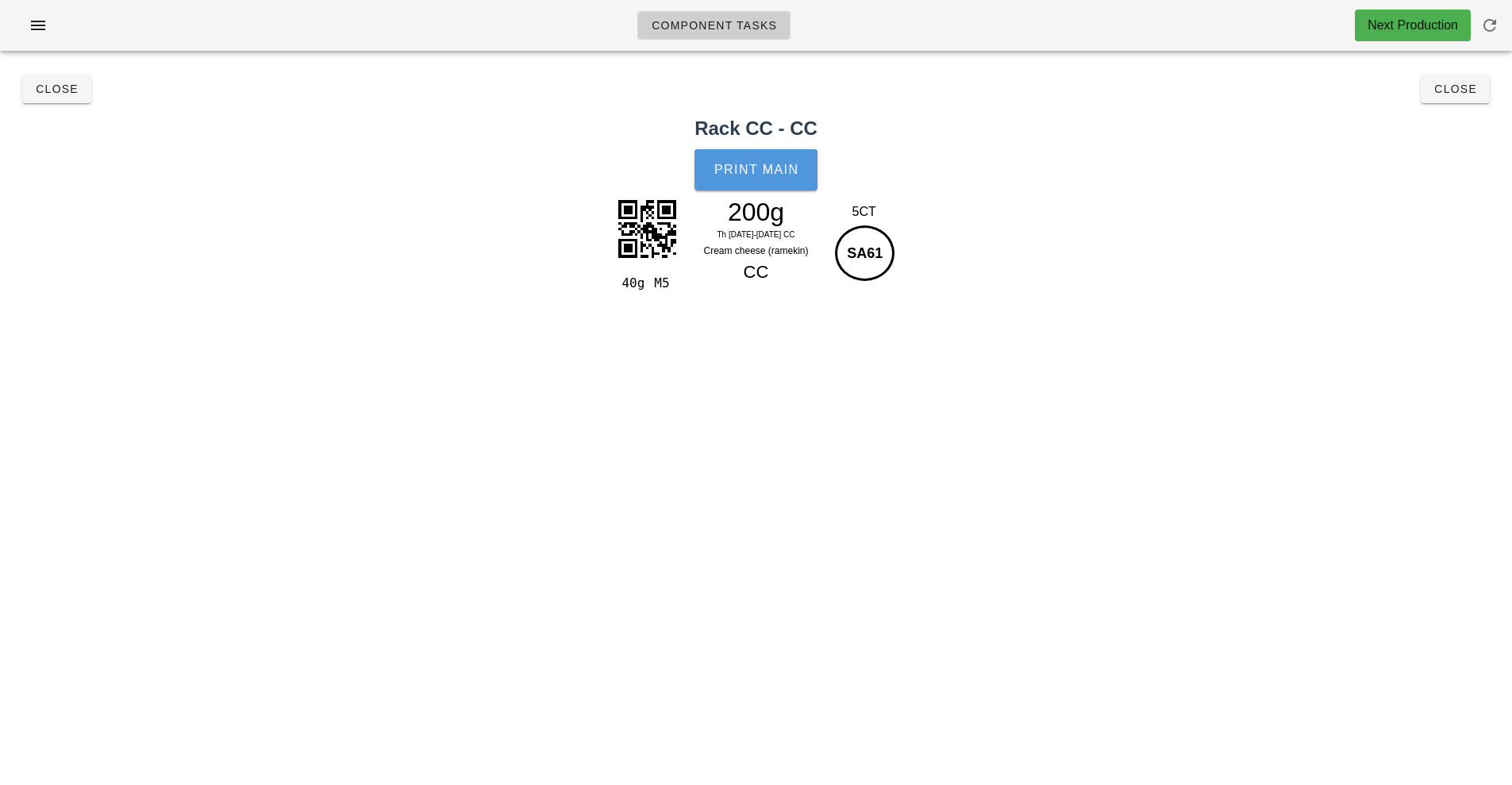
click at [757, 183] on button "Print Main" at bounding box center [755, 169] width 122 height 41
click at [1462, 91] on span "Close" at bounding box center [1456, 89] width 44 height 12
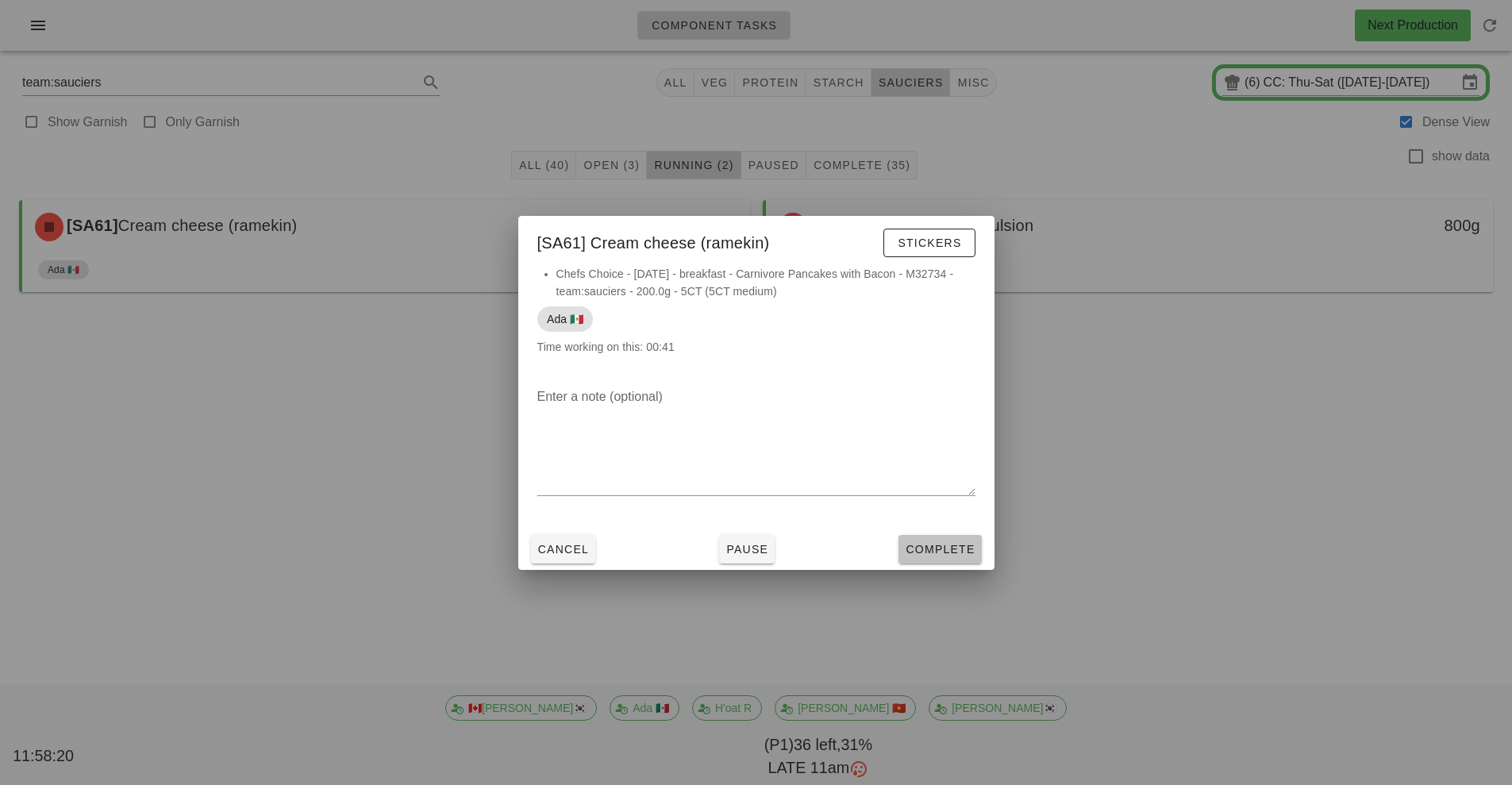
click at [932, 559] on button "Complete" at bounding box center [940, 549] width 83 height 28
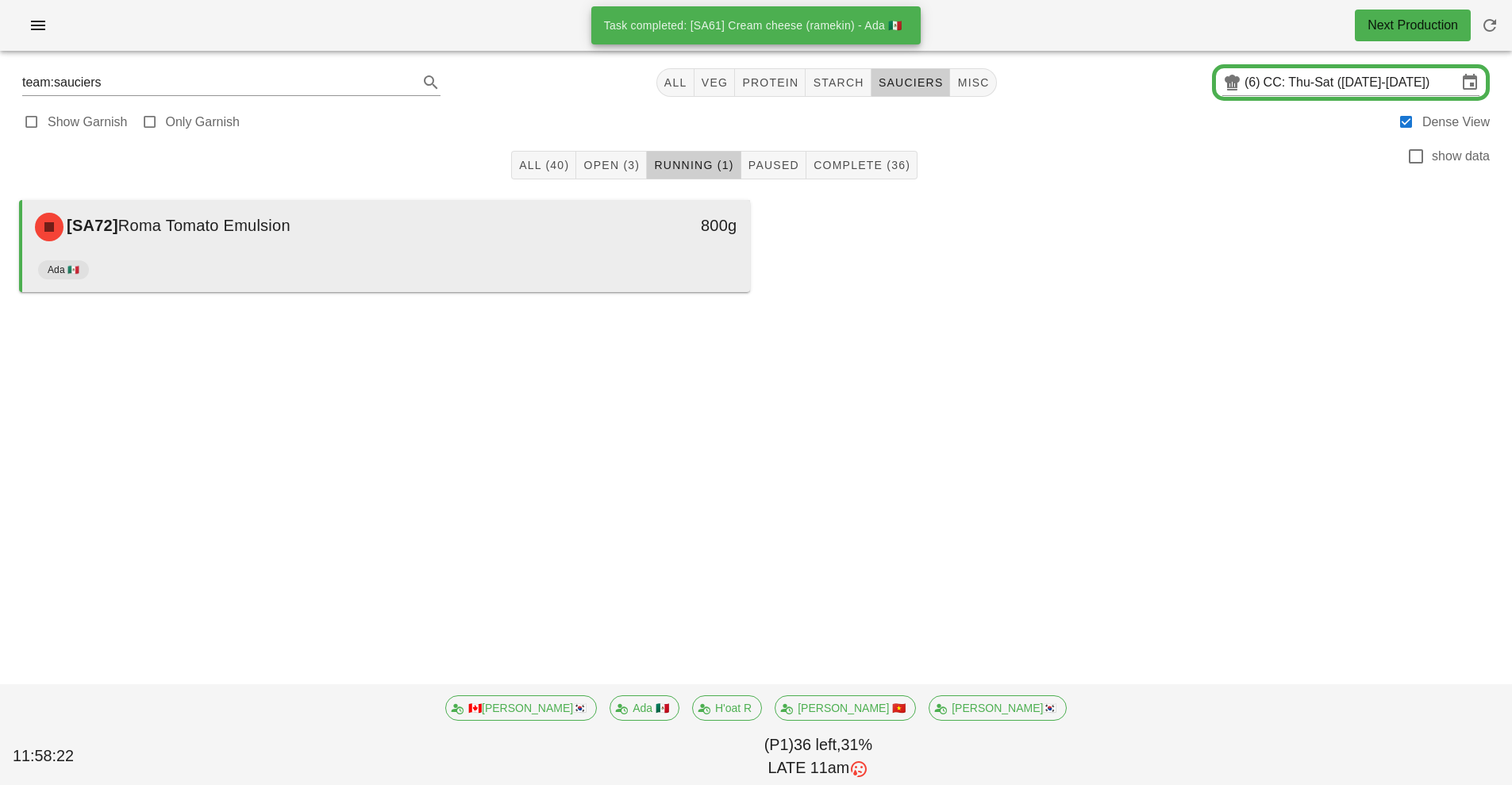
click at [618, 263] on div "Ada 🇲🇽" at bounding box center [386, 272] width 696 height 38
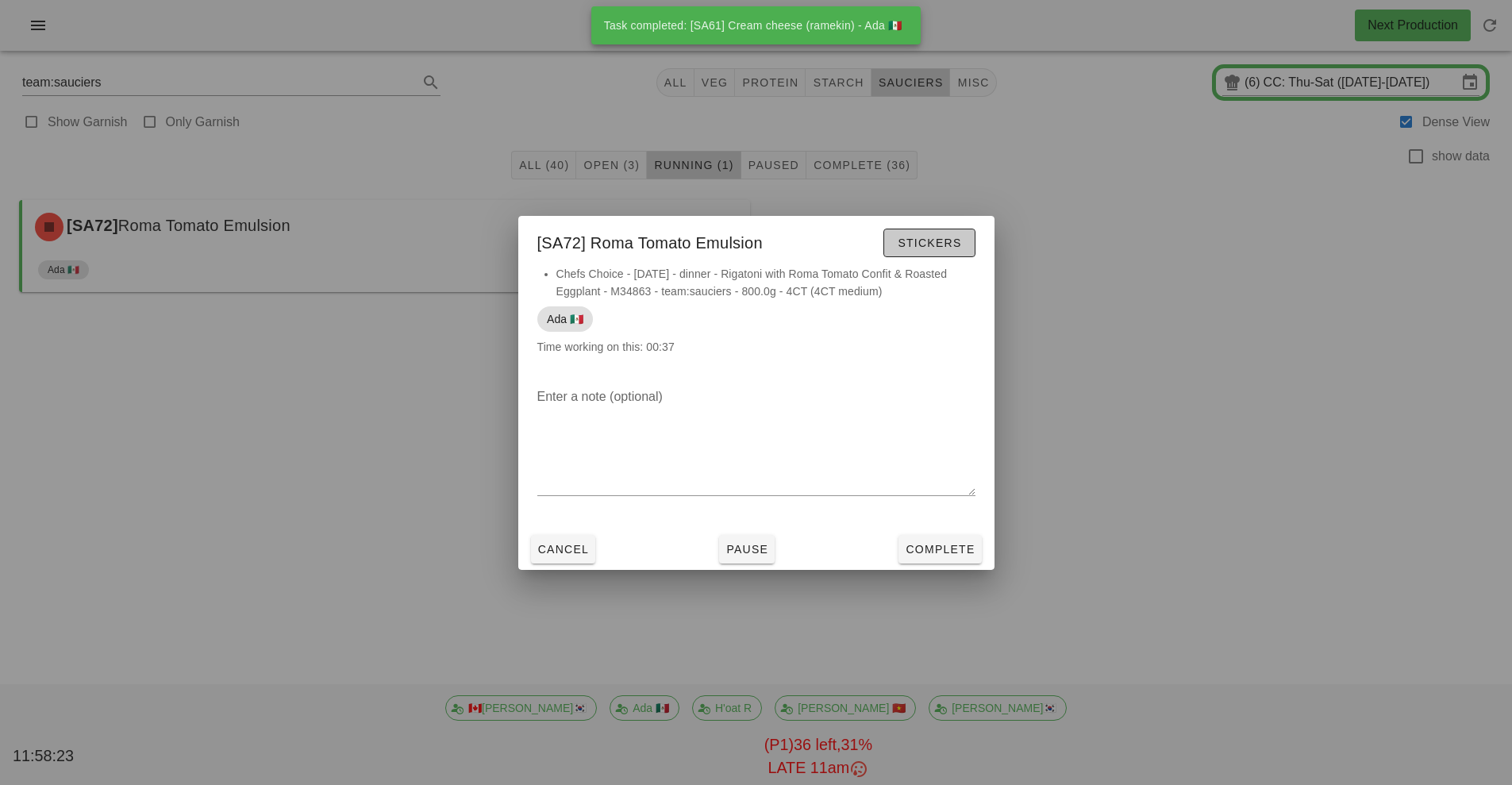
click at [938, 244] on span "Stickers" at bounding box center [929, 242] width 64 height 12
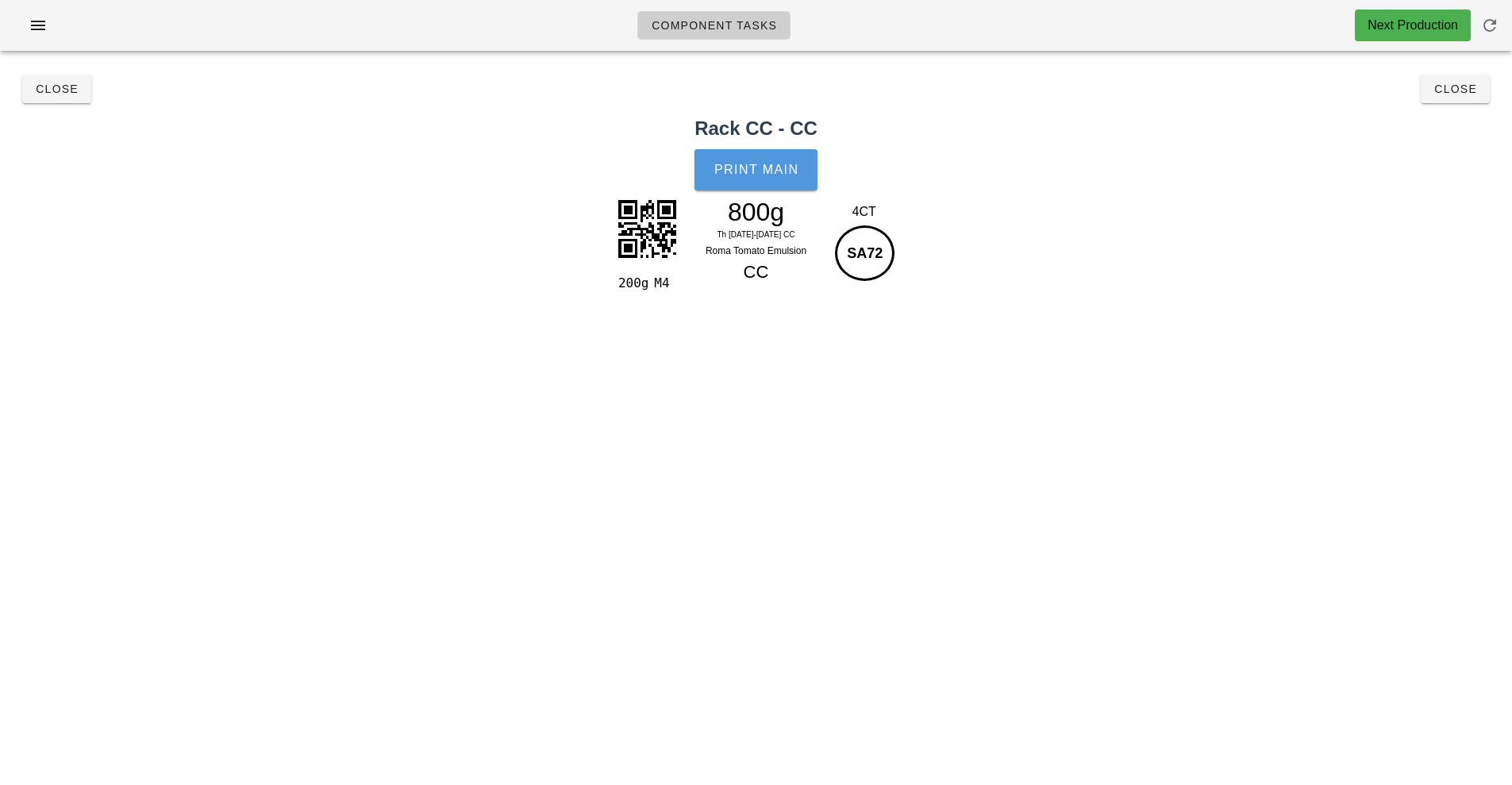
click at [779, 170] on span "Print Main" at bounding box center [756, 170] width 85 height 14
click at [1462, 88] on span "Close" at bounding box center [1456, 89] width 44 height 12
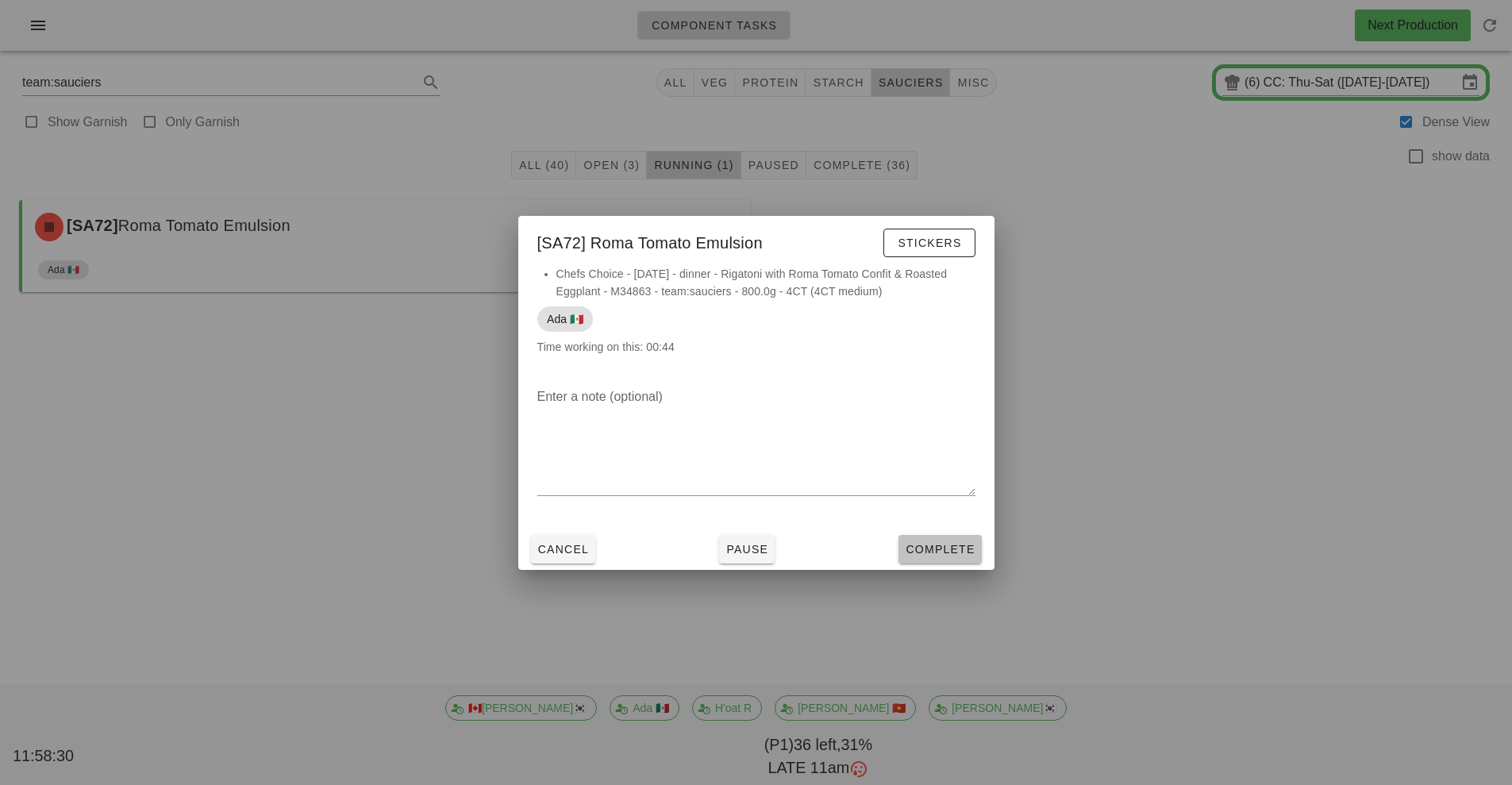
click at [953, 547] on span "Complete" at bounding box center [939, 549] width 70 height 12
